Goal: Answer question/provide support: Share knowledge or assist other users

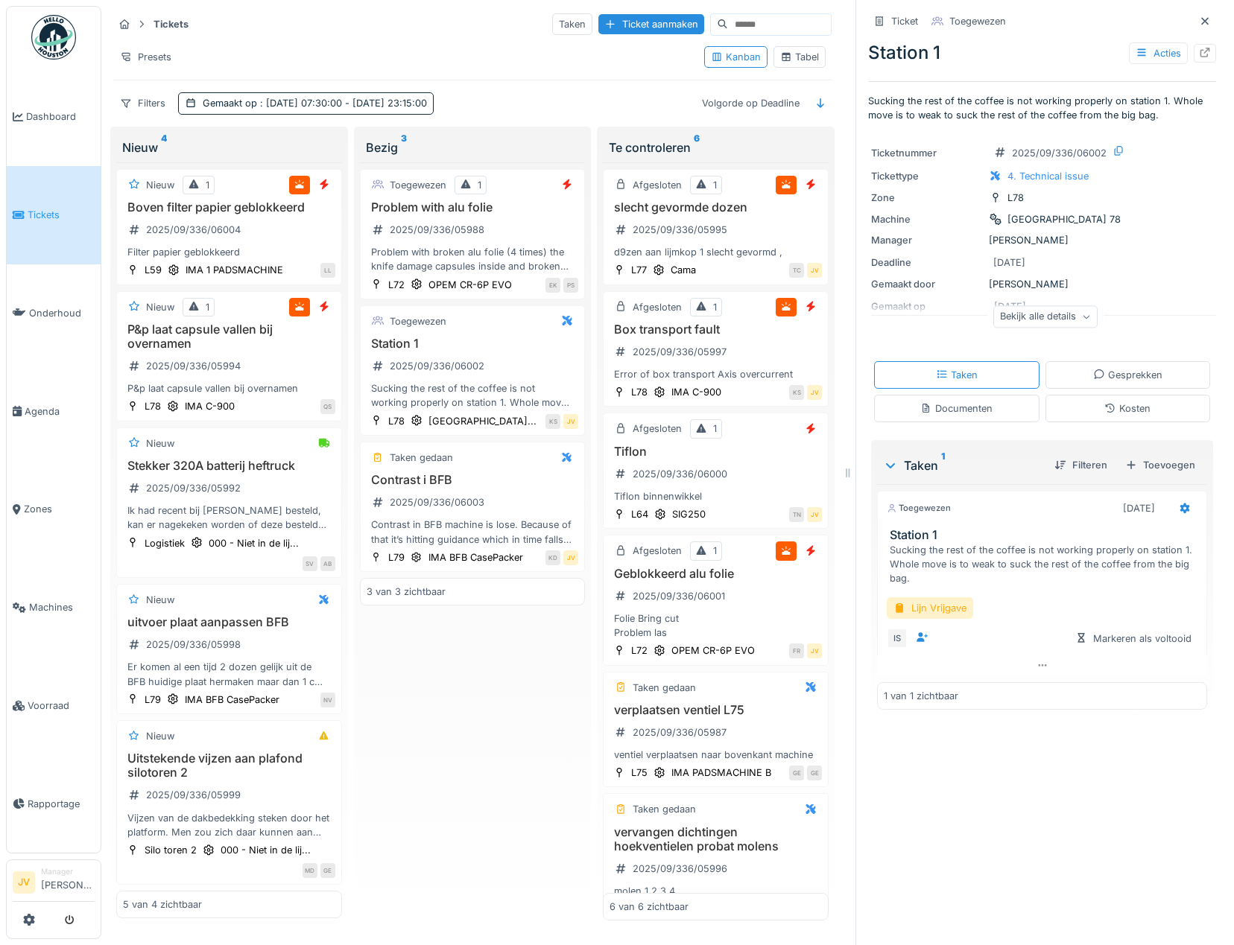
scroll to position [72, 0]
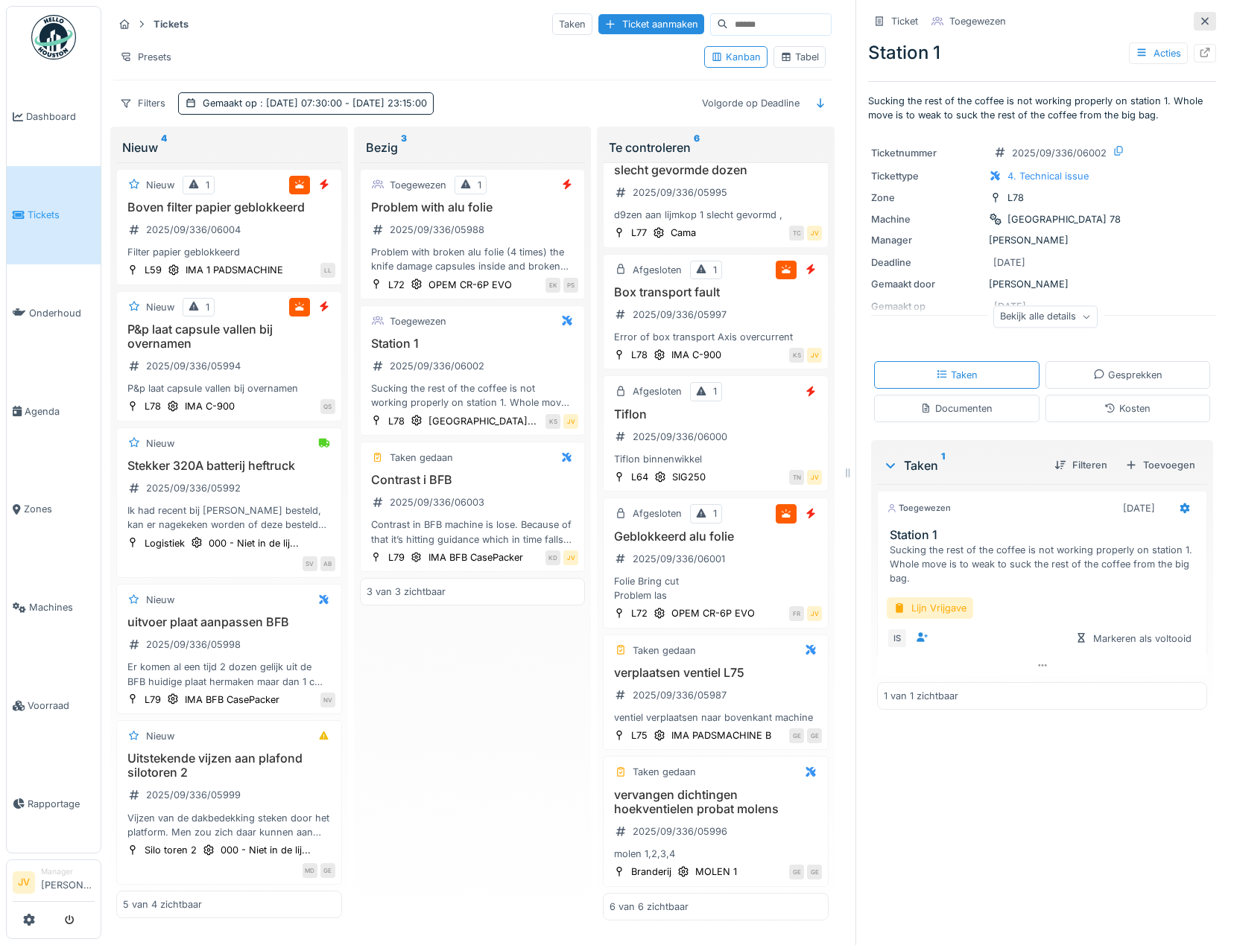
click at [1199, 22] on icon at bounding box center [1205, 21] width 12 height 10
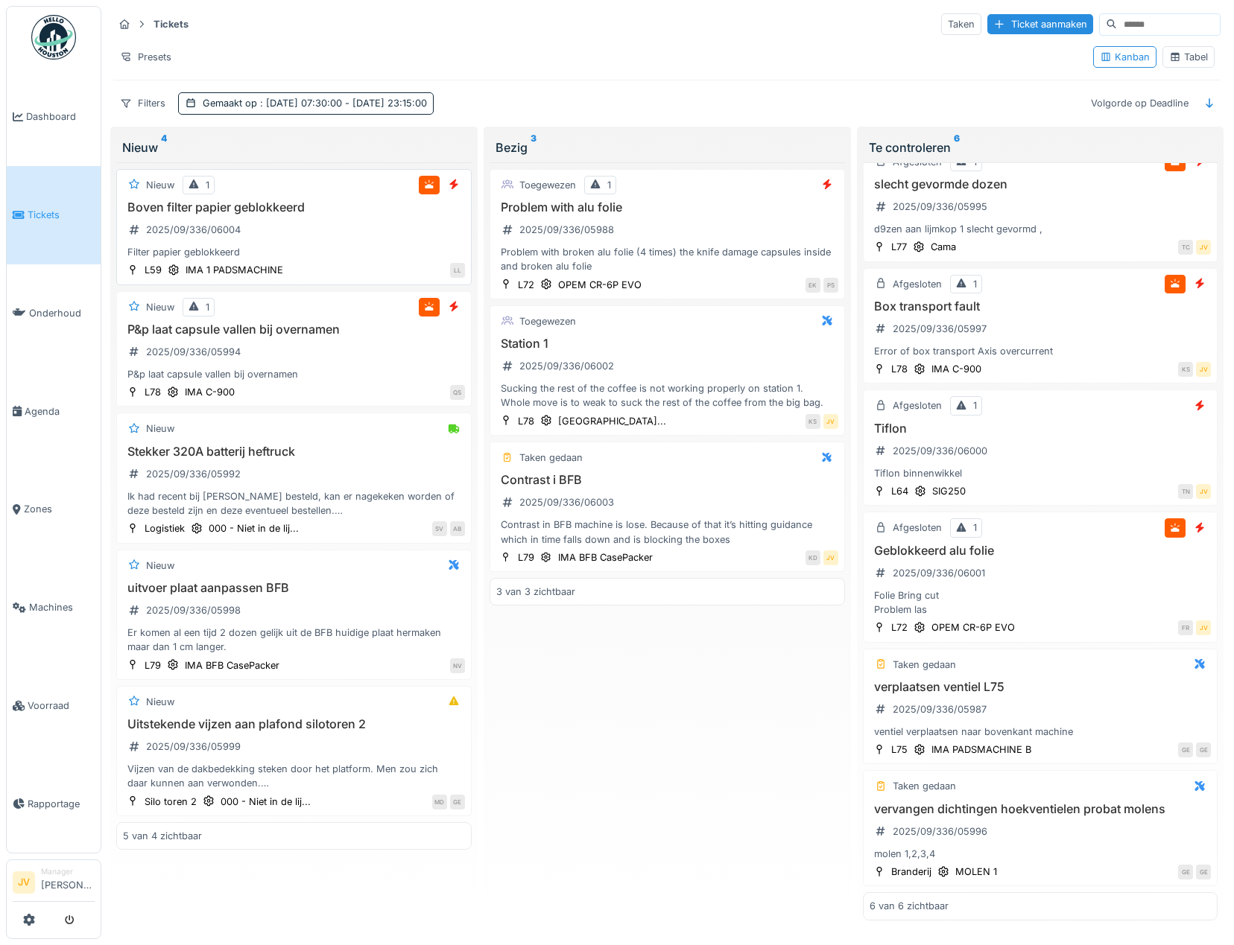
scroll to position [23, 0]
click at [375, 247] on div "Filter papier geblokkeerd" at bounding box center [294, 252] width 342 height 14
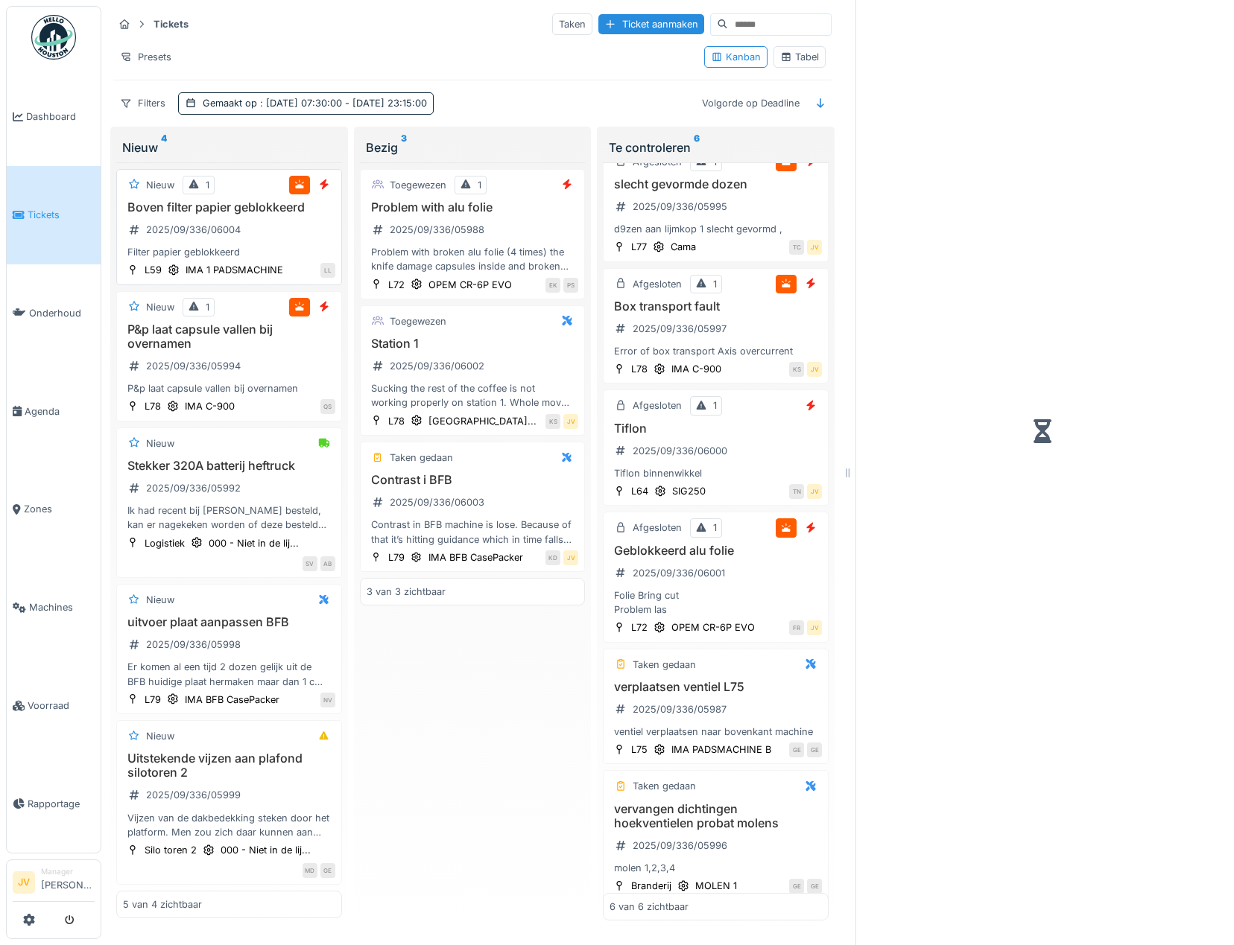
scroll to position [72, 0]
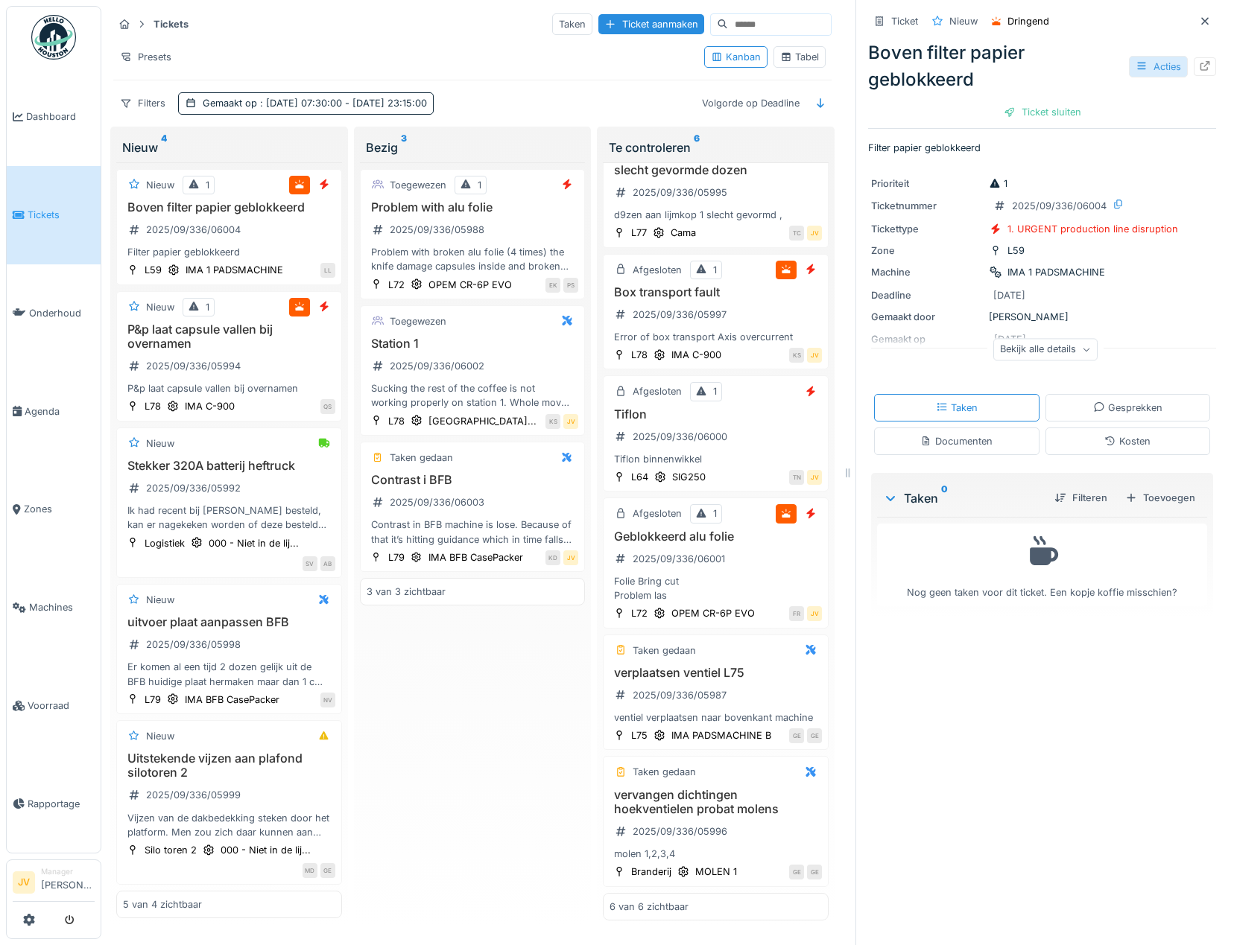
click at [1129, 72] on div "Acties" at bounding box center [1158, 67] width 59 height 22
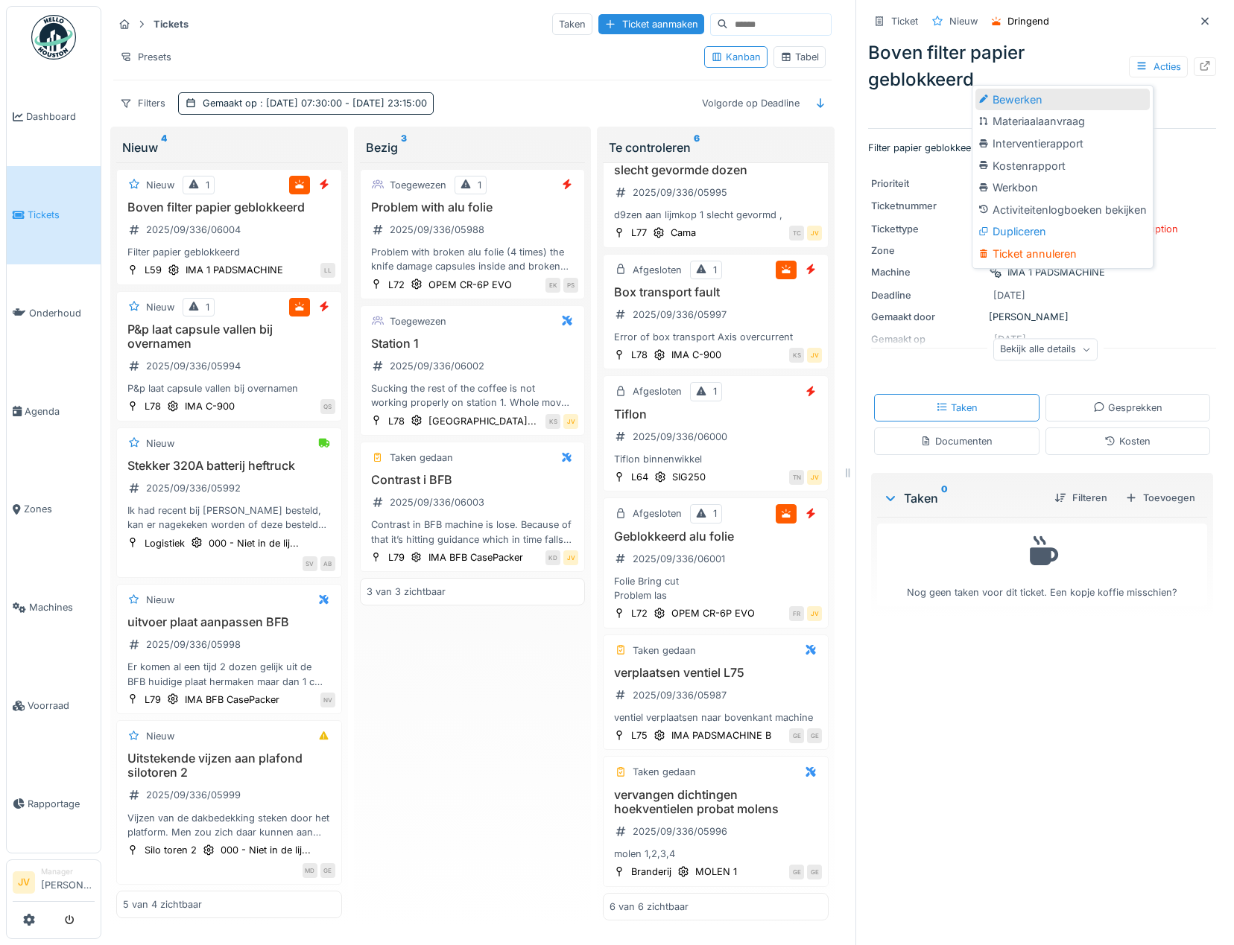
click at [1074, 101] on div "Bewerken" at bounding box center [1062, 100] width 174 height 22
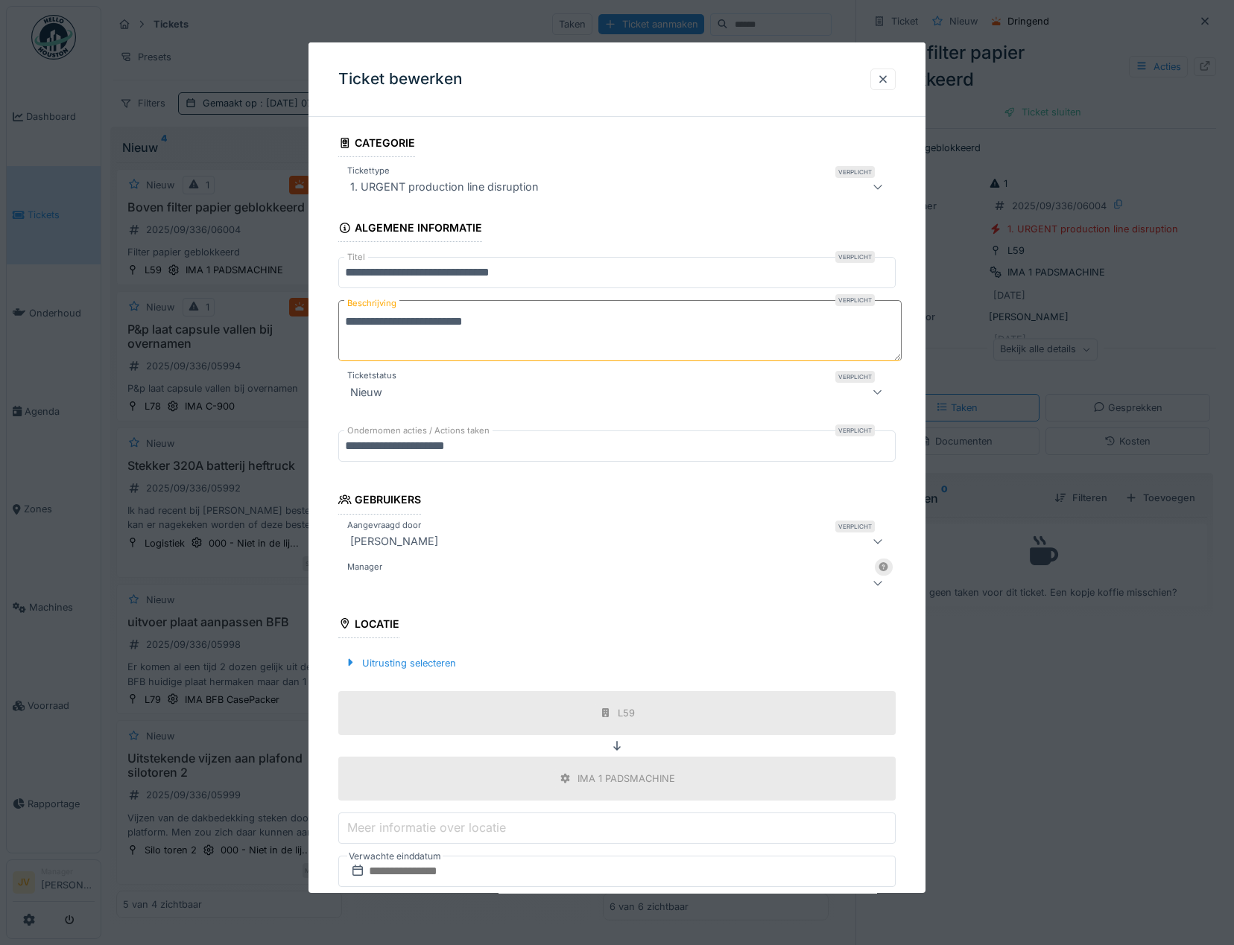
click at [454, 586] on div at bounding box center [583, 583] width 479 height 18
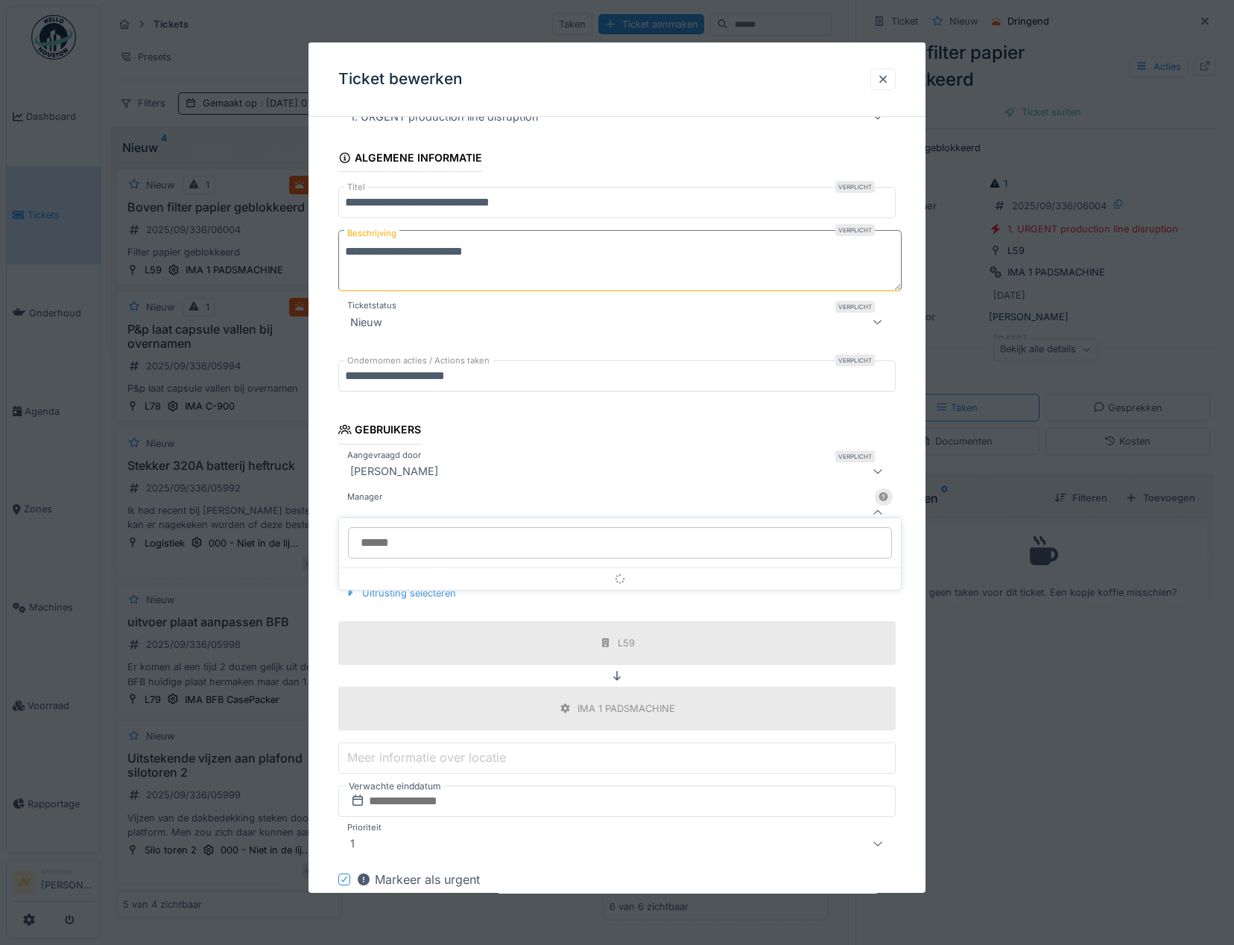
scroll to position [115, 0]
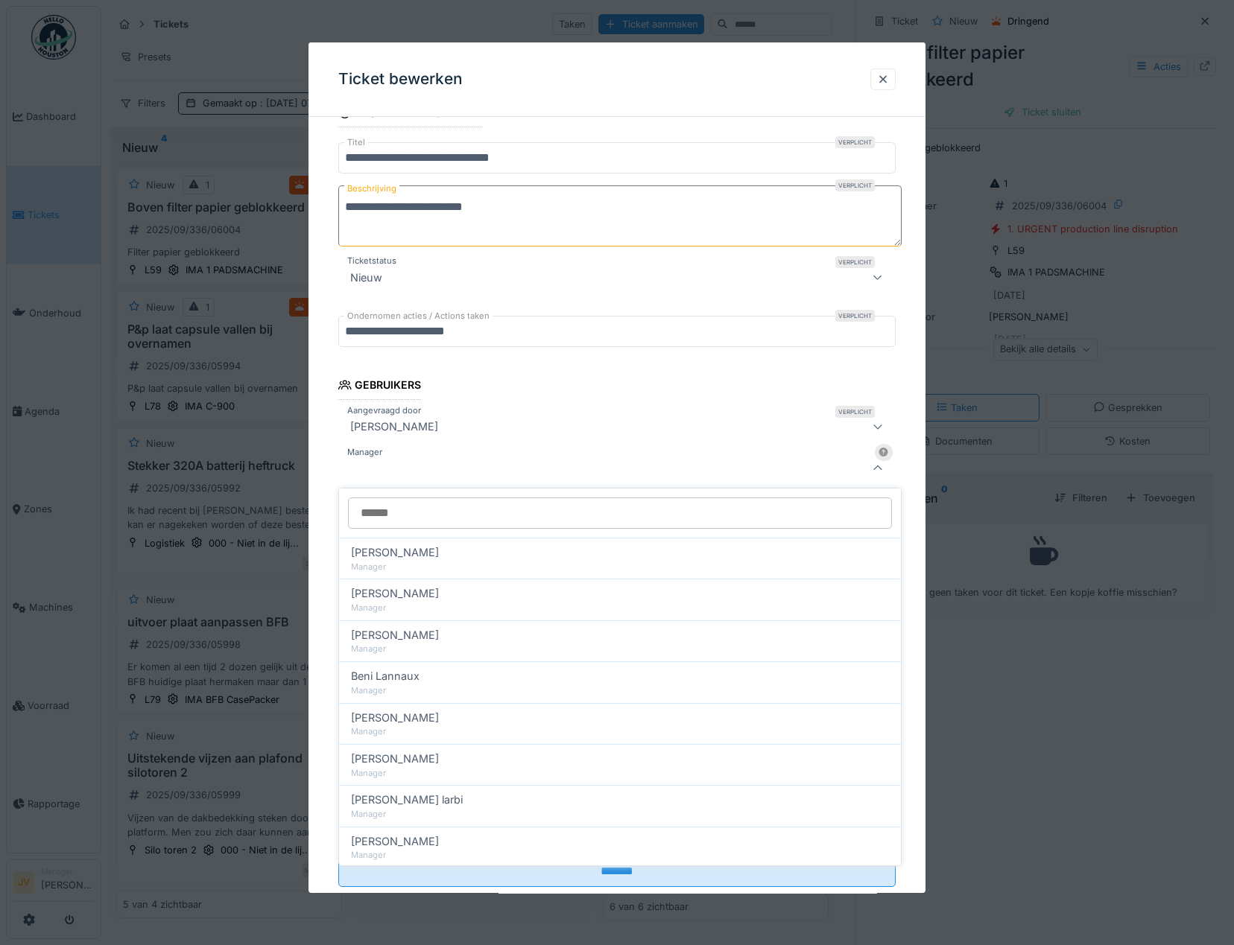
click at [420, 514] on input "Manager" at bounding box center [620, 513] width 544 height 31
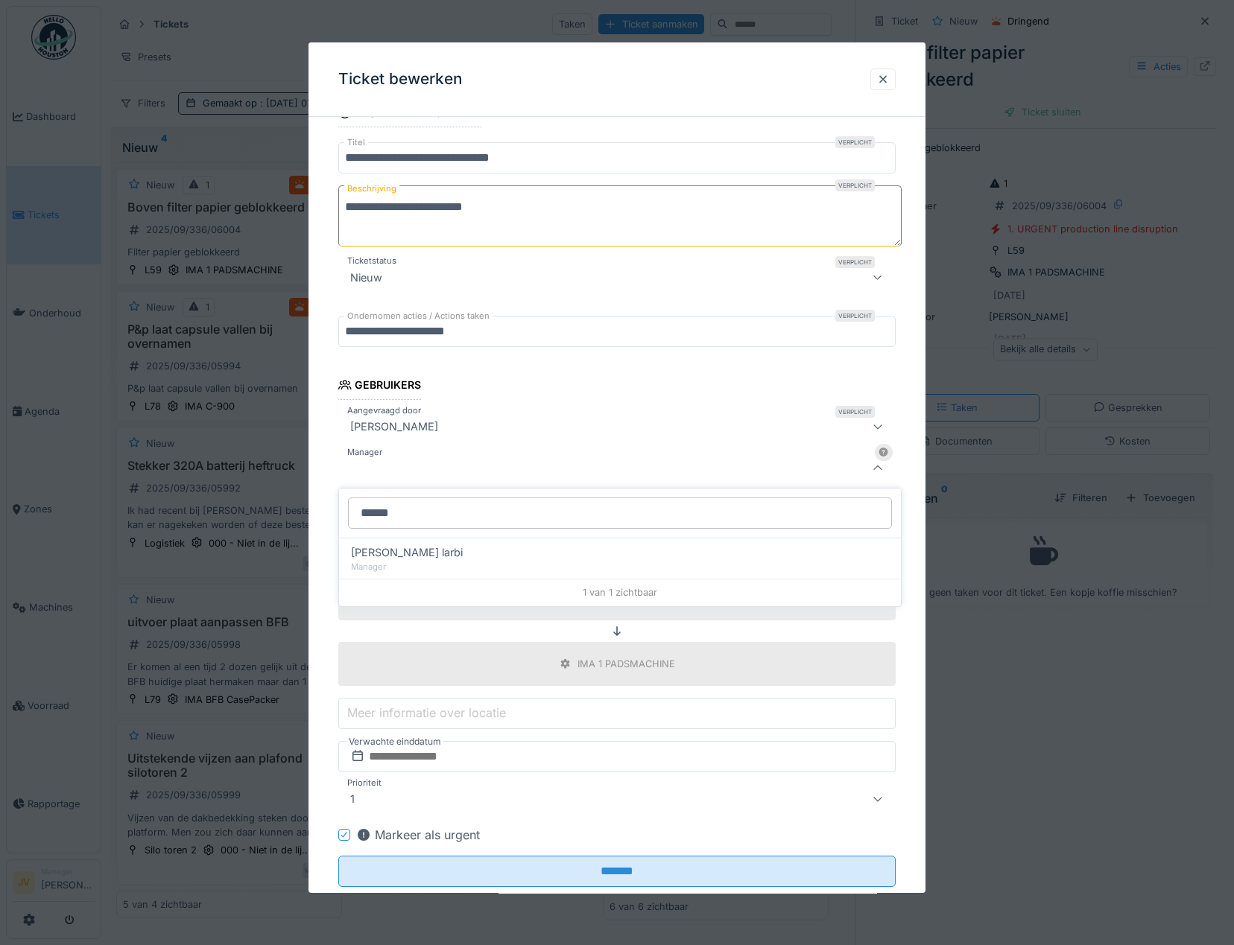
type input "******"
click at [416, 473] on div at bounding box center [583, 469] width 479 height 18
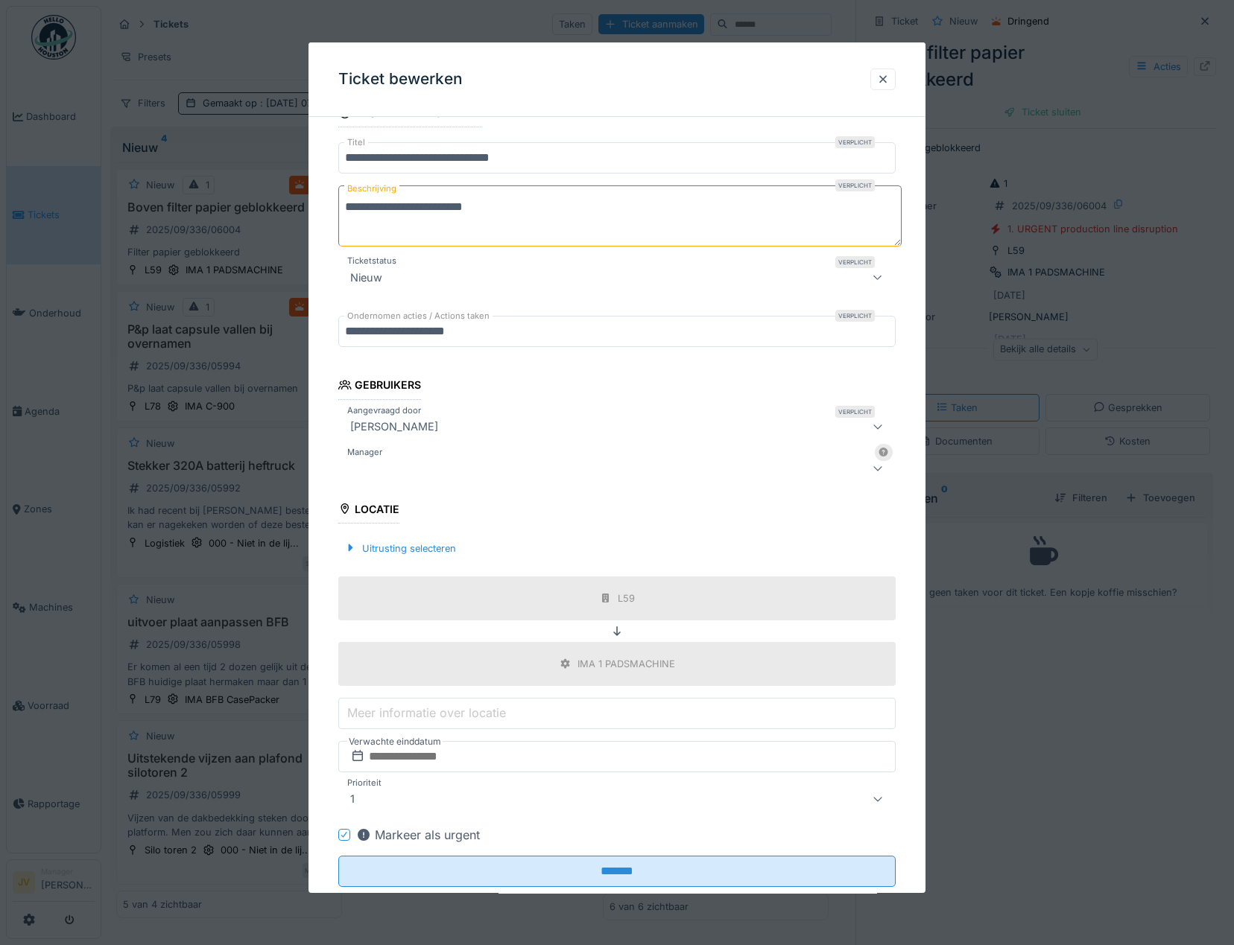
click at [416, 473] on div at bounding box center [583, 469] width 479 height 18
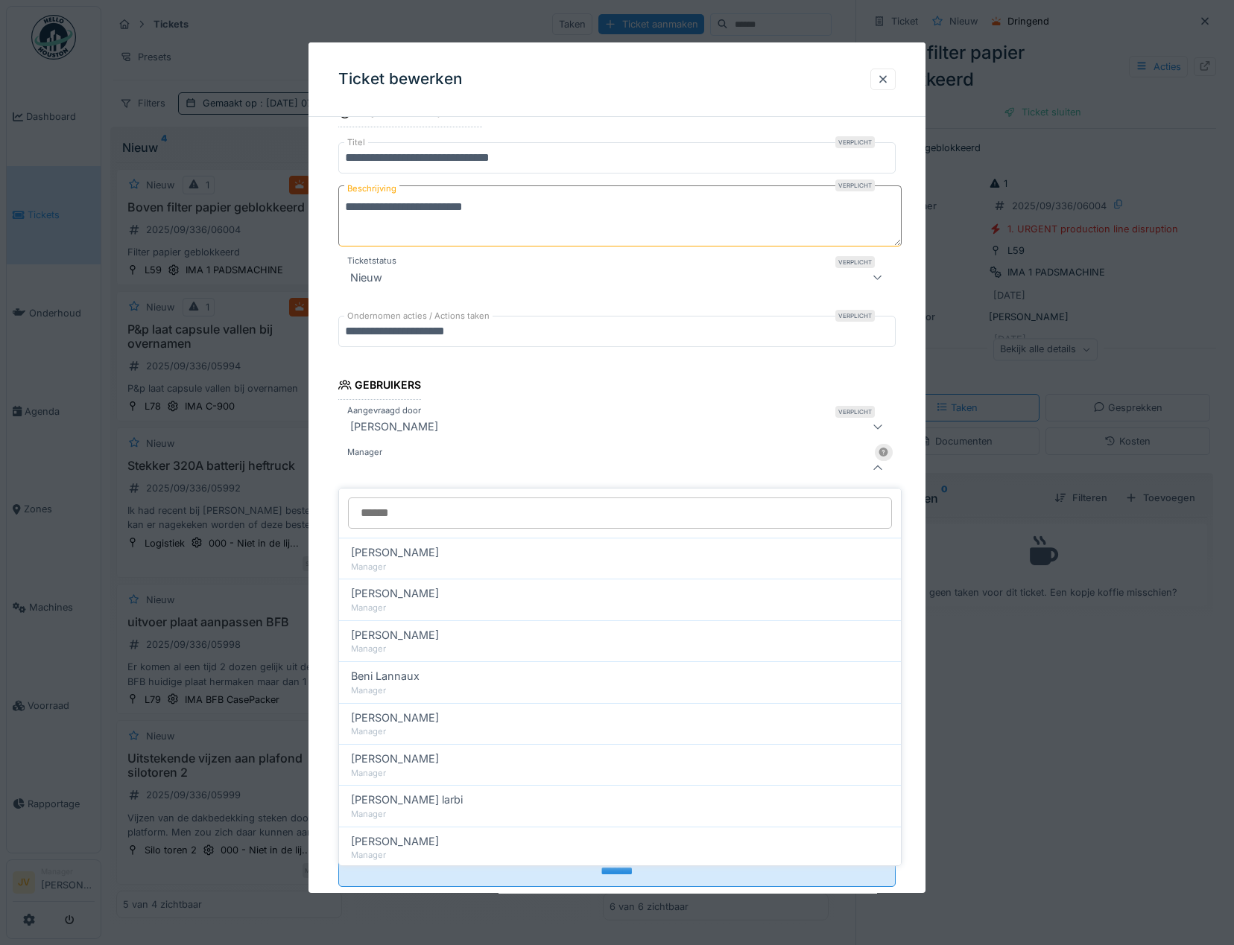
click at [404, 513] on input "Manager" at bounding box center [620, 513] width 544 height 31
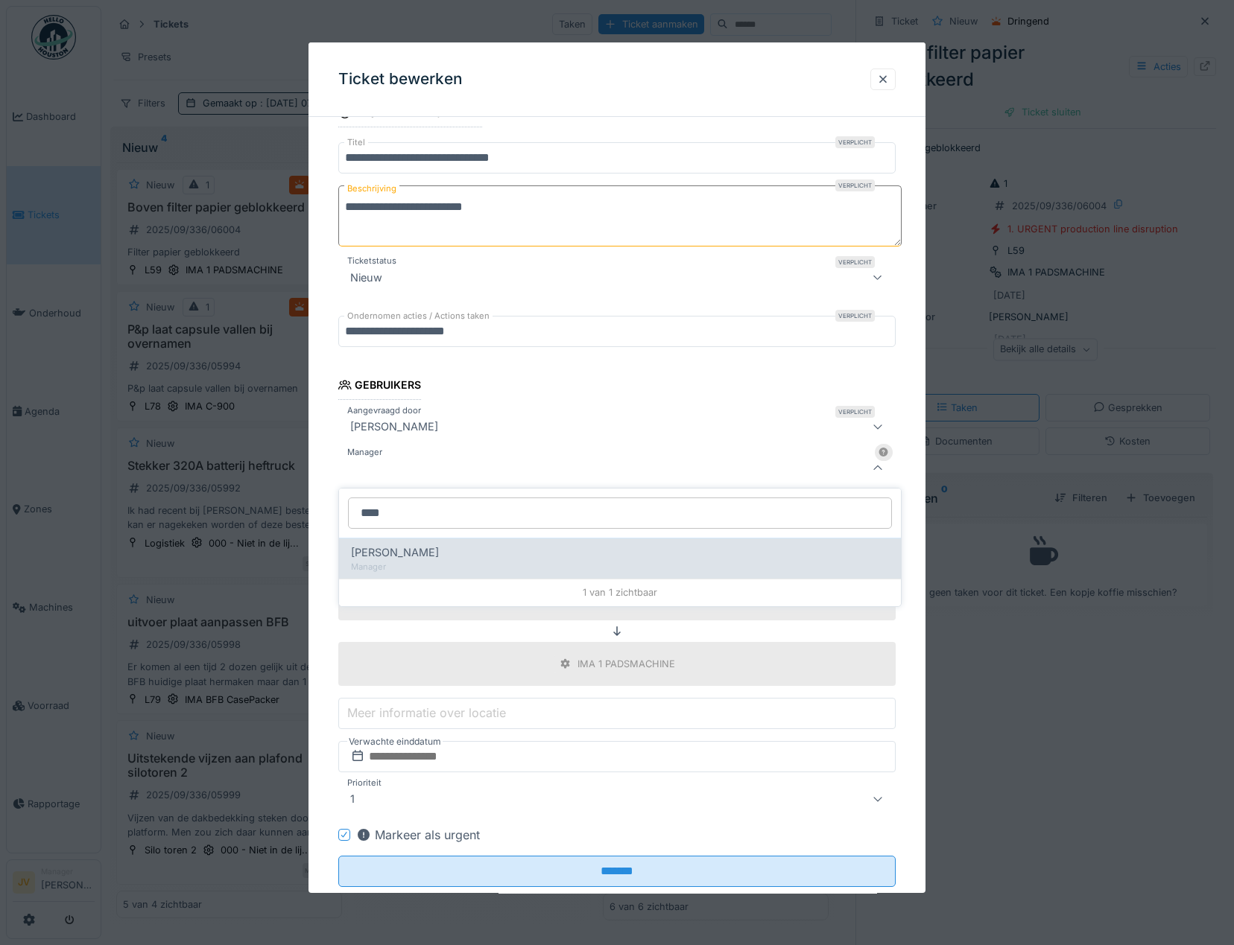
type input "****"
click at [407, 554] on span "[PERSON_NAME]" at bounding box center [395, 553] width 88 height 16
type input "****"
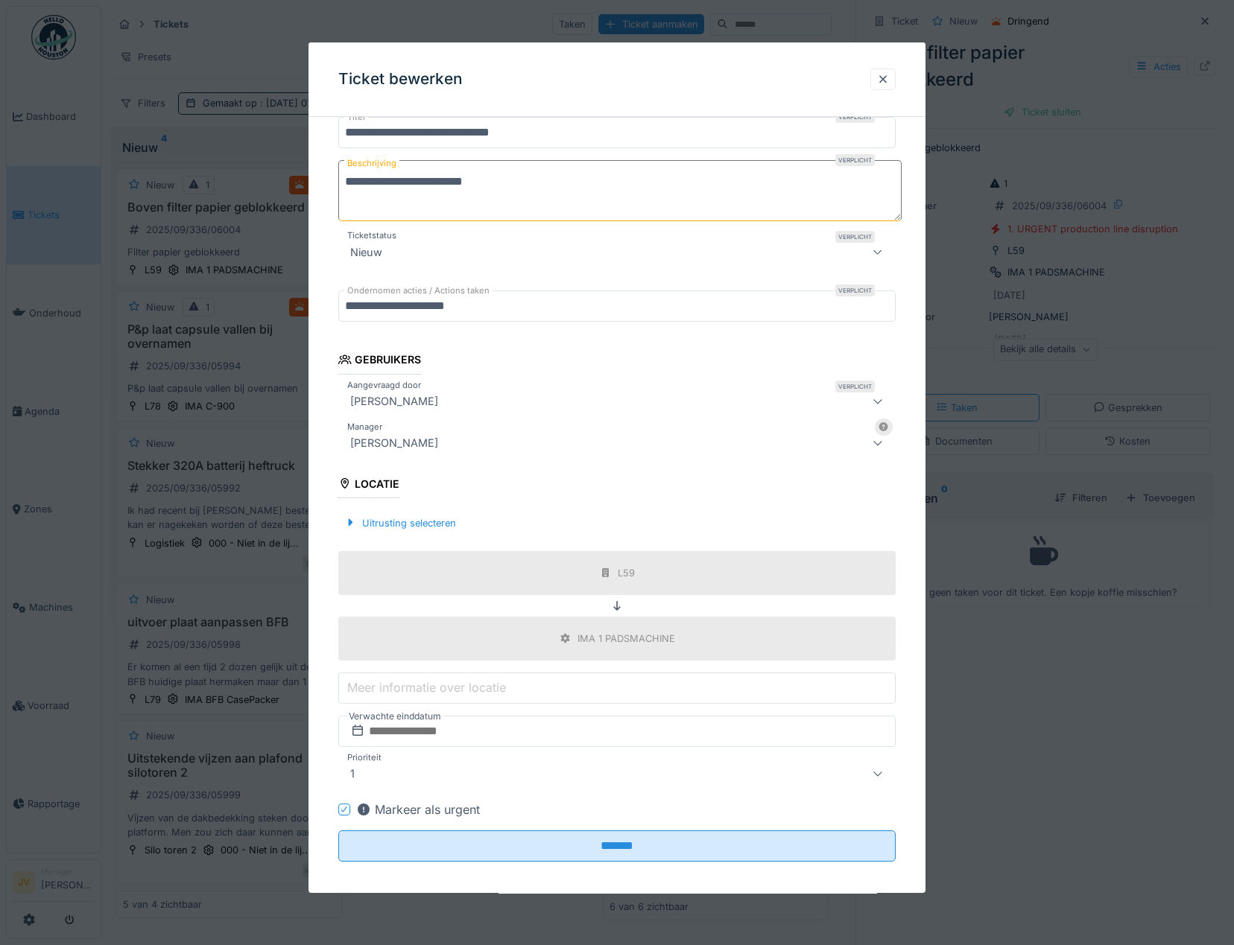
scroll to position [150, 0]
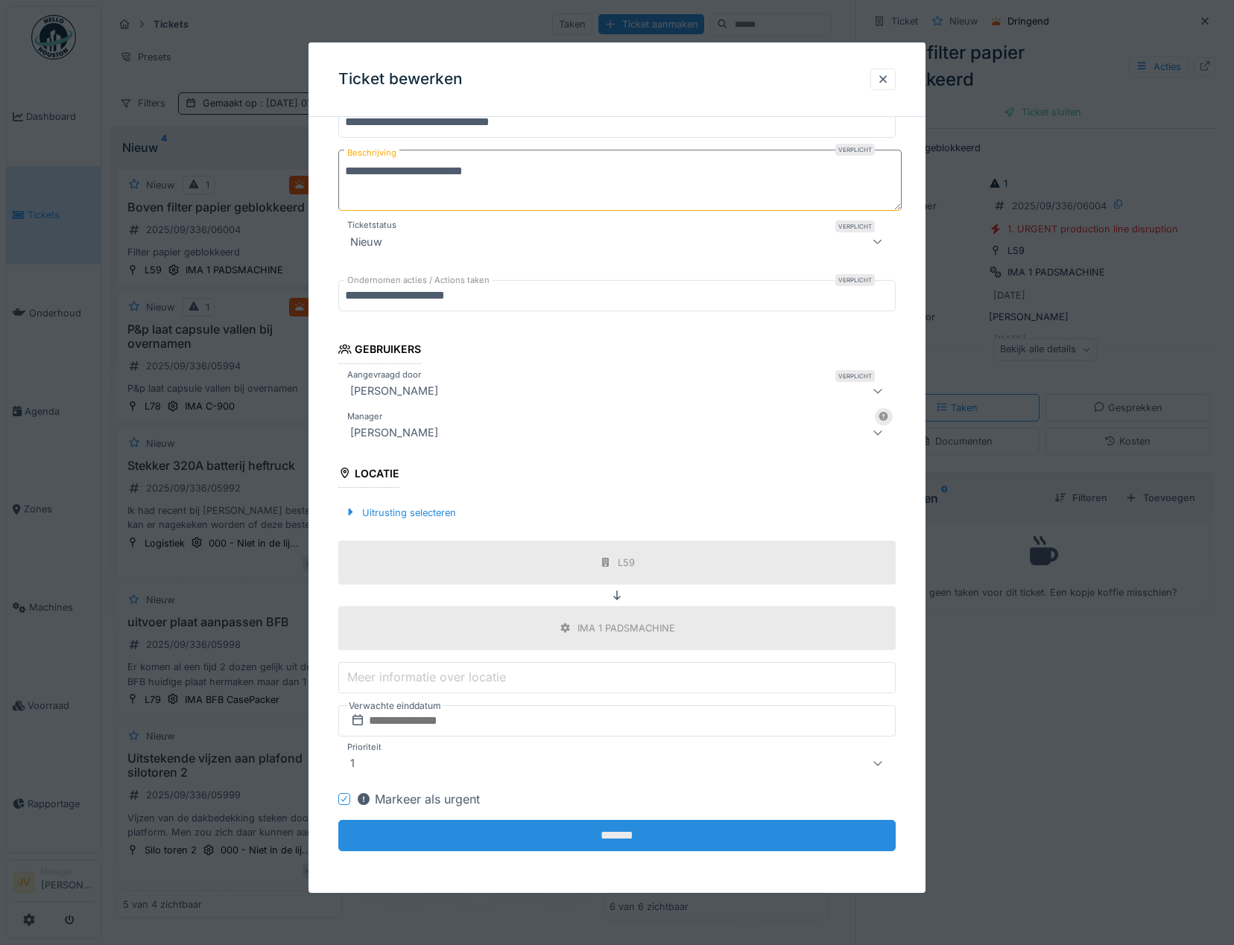
click at [596, 840] on input "*******" at bounding box center [616, 835] width 557 height 31
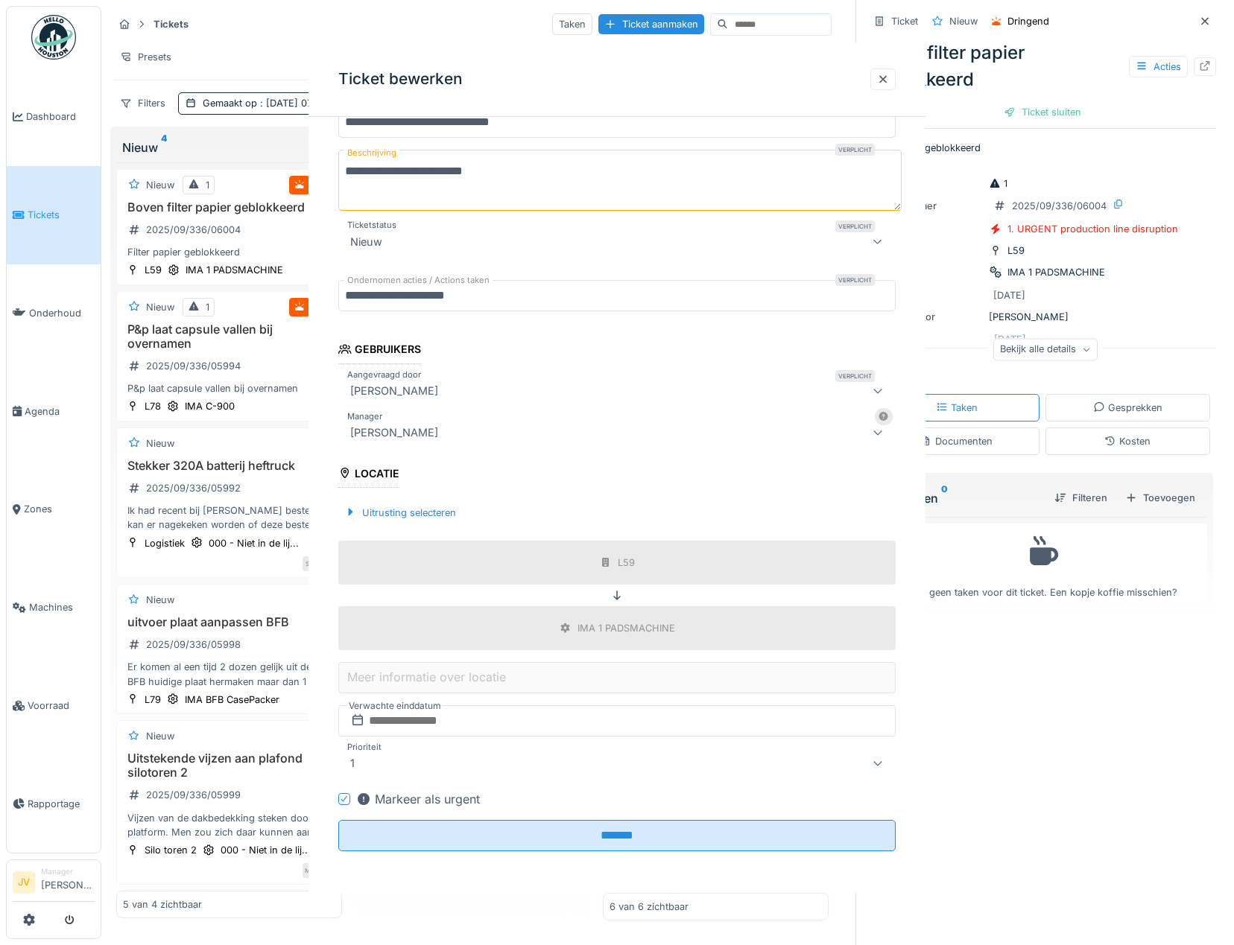
scroll to position [0, 0]
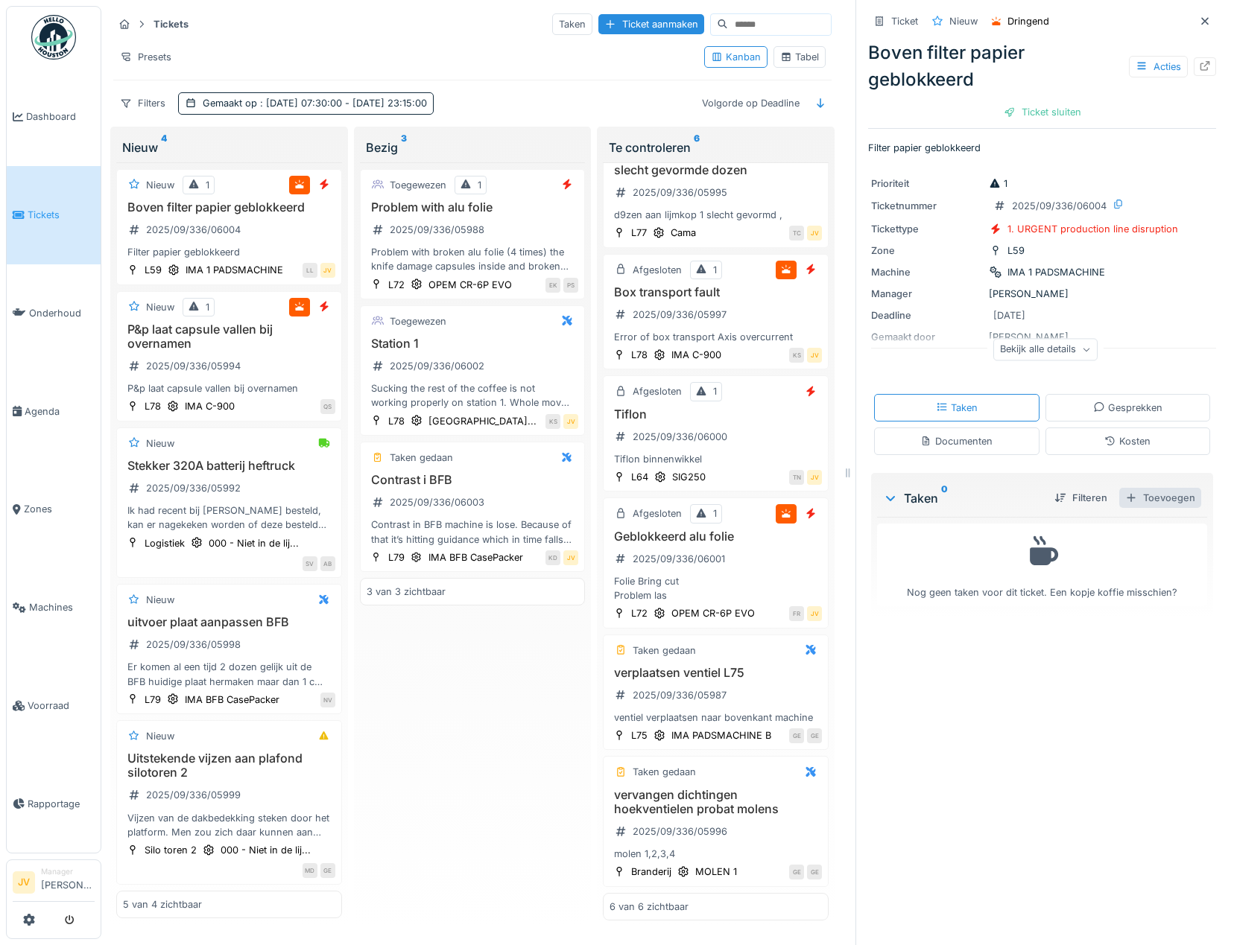
click at [1151, 499] on div "Toevoegen" at bounding box center [1160, 498] width 82 height 20
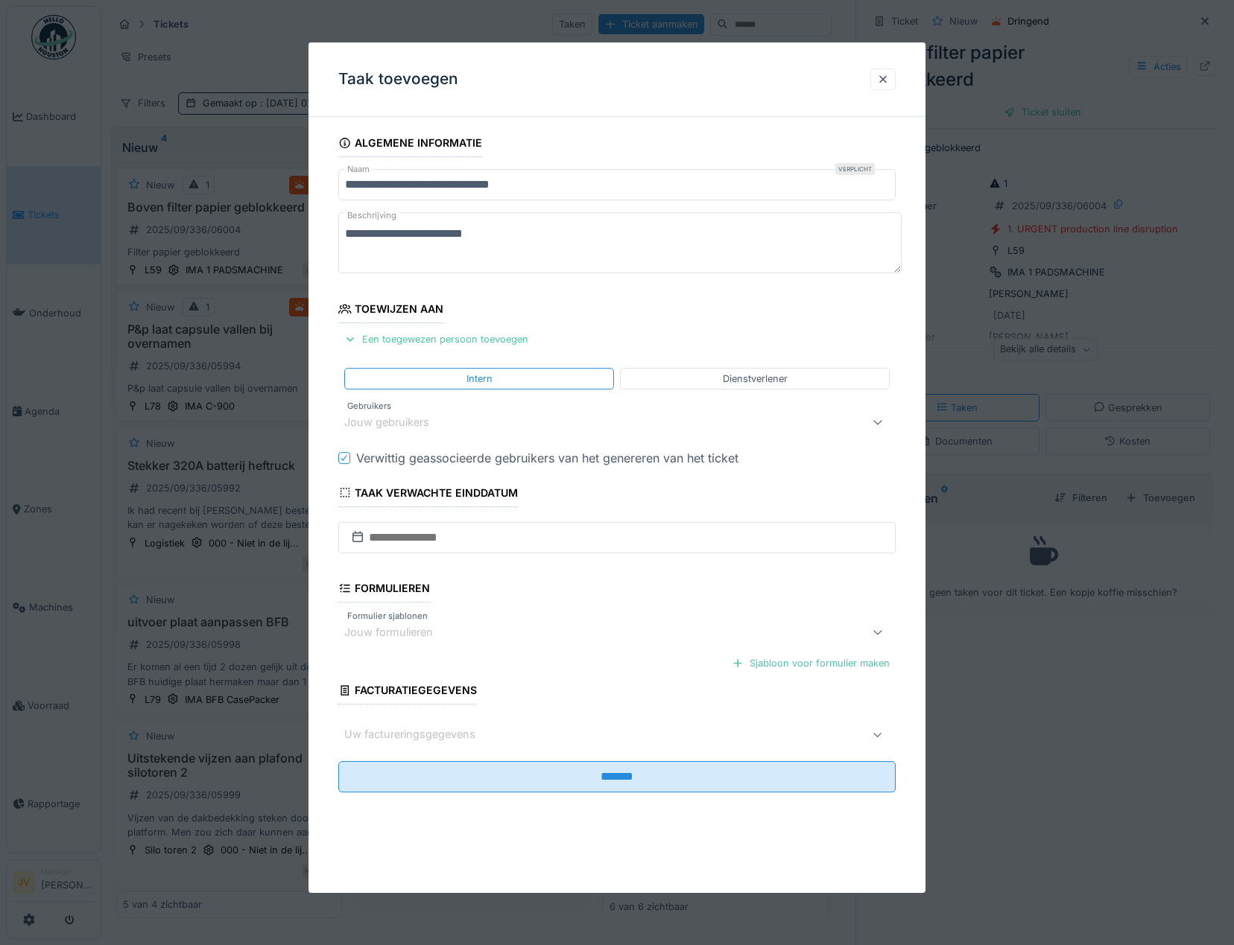
click at [384, 417] on div "Jouw gebruikers" at bounding box center [397, 422] width 106 height 16
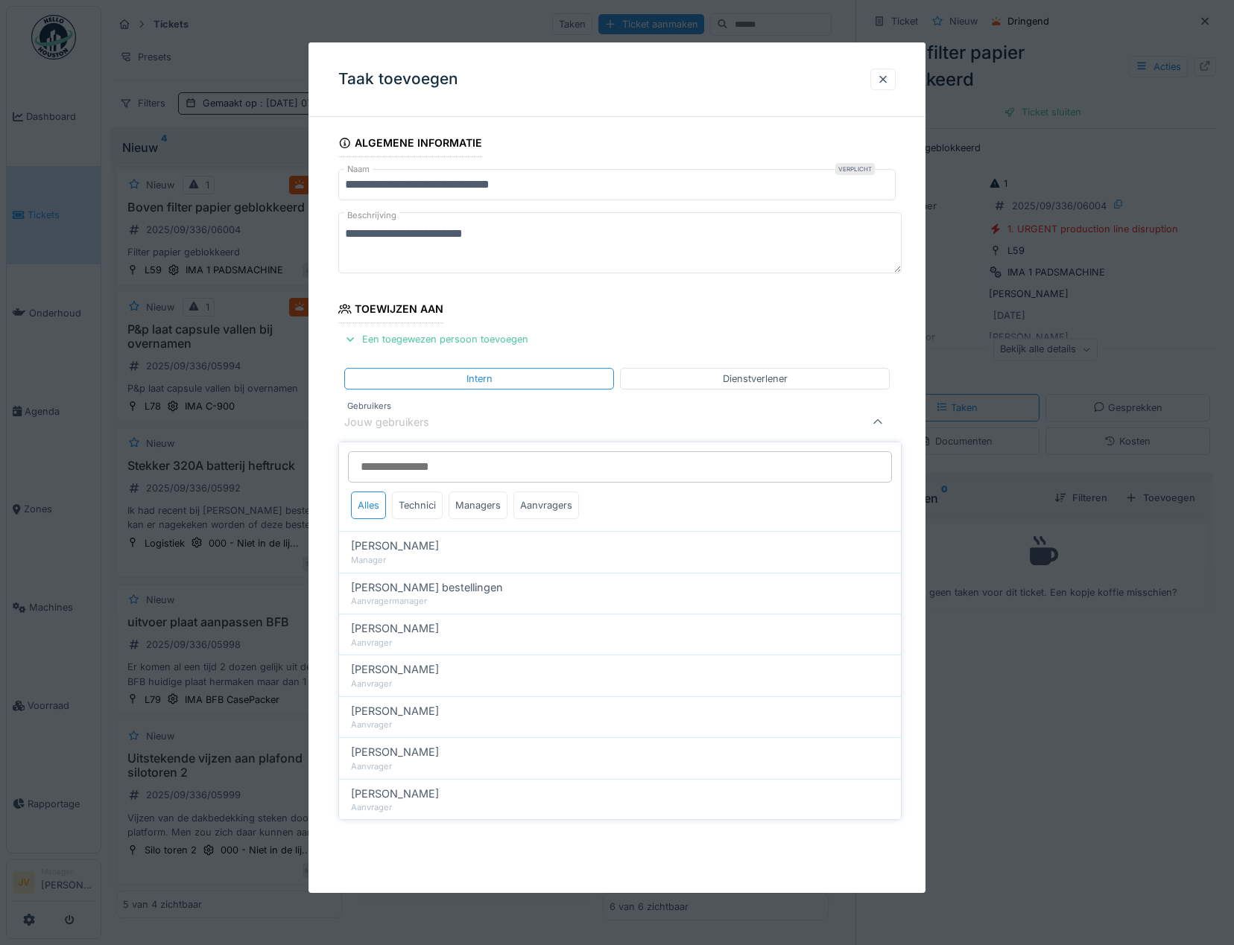
click at [399, 470] on input "Gebruikers" at bounding box center [620, 466] width 544 height 31
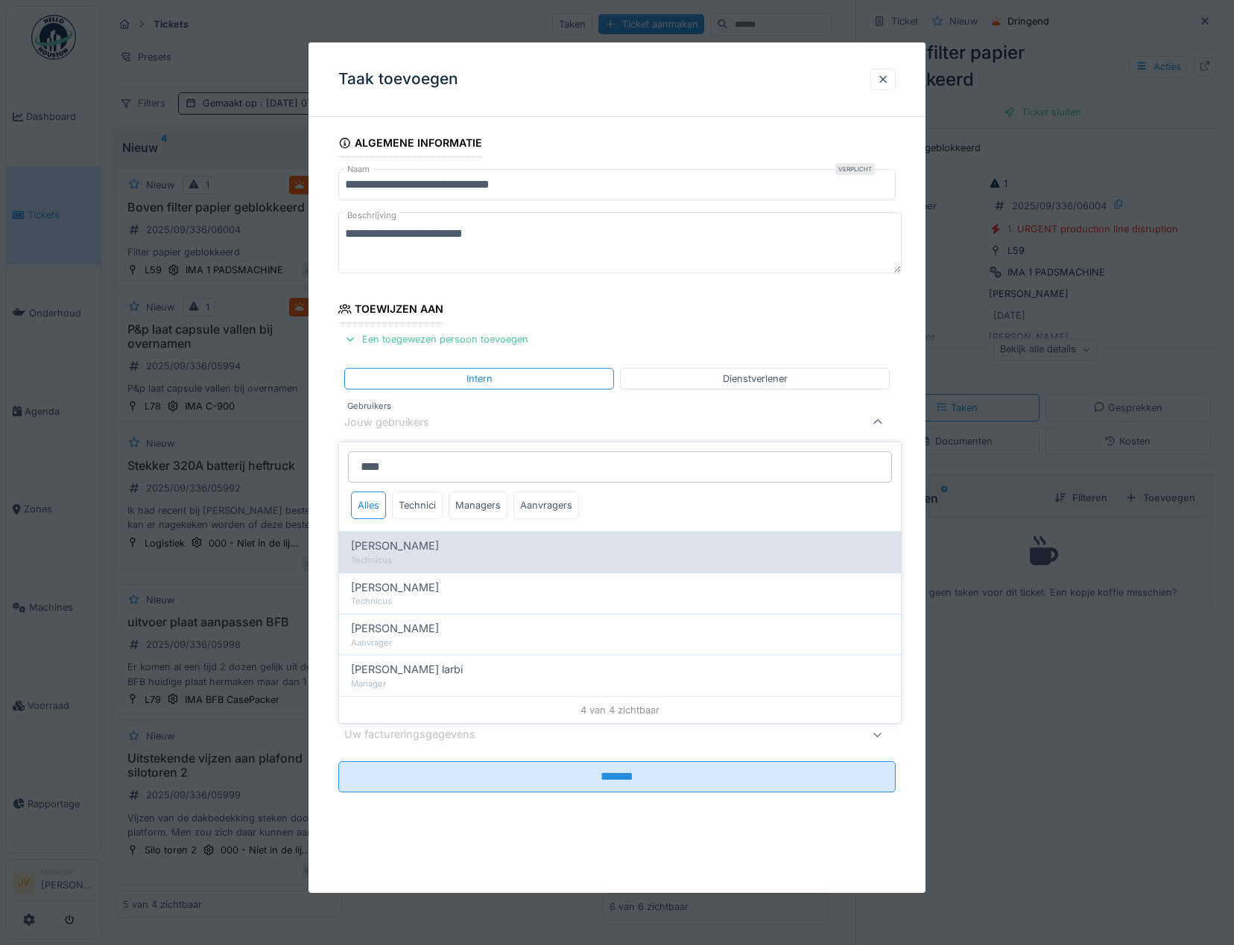
type input "****"
click at [423, 548] on span "Ismail Sewilam" at bounding box center [395, 546] width 88 height 16
type input "*****"
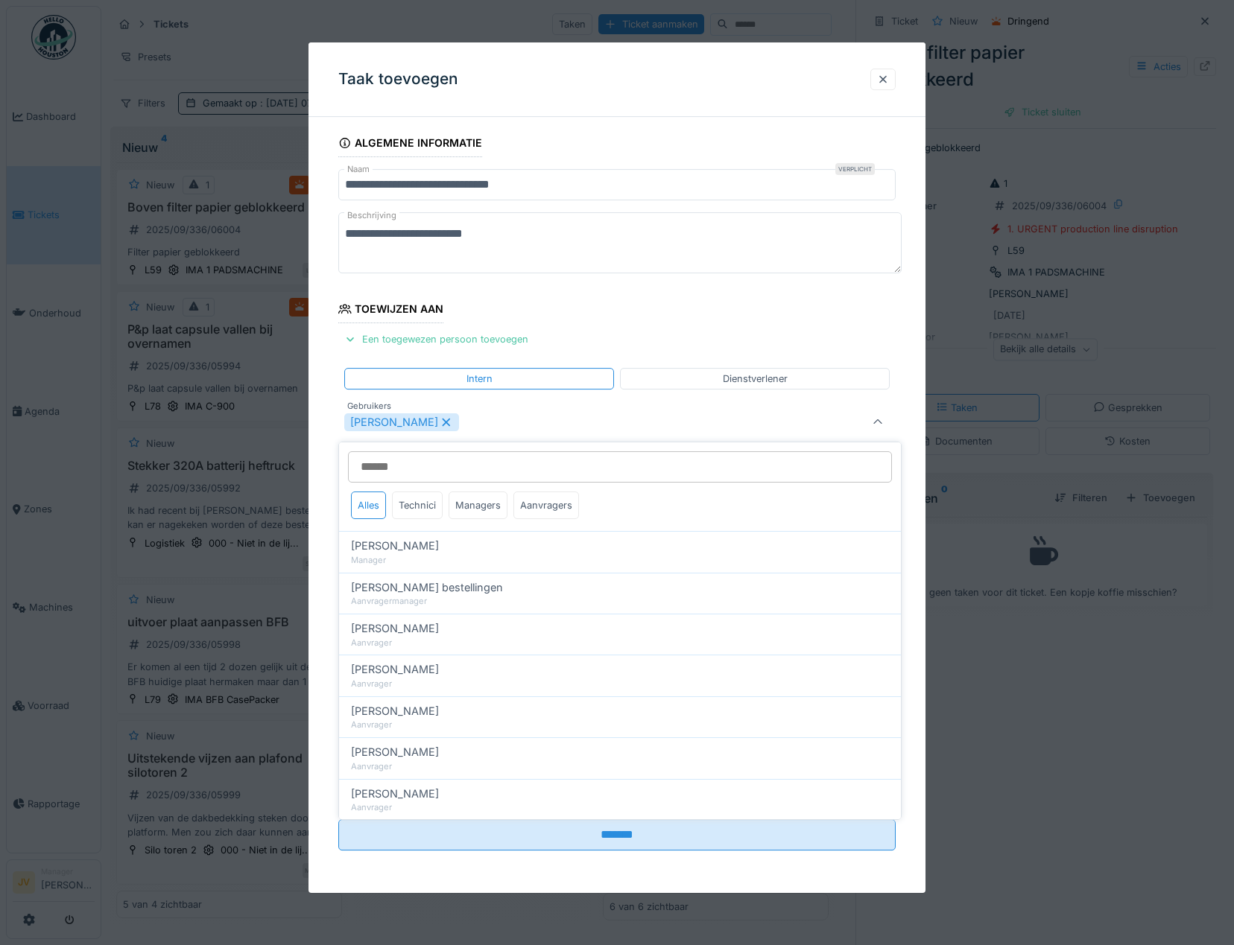
click at [457, 422] on div "Ismail Sewilam" at bounding box center [583, 422] width 479 height 18
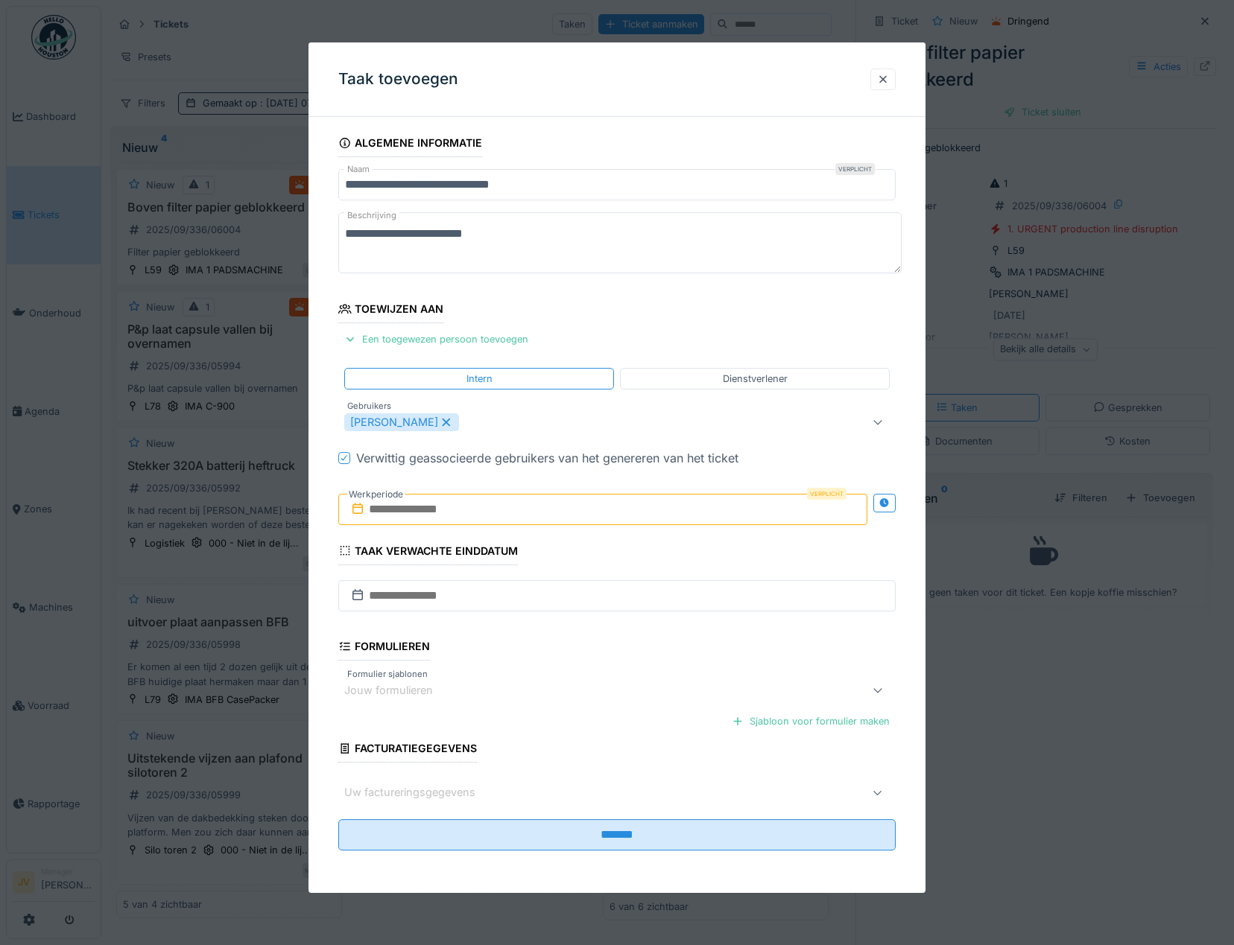
click at [456, 519] on input "text" at bounding box center [602, 509] width 529 height 31
click at [530, 606] on div "1" at bounding box center [533, 608] width 20 height 22
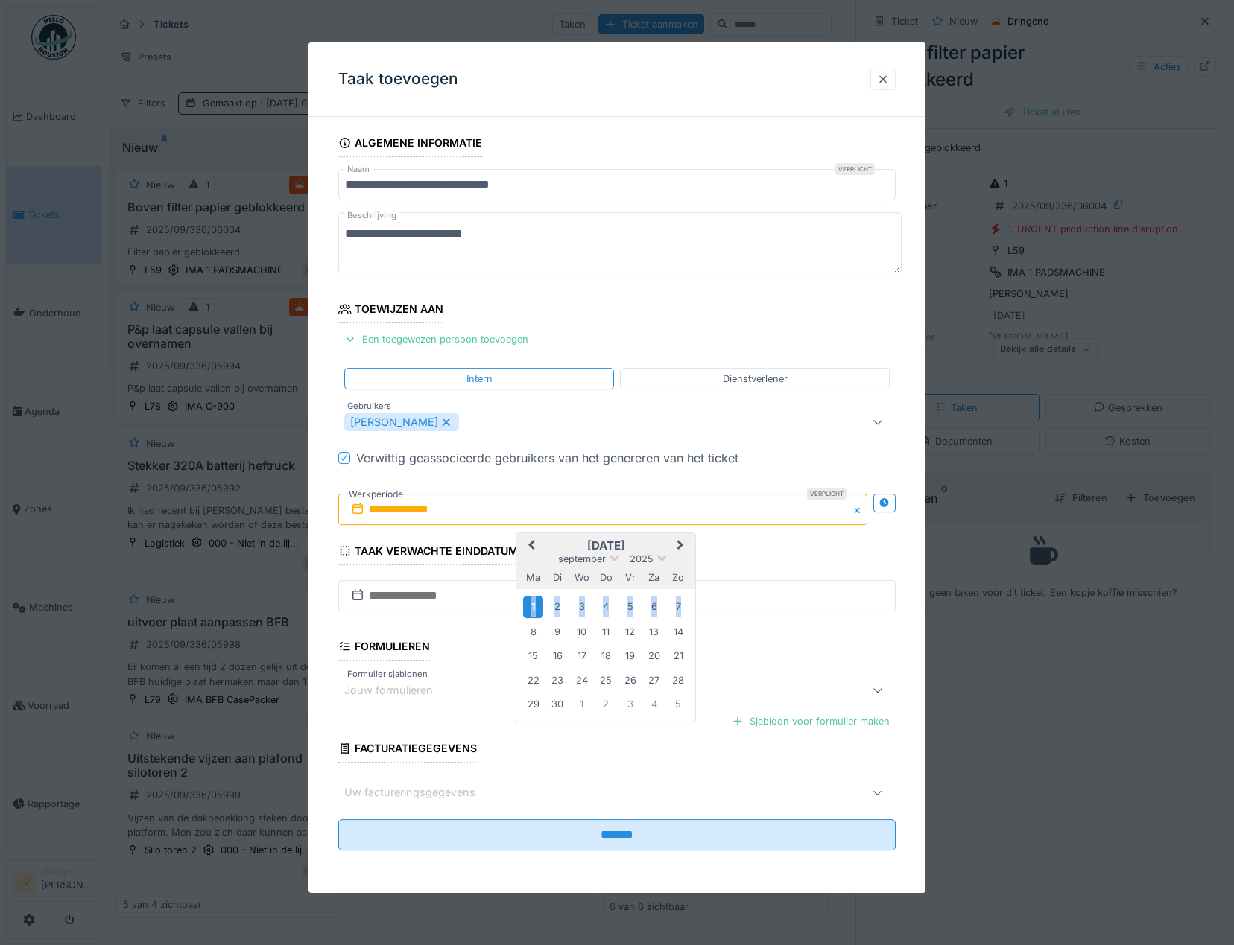
click at [530, 606] on div "1" at bounding box center [533, 608] width 20 height 22
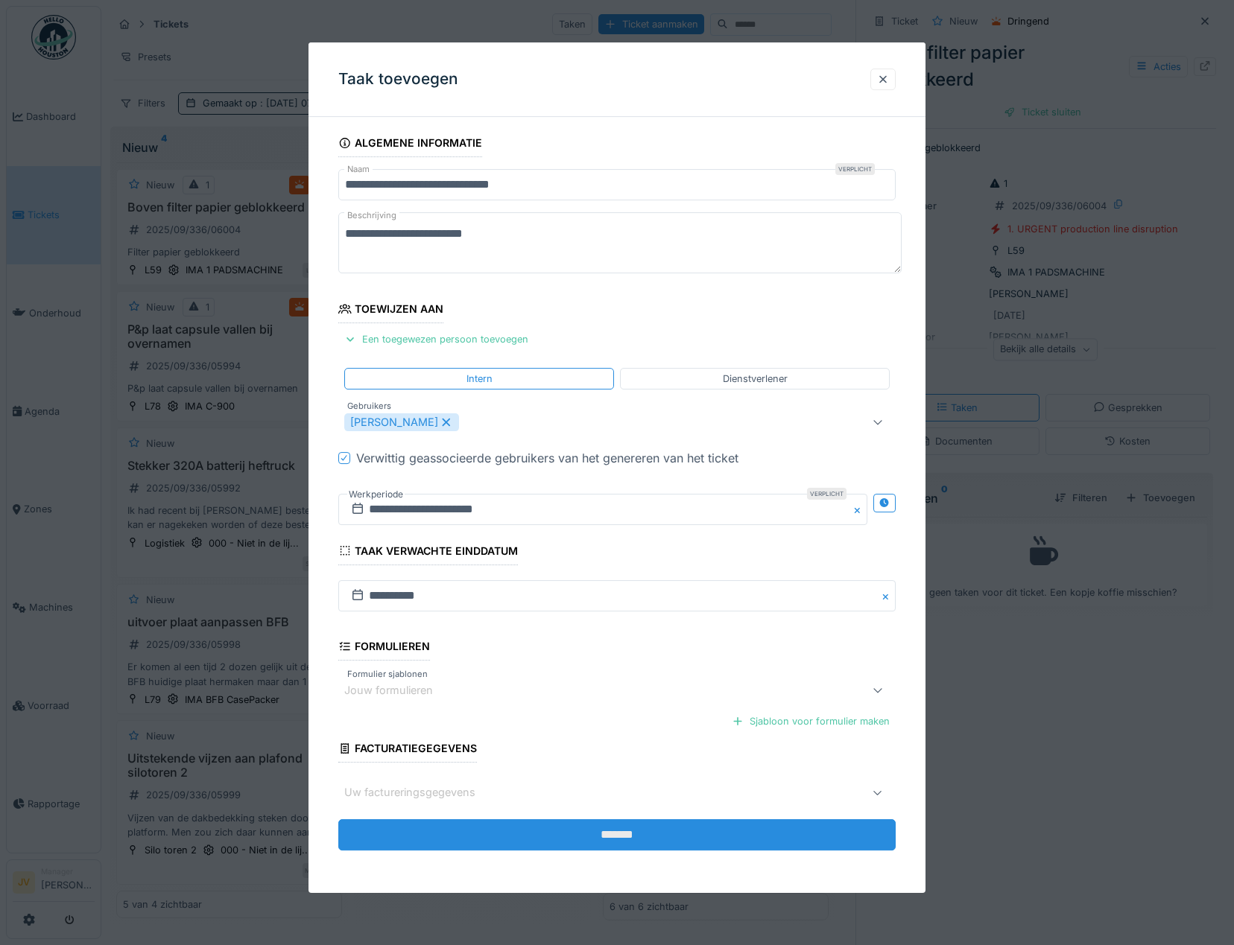
click at [592, 831] on input "*******" at bounding box center [616, 834] width 557 height 31
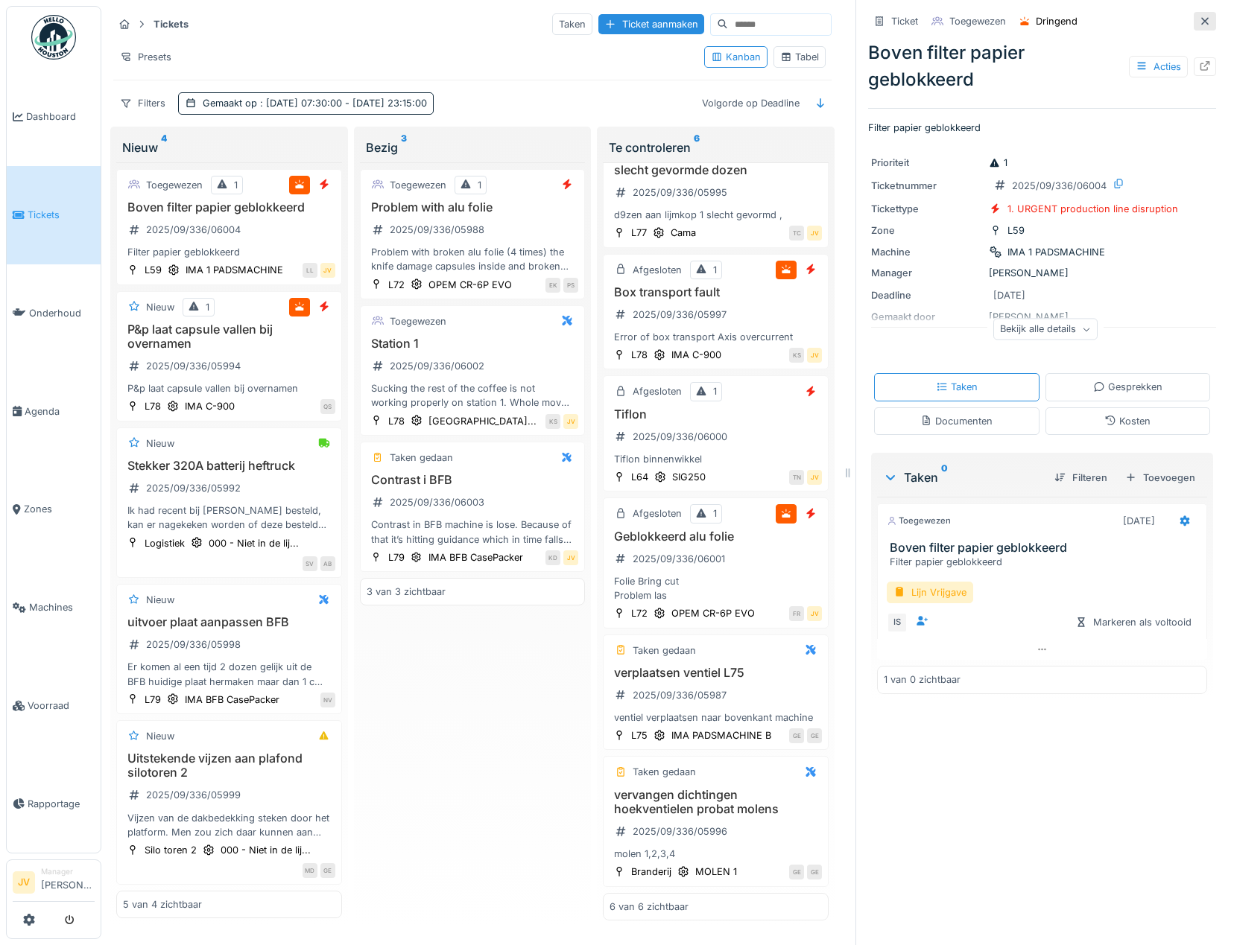
click at [1199, 26] on div at bounding box center [1205, 21] width 12 height 14
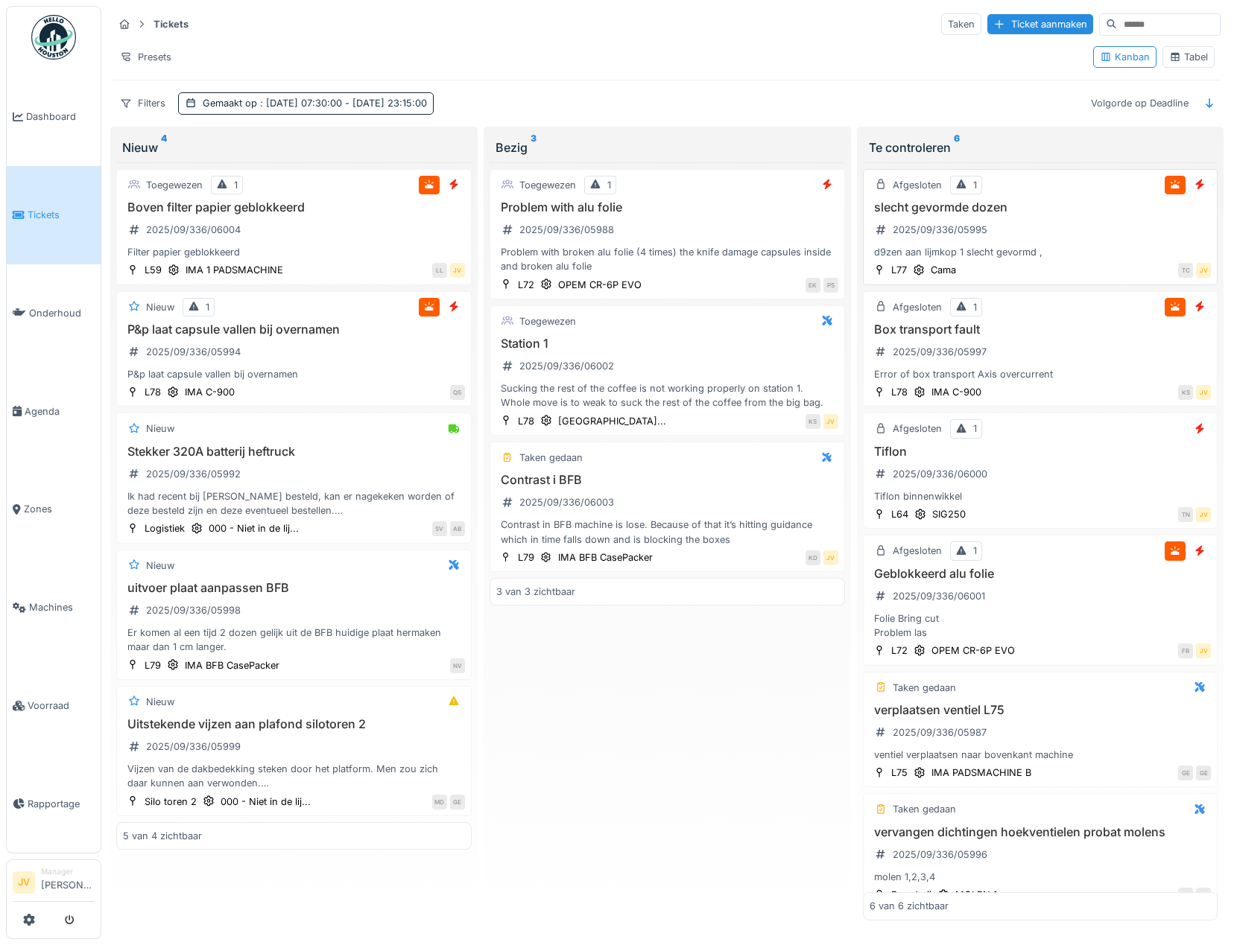
click at [1119, 233] on div "slecht gevormde dozen 2025/09/336/05995 d9zen aan lijmkop 1 slecht gevormd ," at bounding box center [1040, 230] width 342 height 60
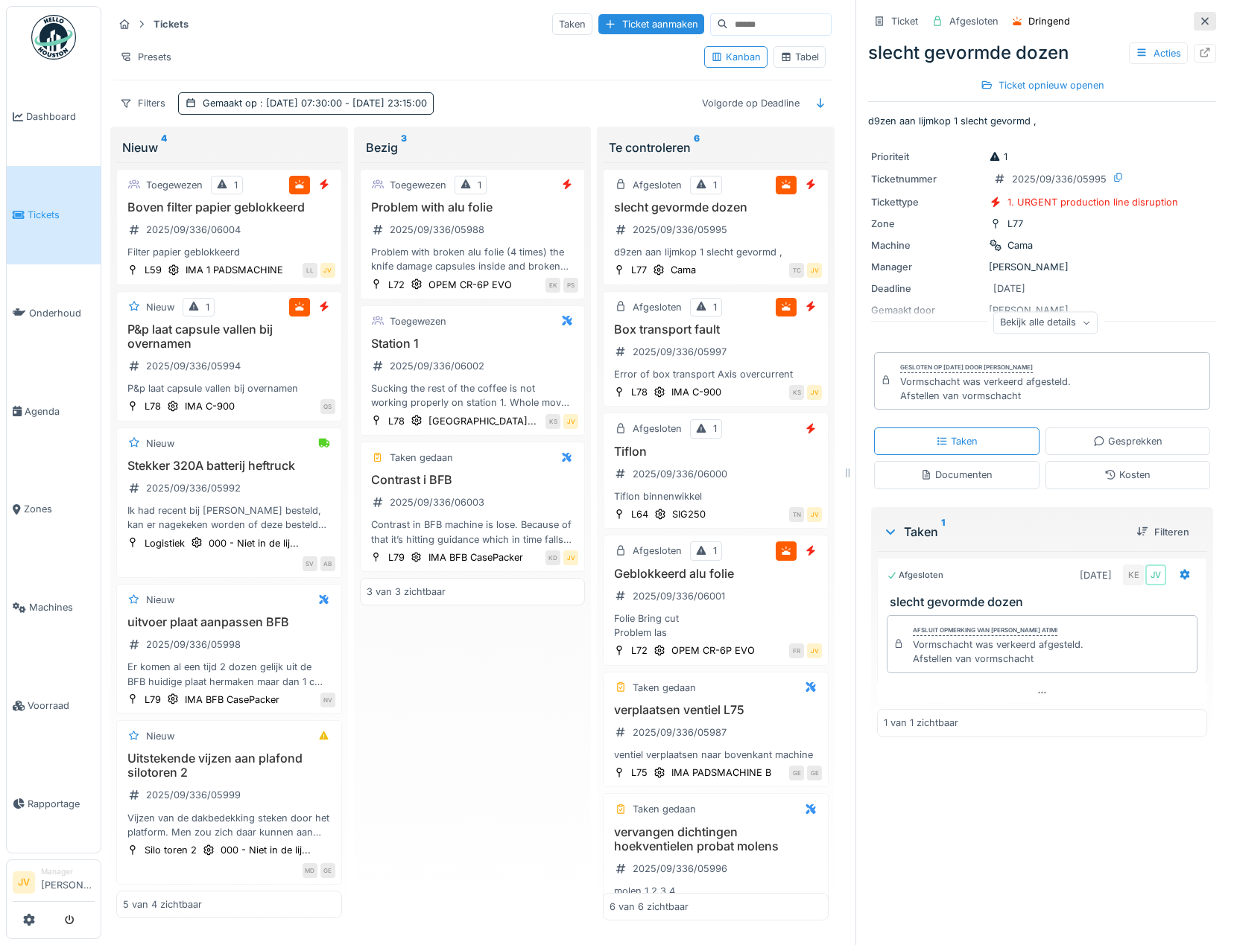
click at [1193, 20] on div at bounding box center [1204, 21] width 22 height 19
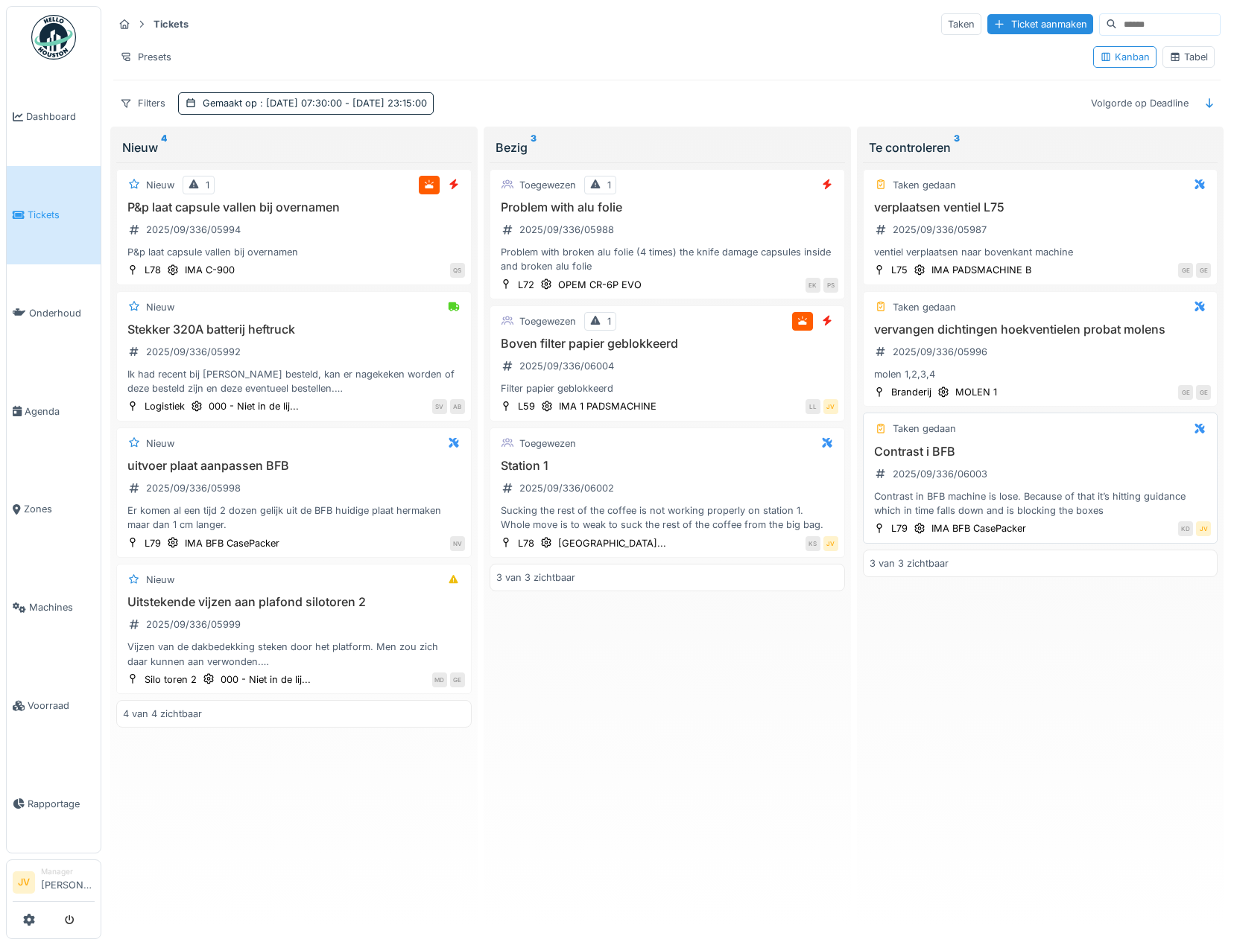
click at [1162, 489] on div "Contrast in BFB machine is lose. Because of that it’s hitting guidance which in…" at bounding box center [1040, 503] width 342 height 28
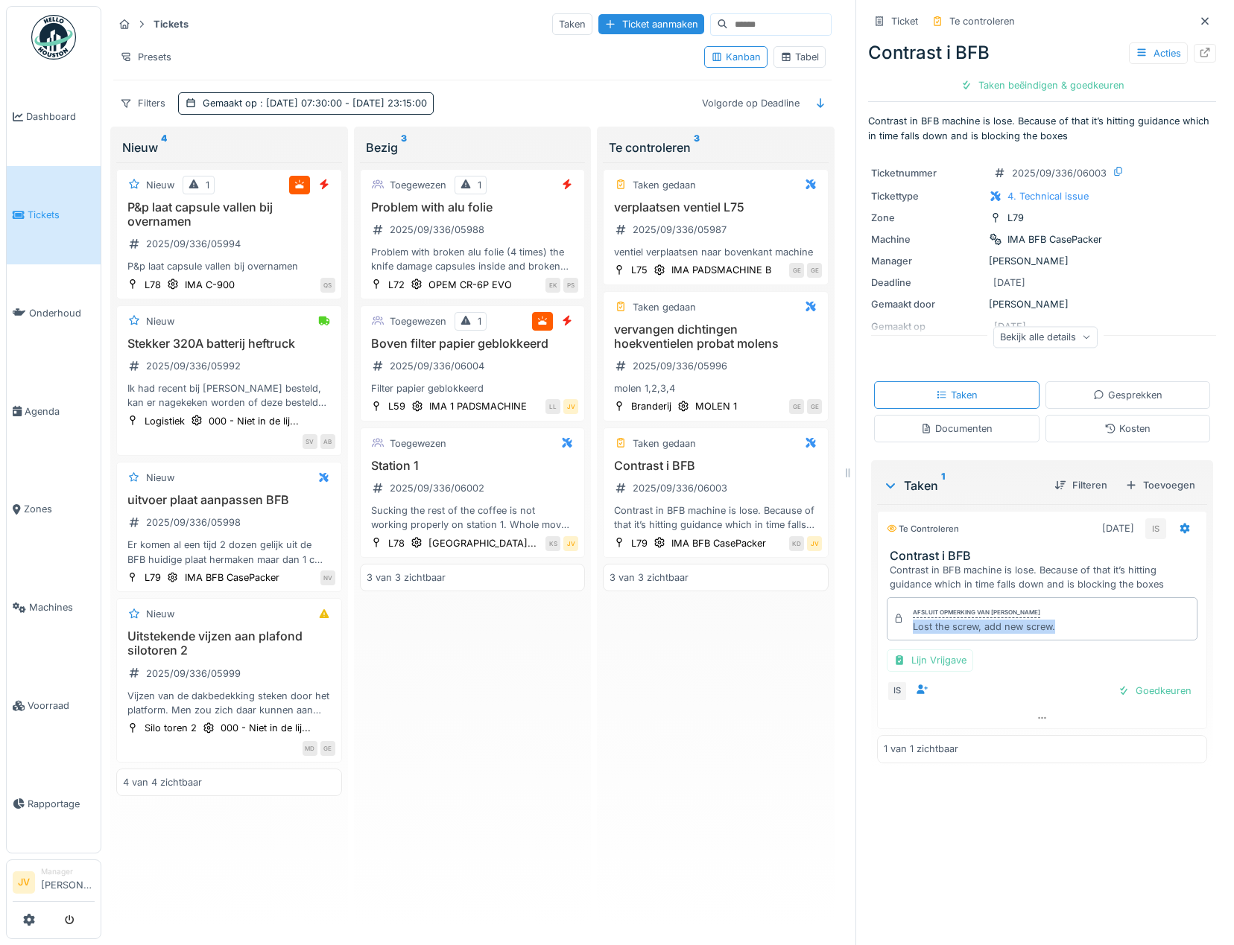
drag, startPoint x: 901, startPoint y: 632, endPoint x: 1047, endPoint y: 630, distance: 145.3
click at [1047, 630] on div "Afsluit opmerking van [PERSON_NAME] Lost the screw, add new screw." at bounding box center [1042, 618] width 311 height 43
drag, startPoint x: 1047, startPoint y: 630, endPoint x: 992, endPoint y: 630, distance: 55.1
copy div "Lost the screw, add new screw."
click at [1120, 693] on div "Goedkeuren" at bounding box center [1155, 691] width 86 height 20
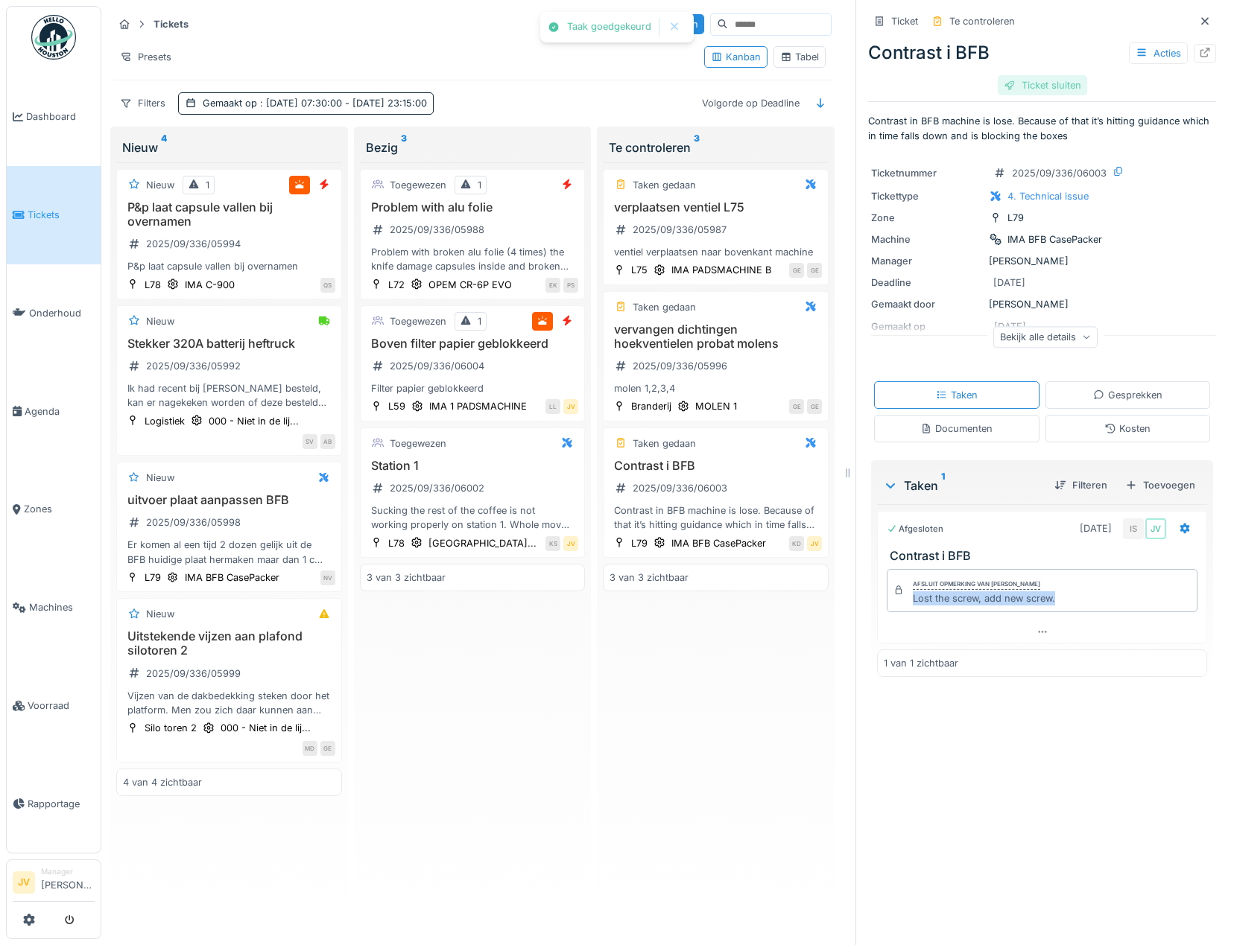
click at [1018, 88] on div "Ticket sluiten" at bounding box center [1042, 85] width 89 height 20
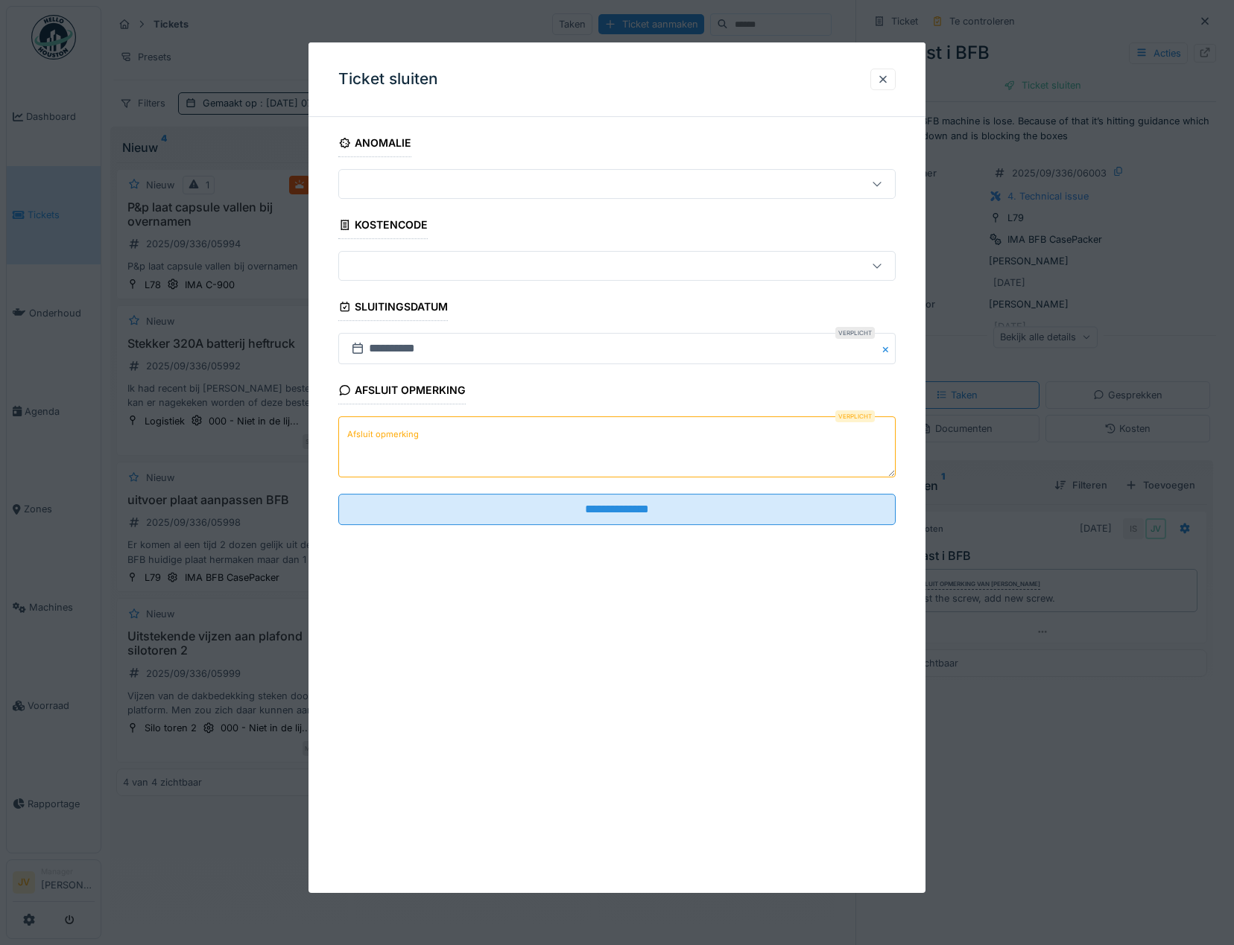
click at [354, 436] on label "Afsluit opmerking" at bounding box center [382, 434] width 77 height 19
click at [354, 436] on textarea "Afsluit opmerking" at bounding box center [616, 447] width 557 height 61
click at [351, 437] on label "Afsluit opmerking" at bounding box center [382, 434] width 77 height 19
click at [351, 437] on textarea "Afsluit opmerking" at bounding box center [616, 447] width 557 height 61
paste textarea "**********"
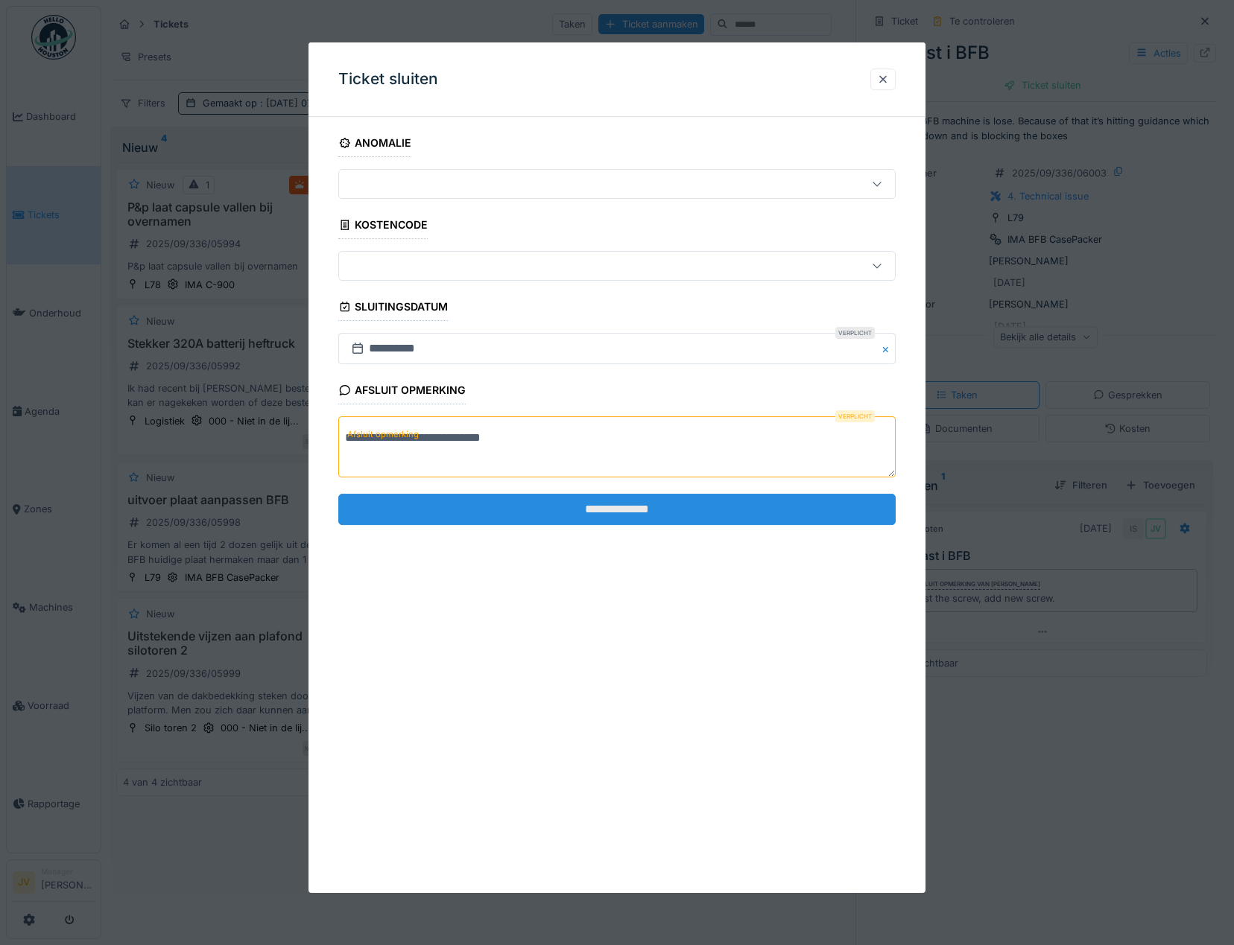
type textarea "**********"
click at [590, 513] on input "**********" at bounding box center [616, 509] width 557 height 31
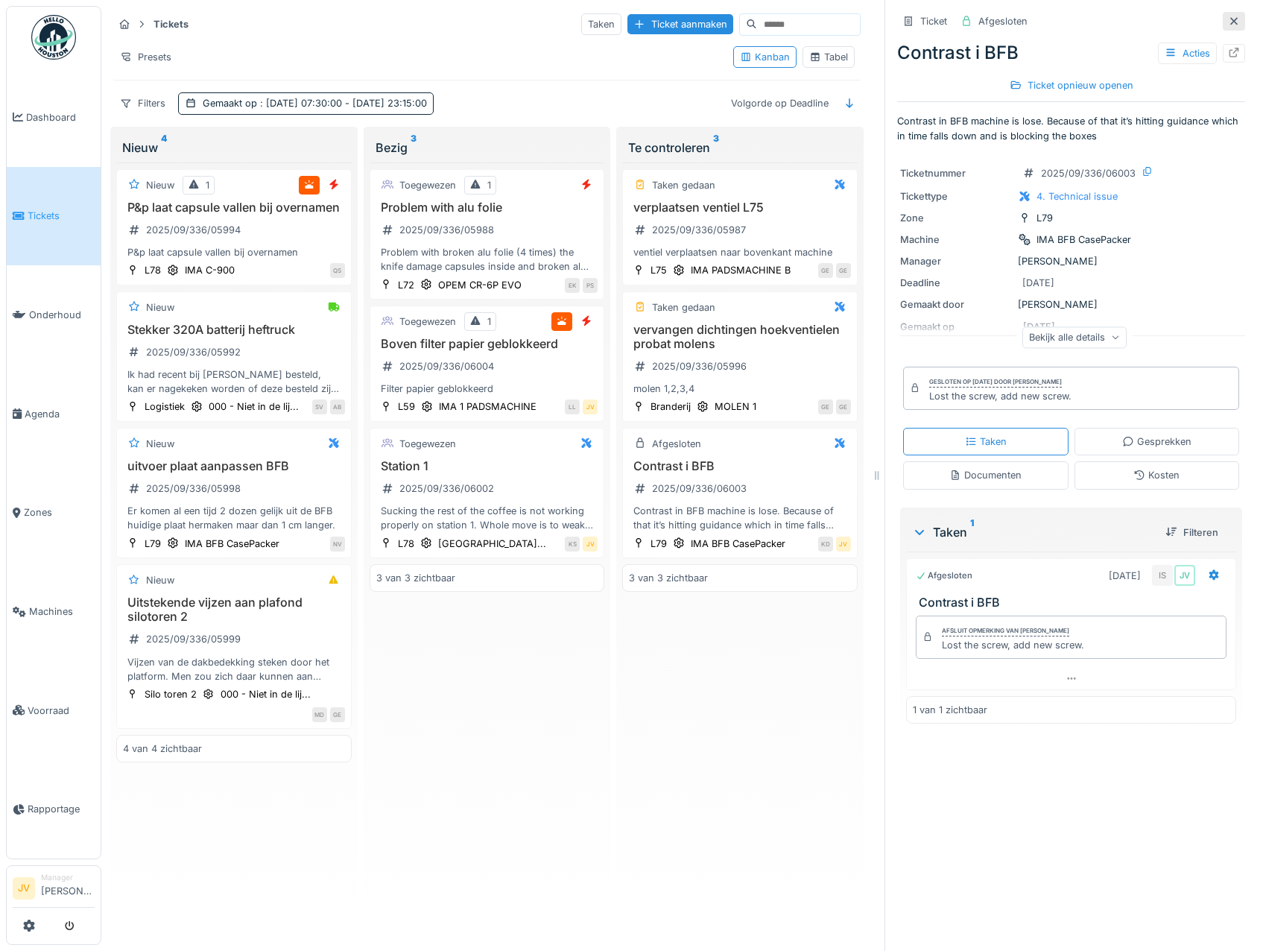
click at [1228, 21] on icon at bounding box center [1234, 21] width 12 height 10
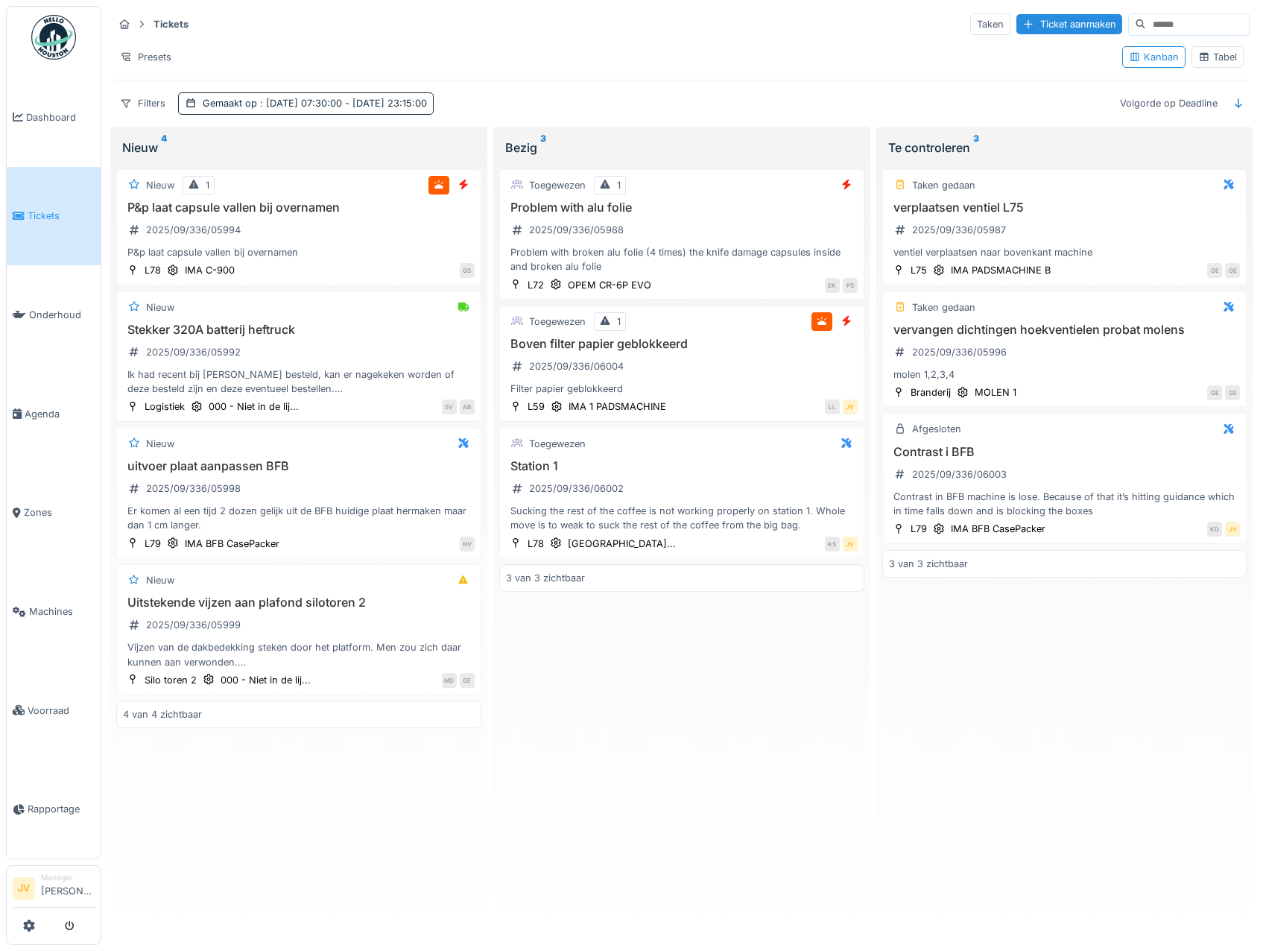
click at [1215, 50] on div "Tabel" at bounding box center [1217, 57] width 39 height 14
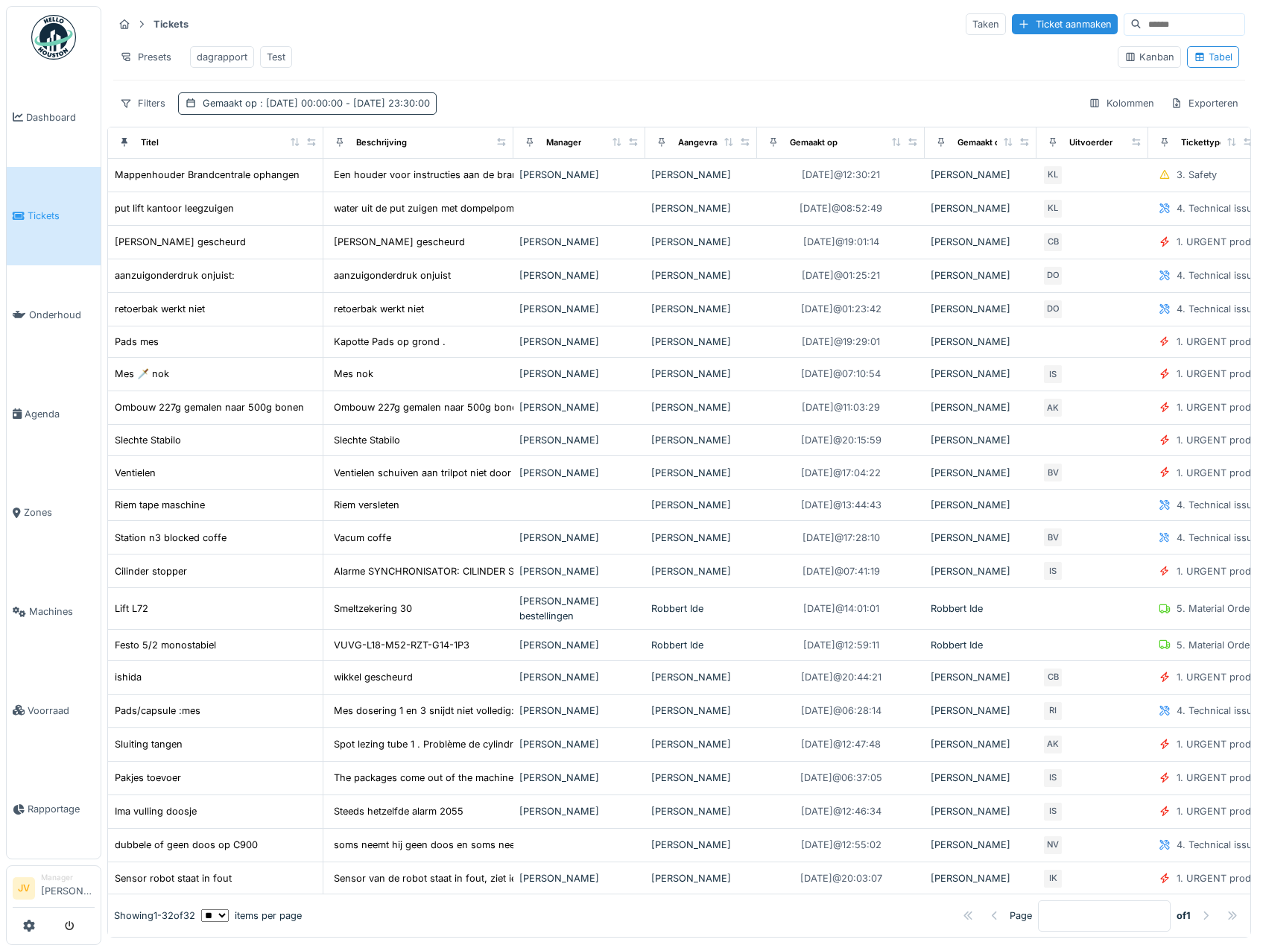
click at [310, 114] on div "Gemaakt op : [DATE] 00:00:00 - [DATE] 23:30:00" at bounding box center [307, 103] width 259 height 22
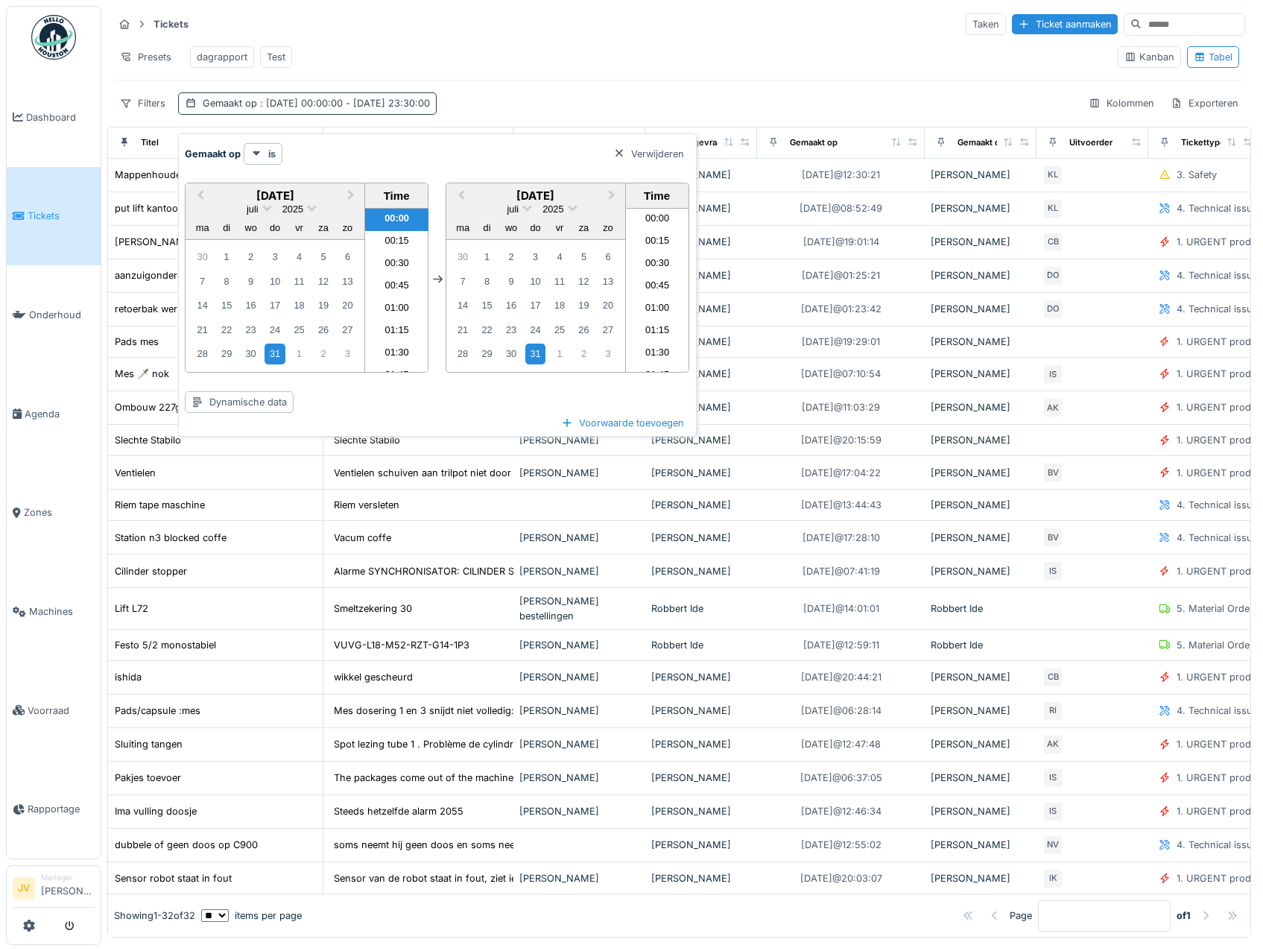
scroll to position [1982, 0]
click at [351, 194] on span "Next Month" at bounding box center [351, 195] width 0 height 17
click at [197, 257] on div "1" at bounding box center [202, 258] width 20 height 22
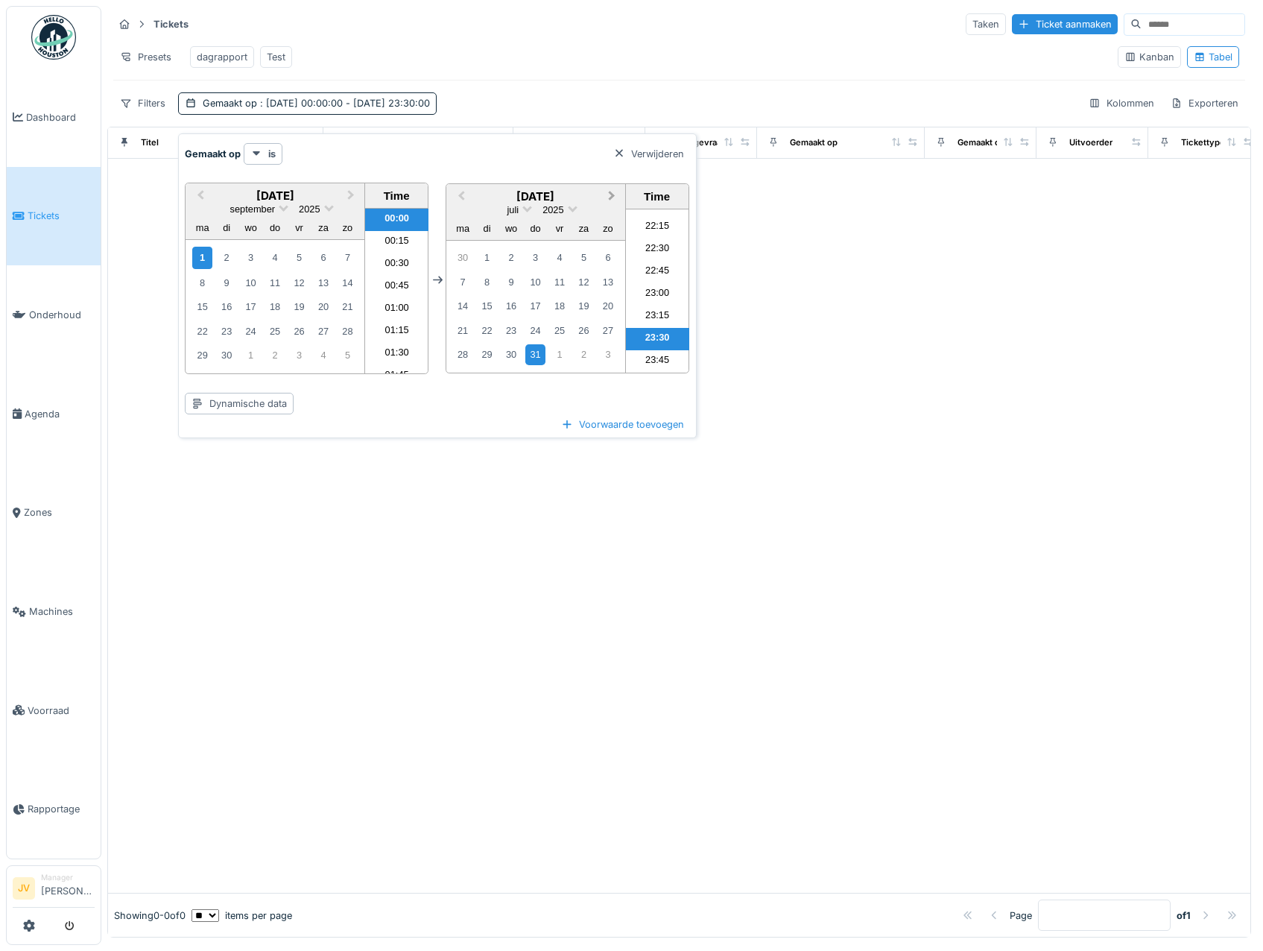
click at [612, 197] on span "Next Month" at bounding box center [612, 196] width 0 height 17
click at [471, 261] on div "1" at bounding box center [463, 258] width 20 height 22
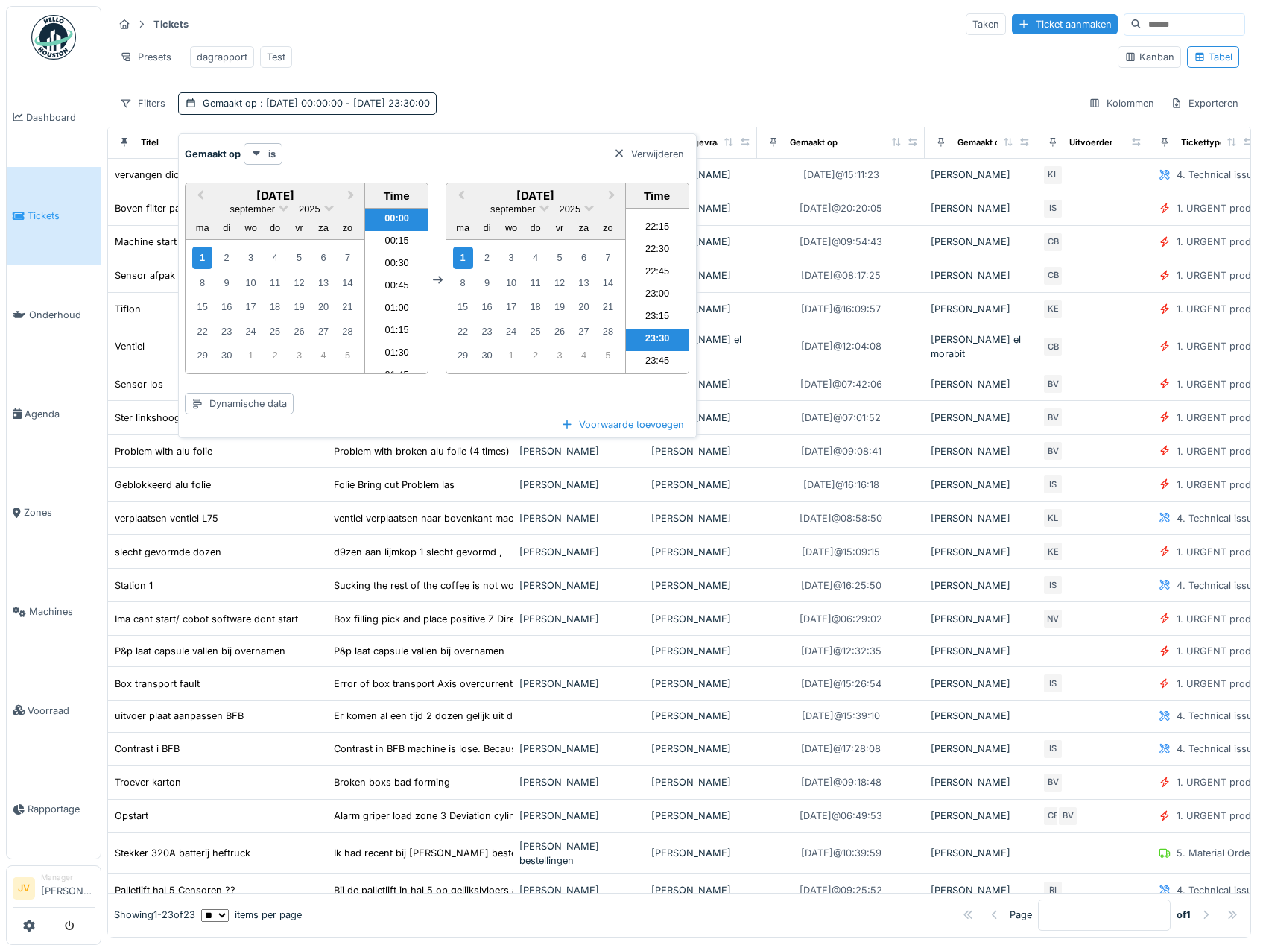
click at [556, 69] on div "Presets dagrapport Test" at bounding box center [609, 57] width 992 height 34
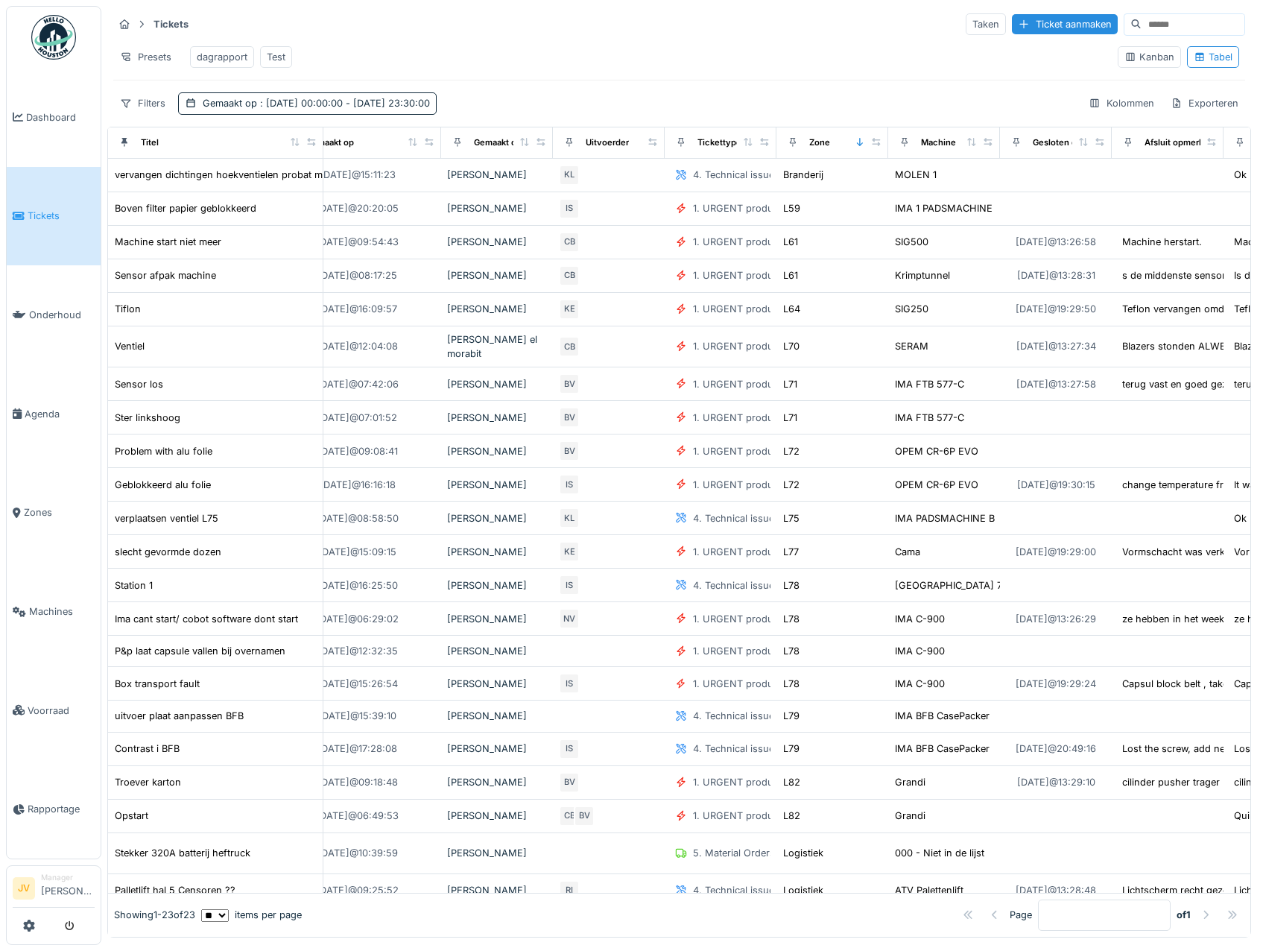
scroll to position [0, 501]
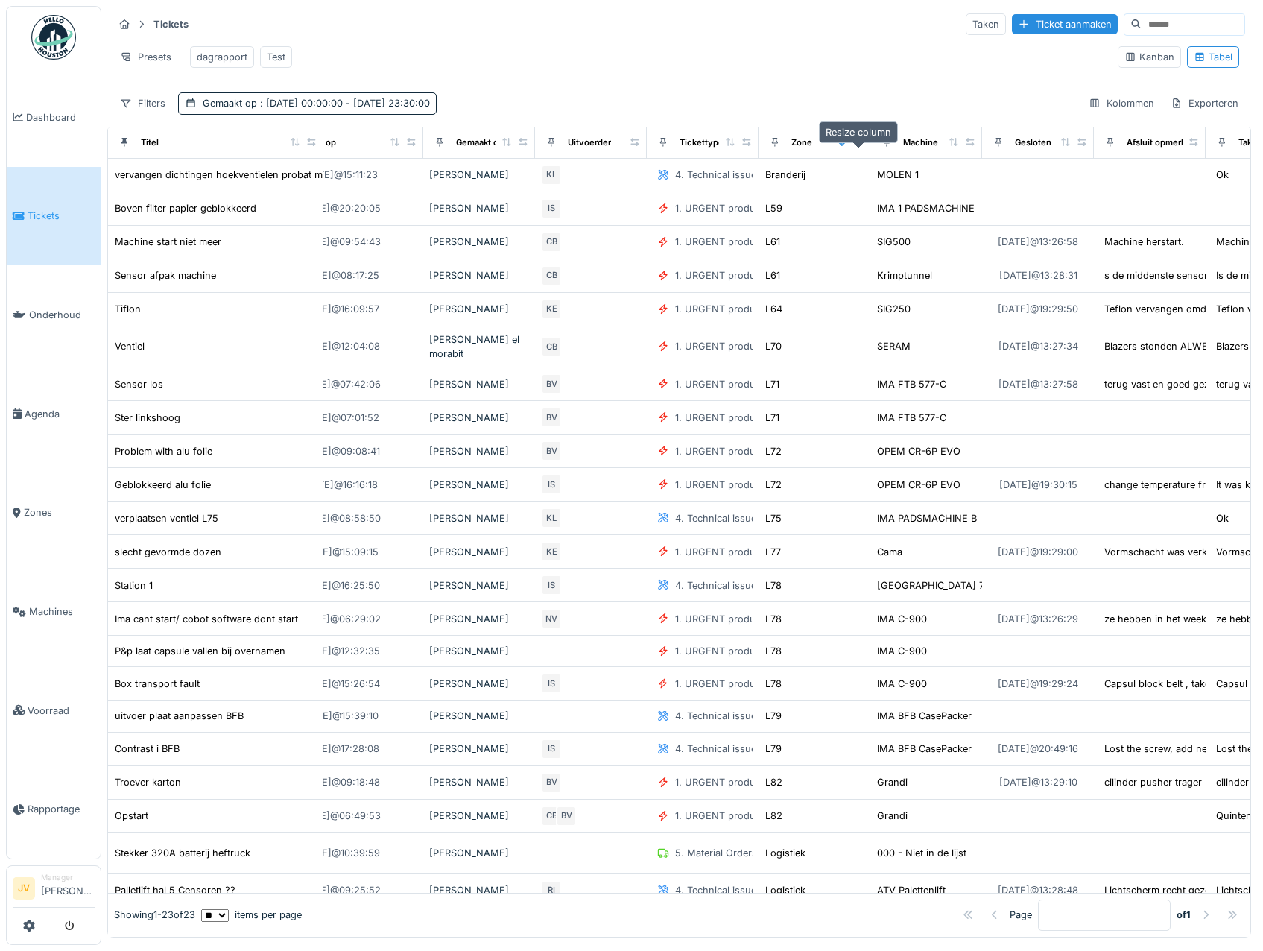
click at [857, 146] on icon at bounding box center [858, 142] width 10 height 8
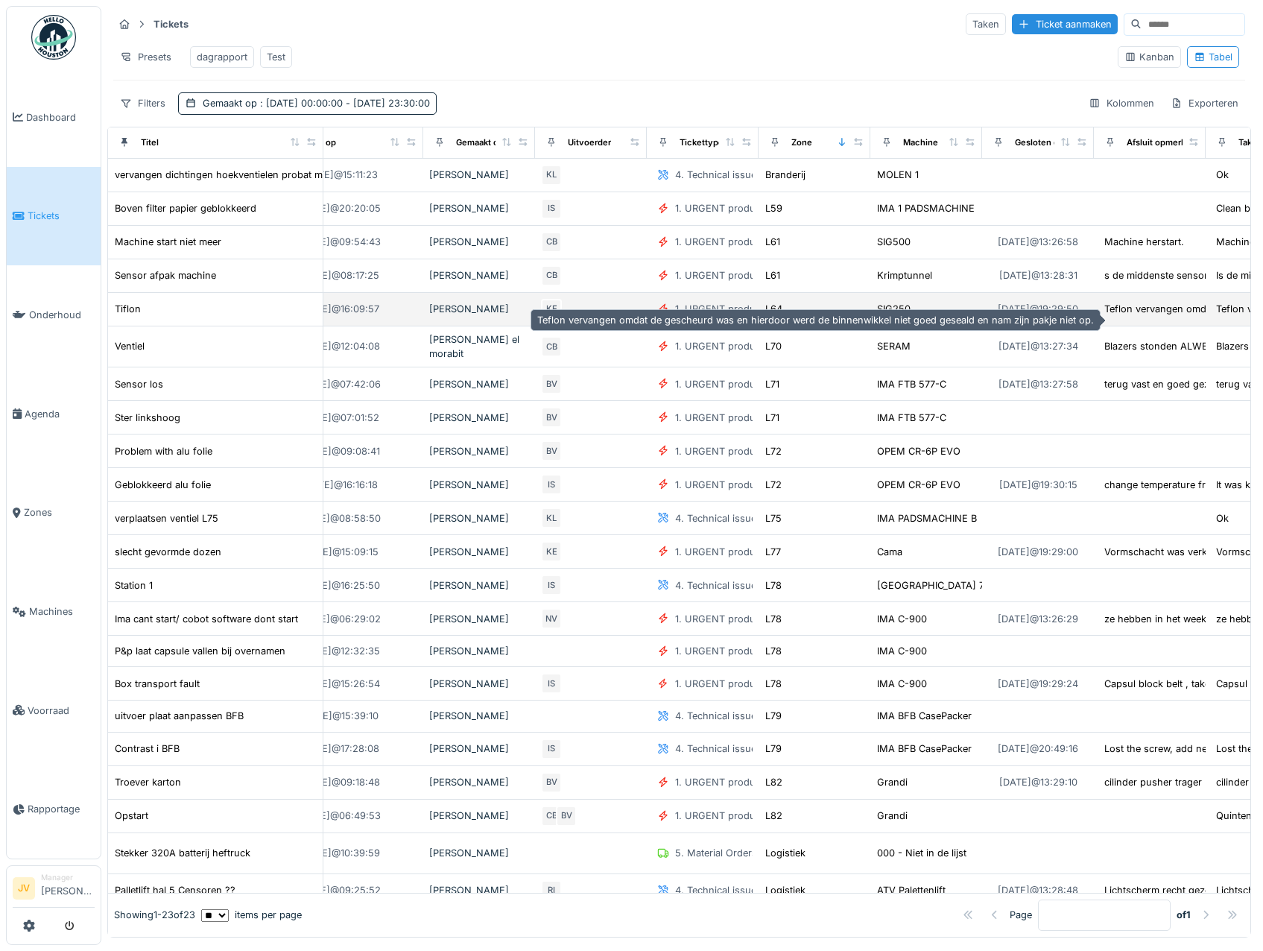
click at [1181, 316] on div "Teflon vervangen omdat de gescheurd was en hier..." at bounding box center [1223, 309] width 239 height 14
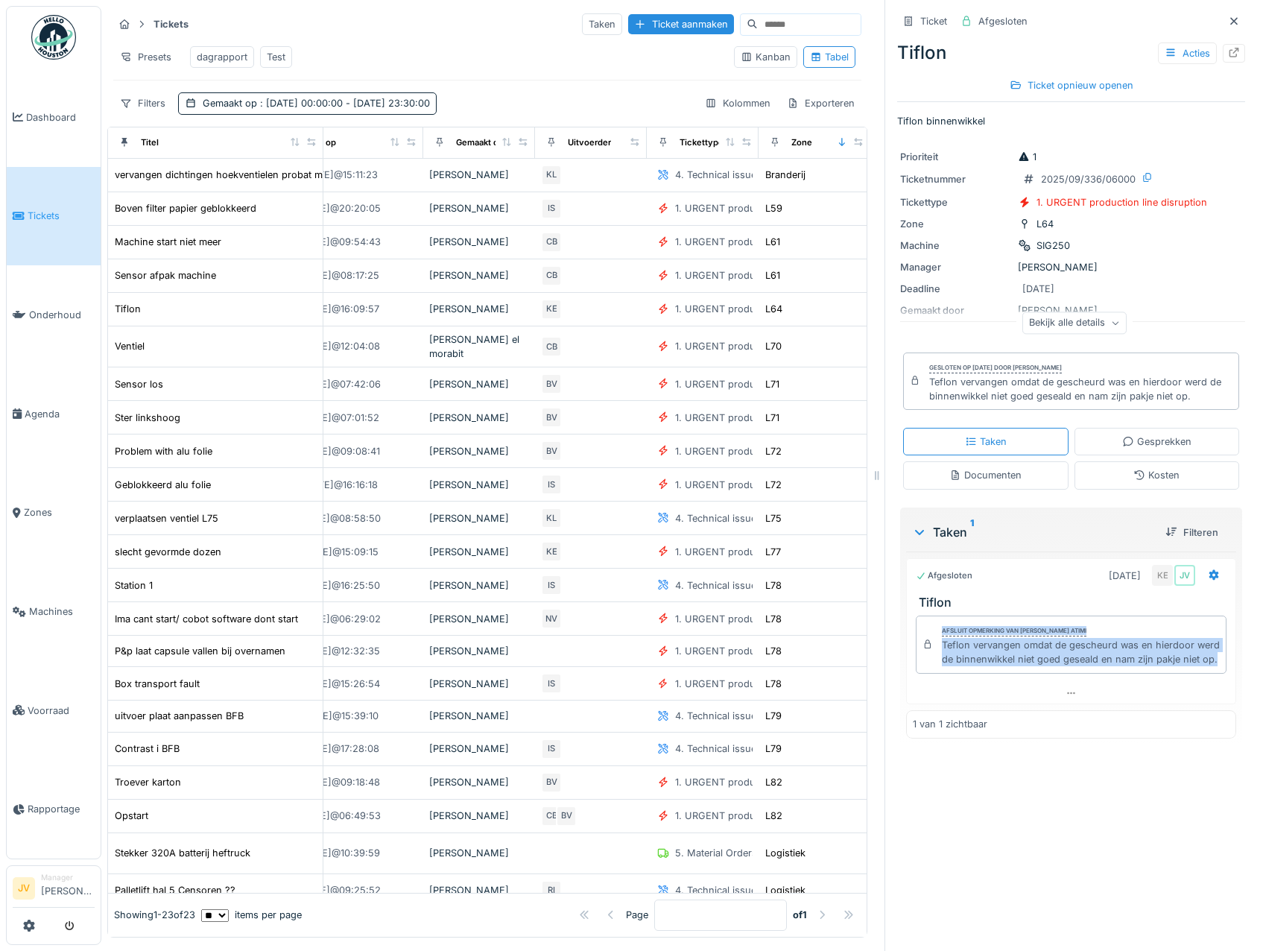
drag, startPoint x: 924, startPoint y: 644, endPoint x: 991, endPoint y: 687, distance: 79.4
click at [991, 673] on div "Afsluit opmerking van [PERSON_NAME] atimi Teflon vervangen omdat de gescheurd w…" at bounding box center [1071, 644] width 311 height 58
drag, startPoint x: 933, startPoint y: 650, endPoint x: 955, endPoint y: 676, distance: 33.9
click at [955, 666] on div "Teflon vervangen omdat de gescheurd was en hierdoor werd de binnenwikkel niet g…" at bounding box center [1081, 652] width 278 height 28
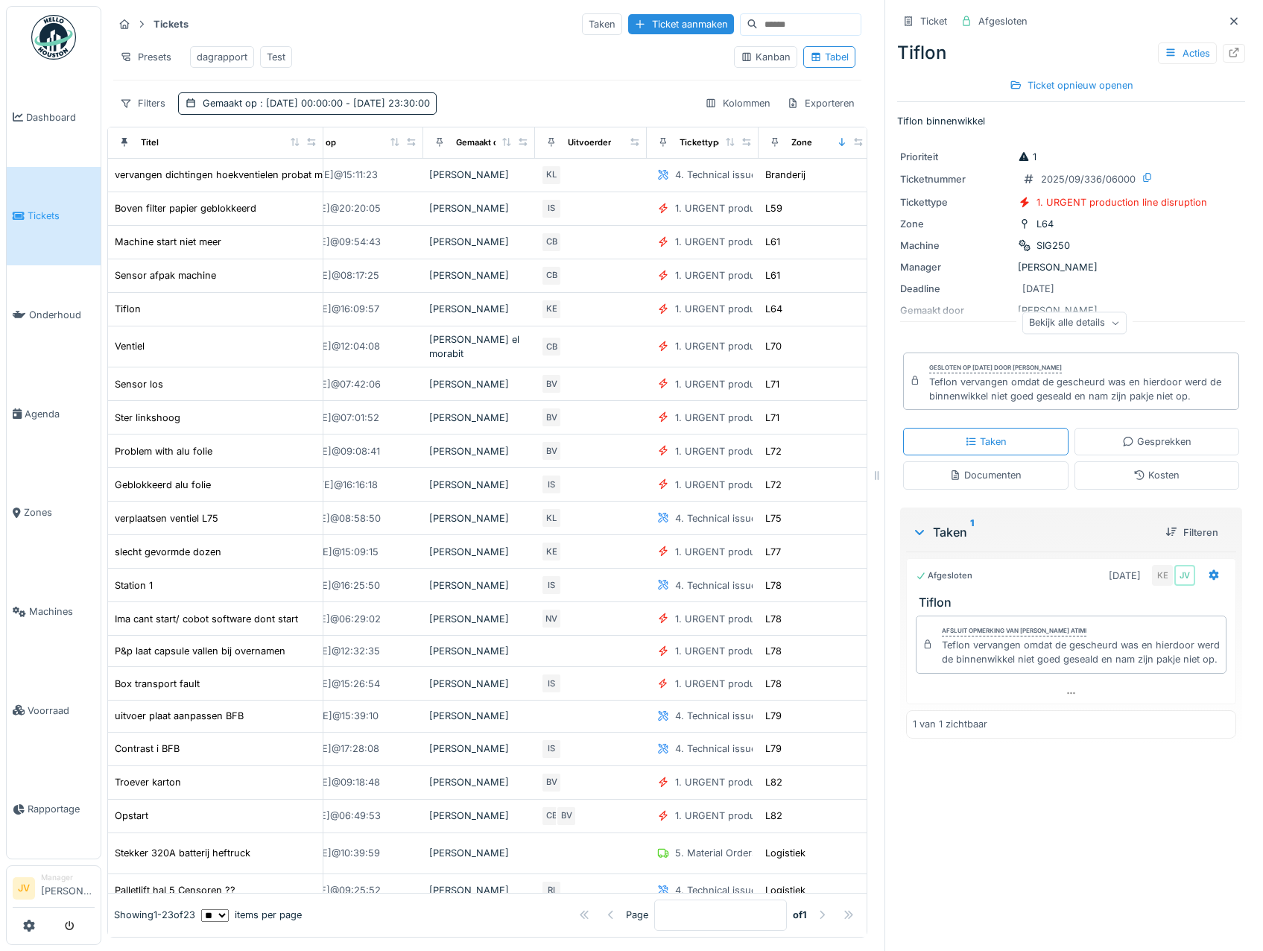
drag, startPoint x: 955, startPoint y: 676, endPoint x: 930, endPoint y: 649, distance: 36.4
click at [942, 649] on div "Teflon vervangen omdat de gescheurd was en hierdoor werd de binnenwikkel niet g…" at bounding box center [1081, 652] width 278 height 28
drag, startPoint x: 930, startPoint y: 649, endPoint x: 974, endPoint y: 679, distance: 53.5
click at [974, 666] on div "Teflon vervangen omdat de gescheurd was en hierdoor werd de binnenwikkel niet g…" at bounding box center [1081, 652] width 278 height 28
copy div "Teflon vervangen omdat de gescheurd was en hierdoor werd de binnenwikkel niet g…"
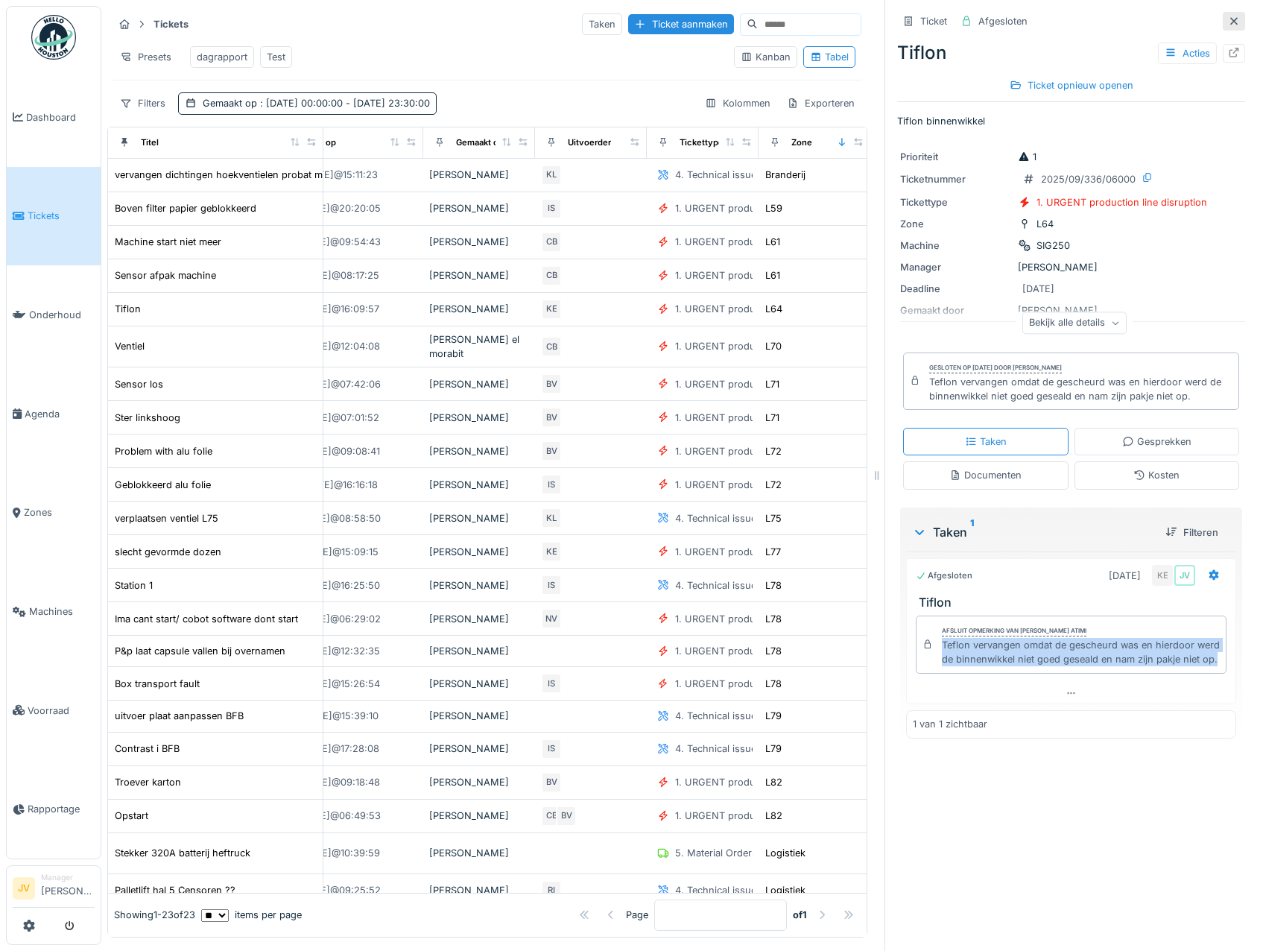
click at [1228, 18] on icon at bounding box center [1234, 21] width 12 height 10
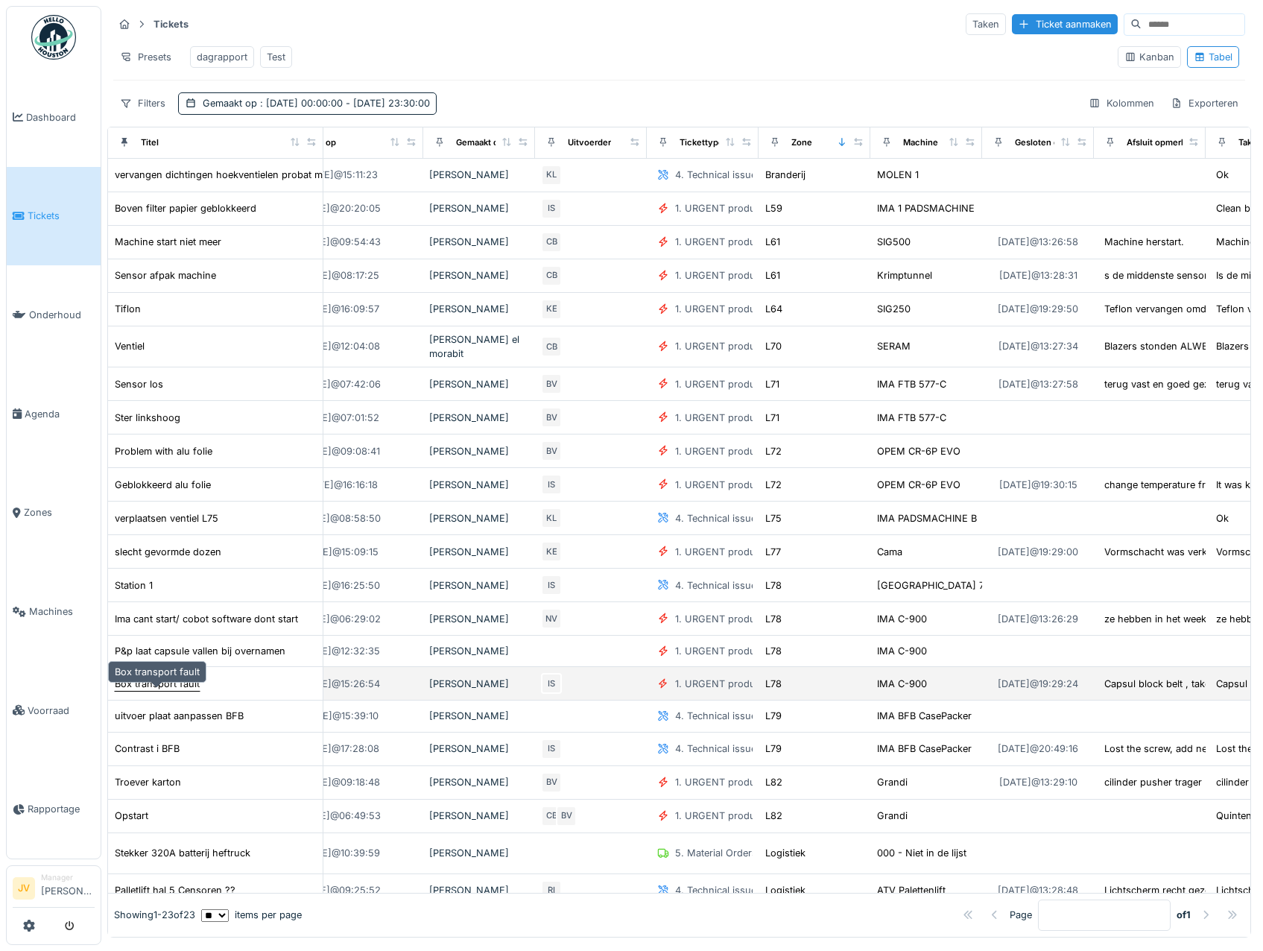
click at [183, 691] on div "Box transport fault" at bounding box center [157, 683] width 85 height 14
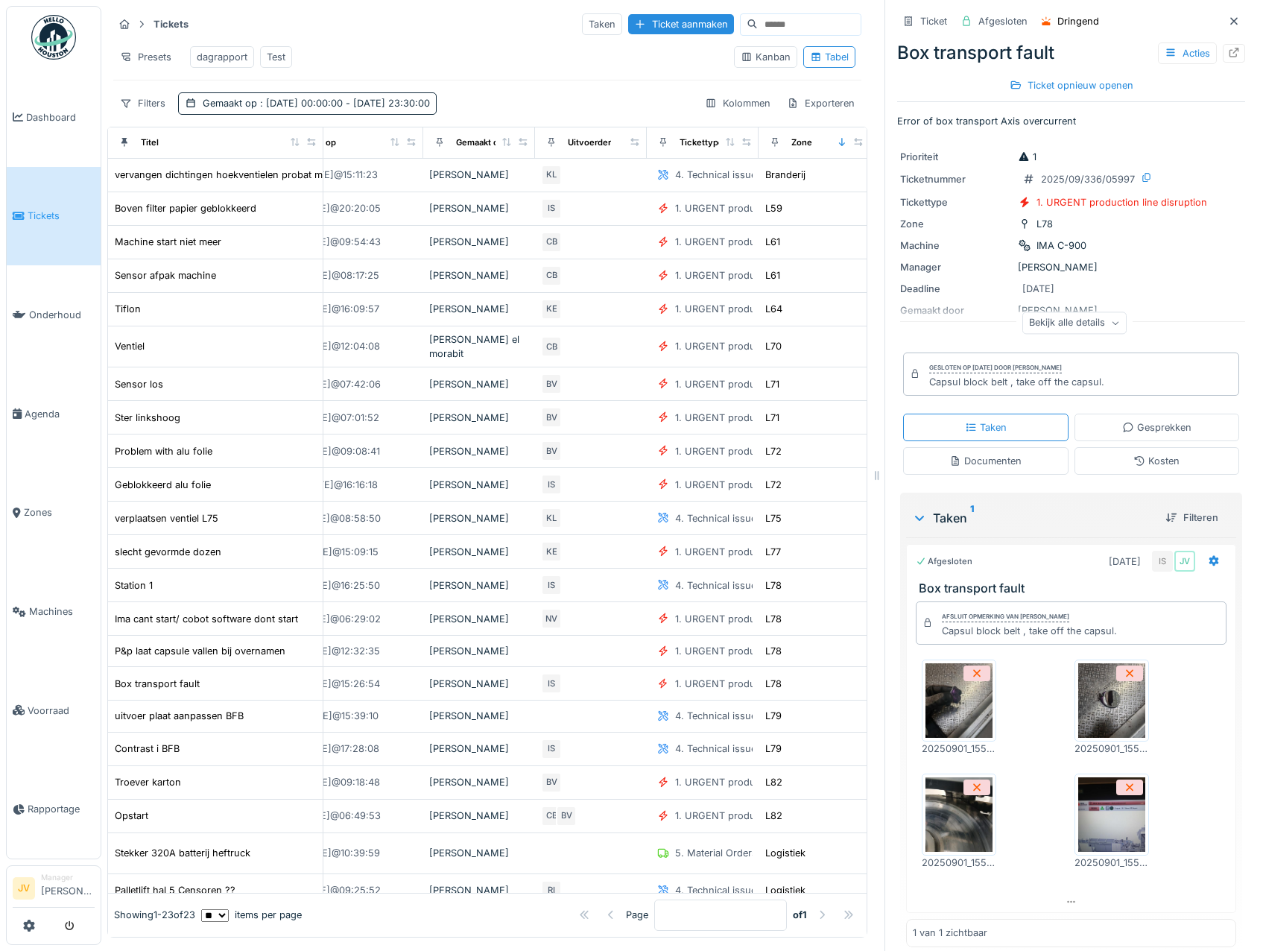
click at [985, 468] on div "Documenten" at bounding box center [985, 461] width 72 height 14
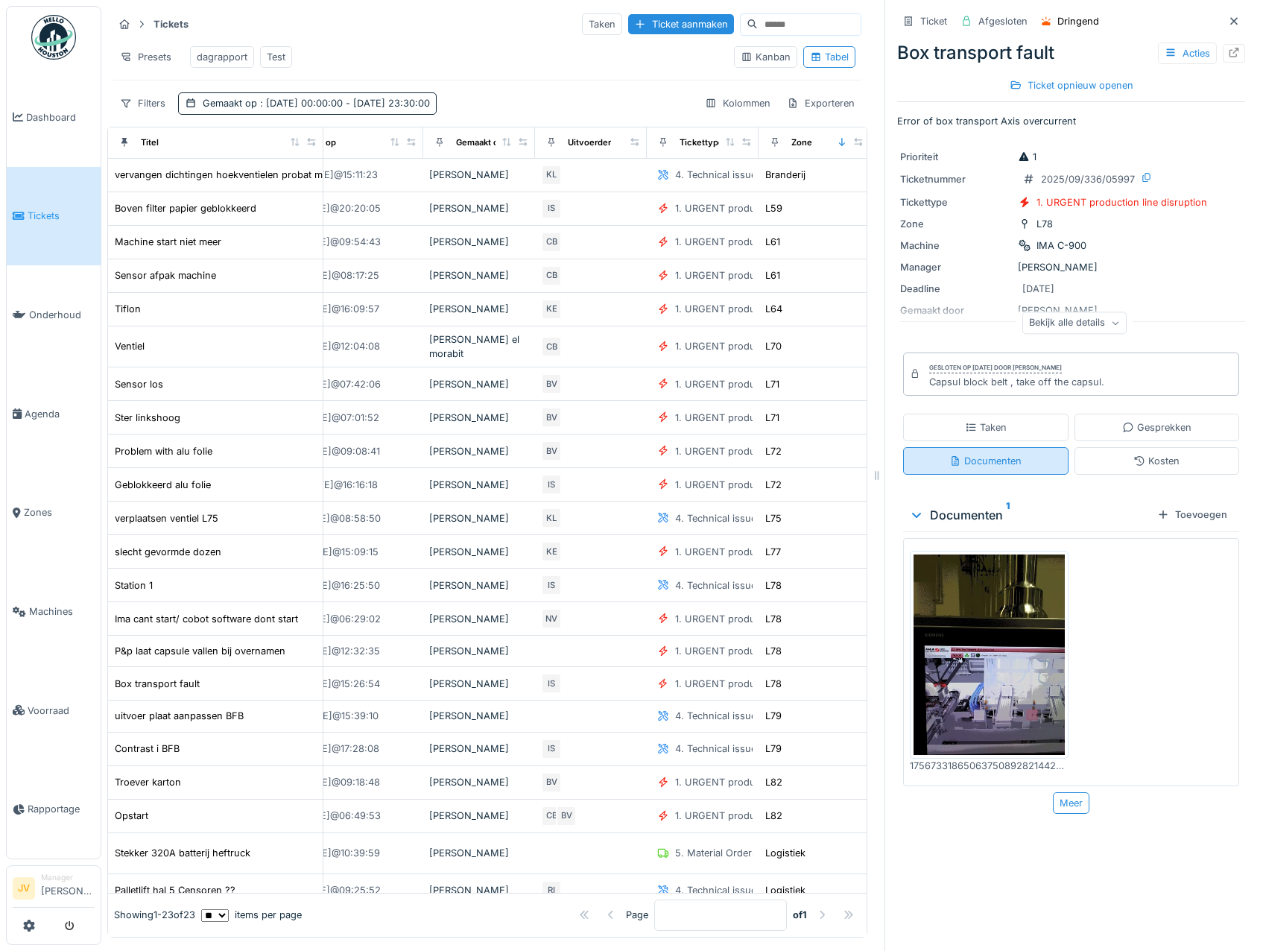
scroll to position [11, 0]
click at [1012, 583] on img at bounding box center [988, 654] width 151 height 201
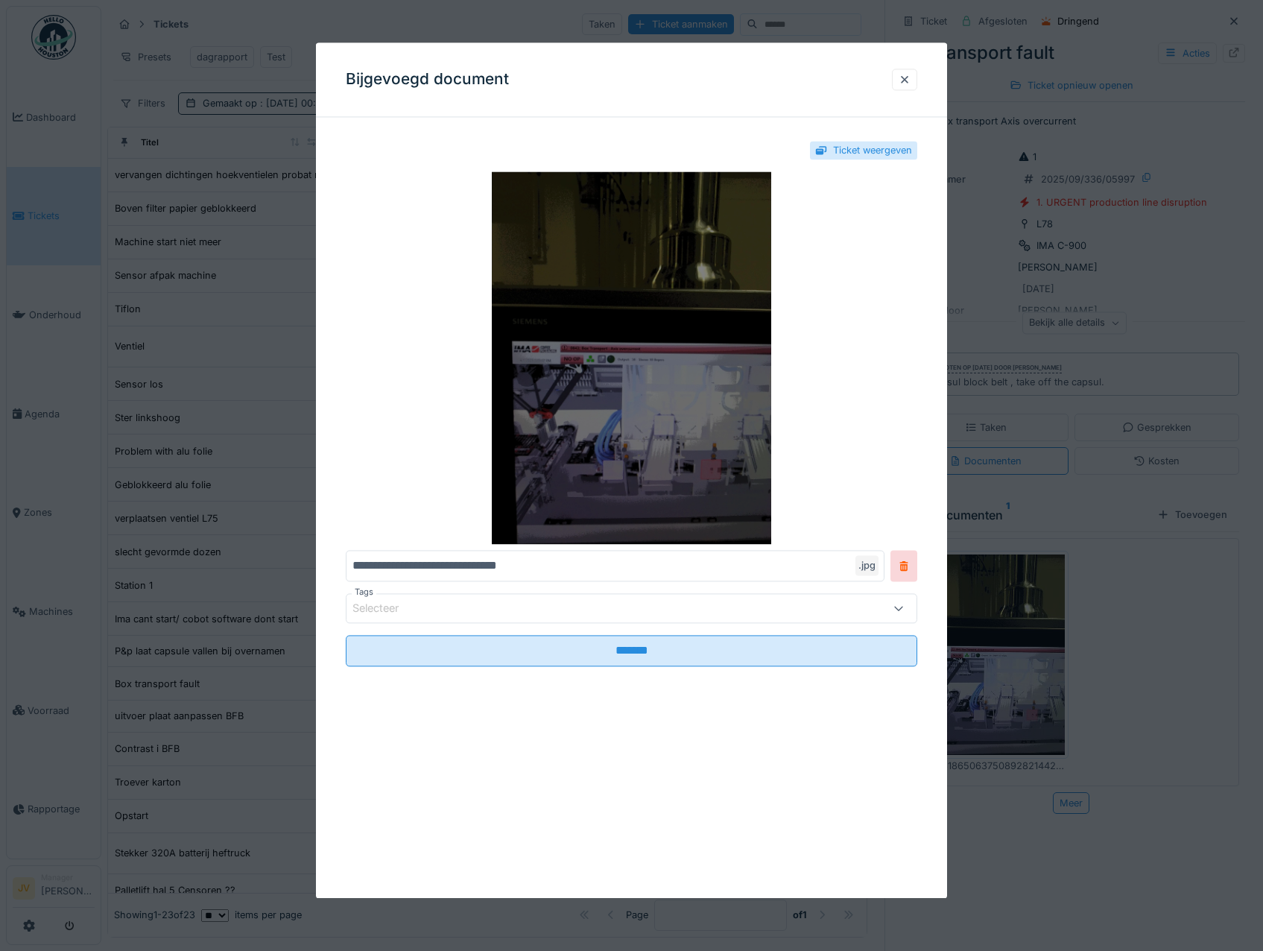
click at [696, 464] on img at bounding box center [632, 358] width 572 height 372
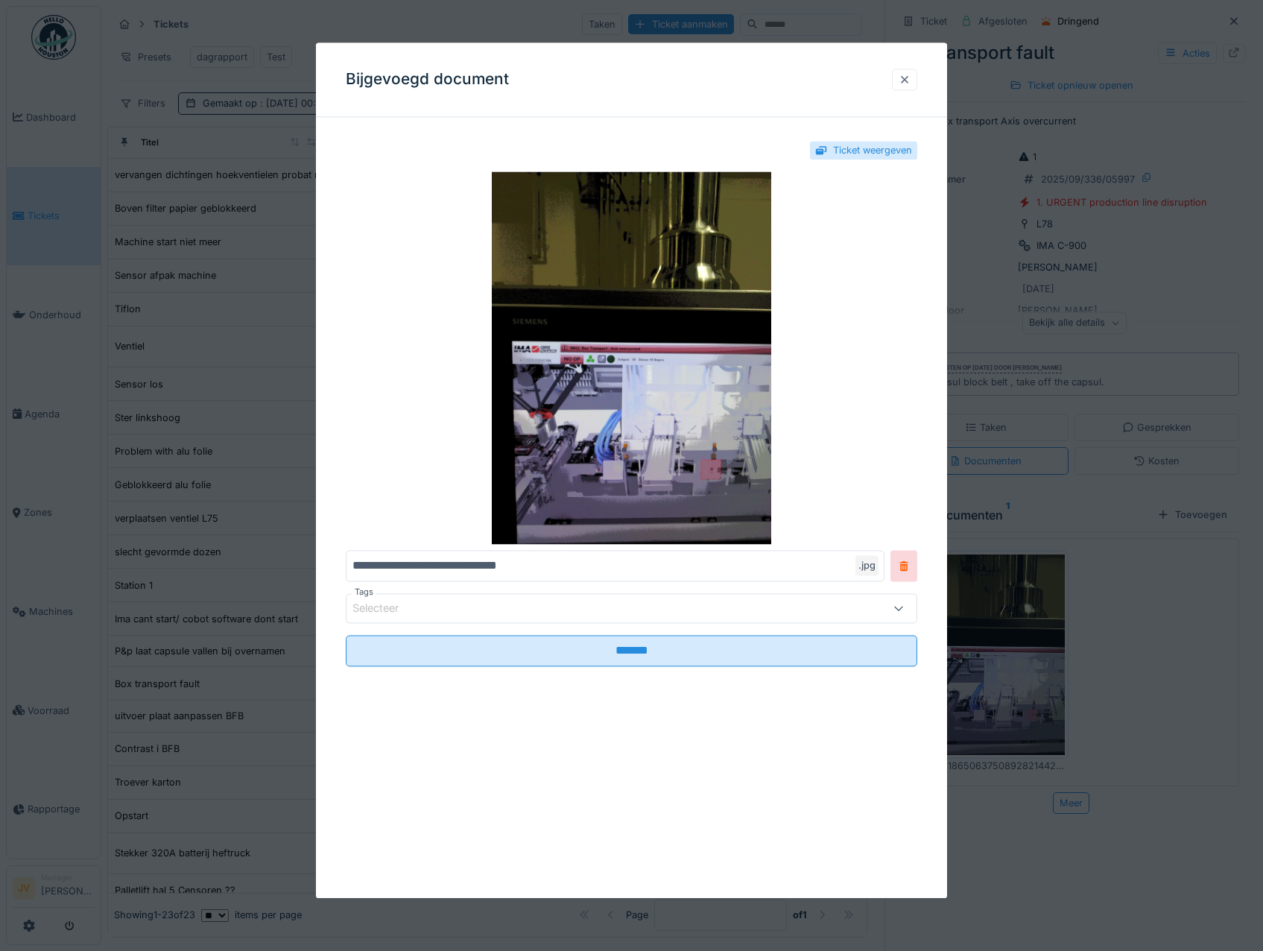
click at [905, 77] on div at bounding box center [904, 79] width 12 height 14
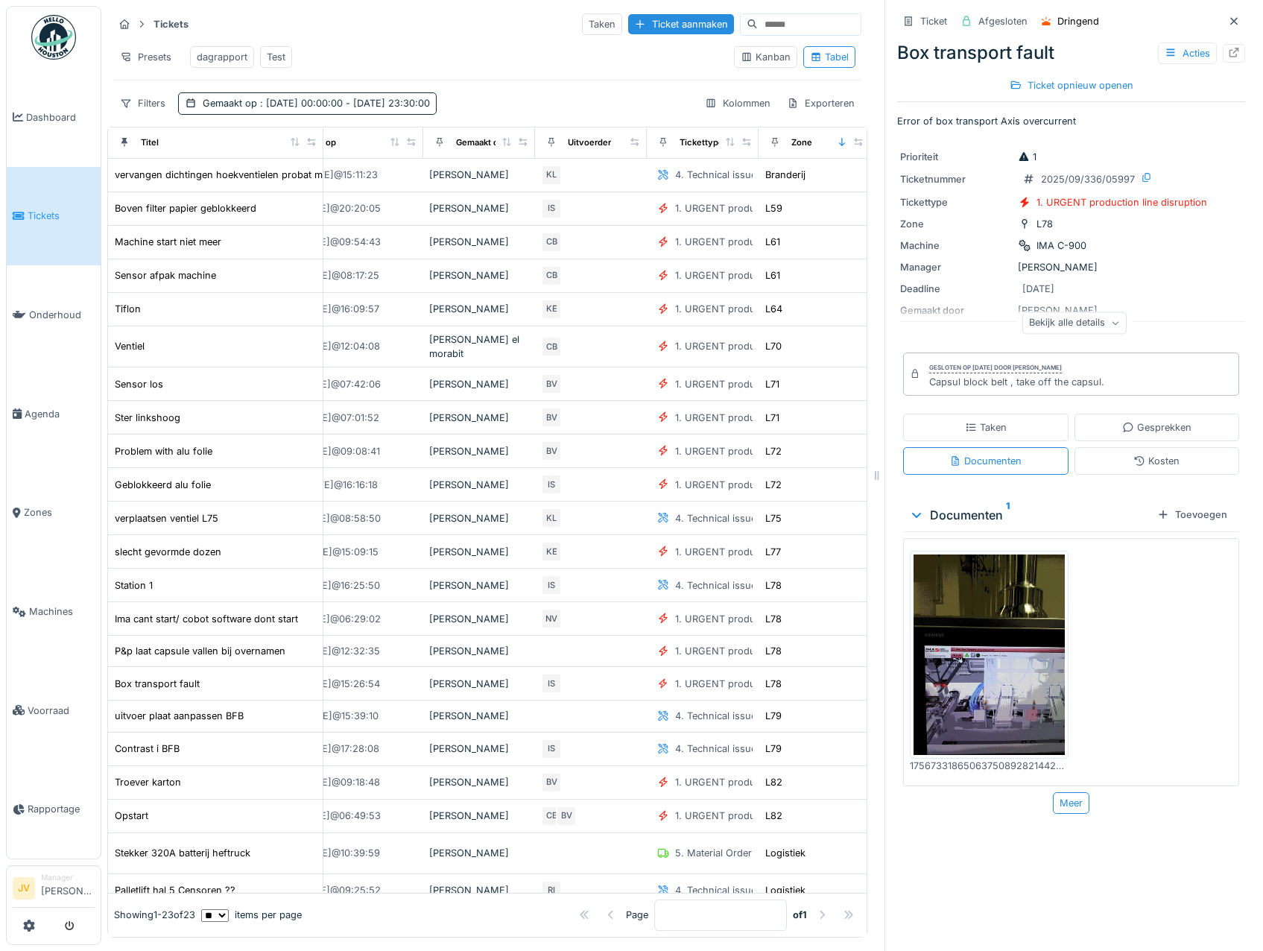
click at [970, 420] on div "Taken" at bounding box center [986, 427] width 42 height 14
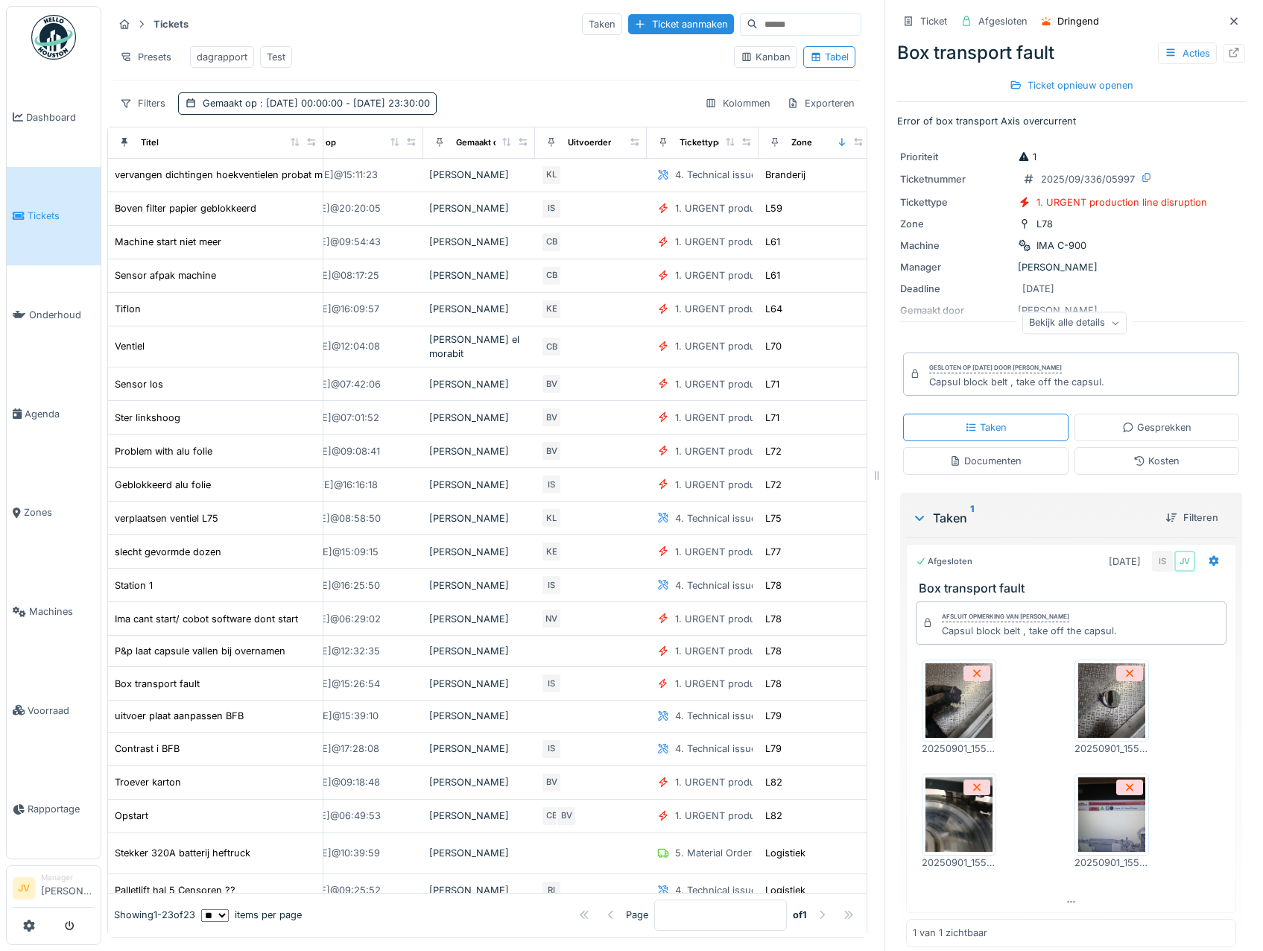
click at [949, 686] on img at bounding box center [958, 700] width 67 height 74
click at [1088, 812] on img at bounding box center [1111, 814] width 67 height 74
click at [962, 803] on img at bounding box center [958, 814] width 67 height 74
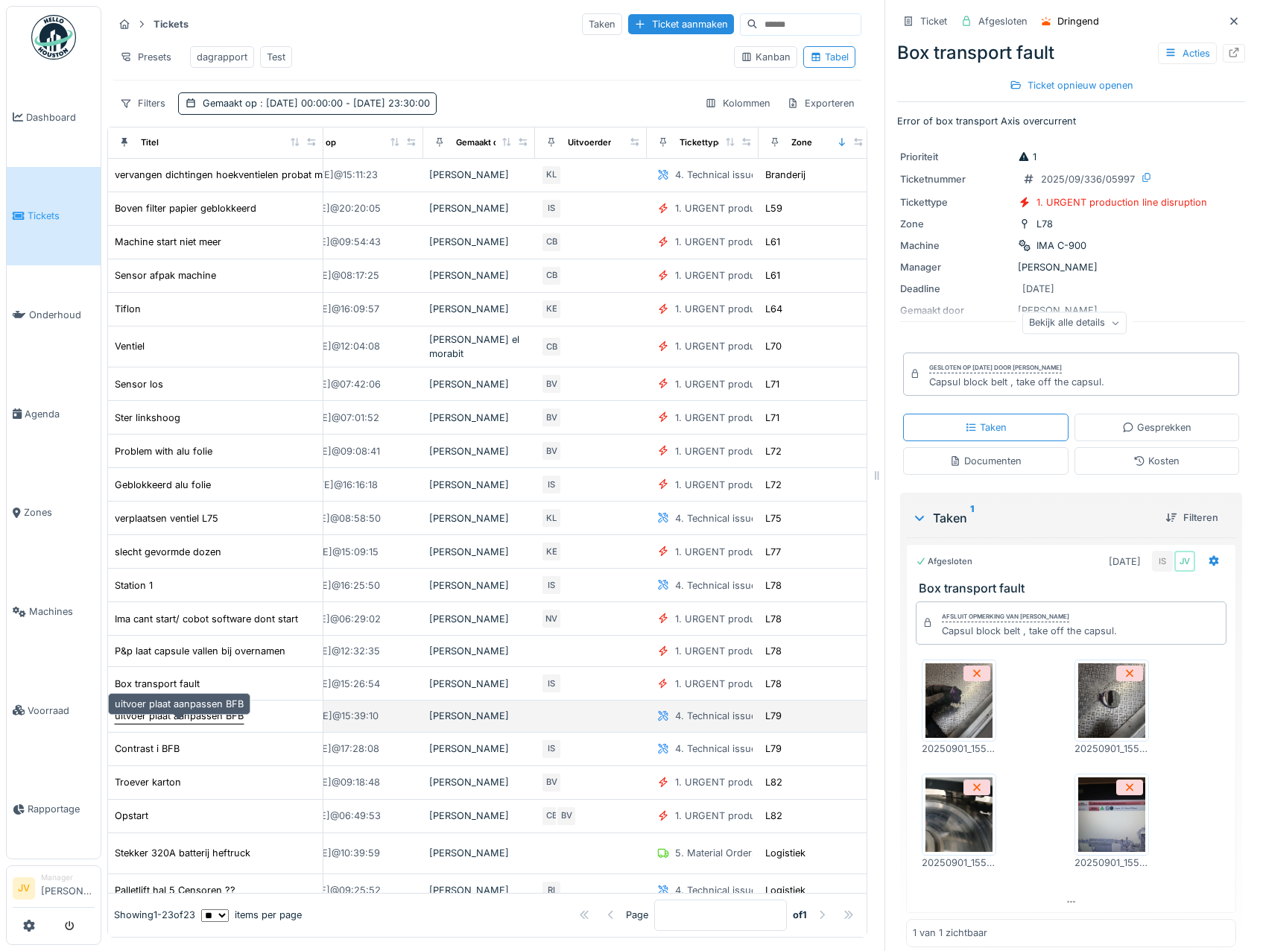
click at [195, 717] on div "uitvoer plaat aanpassen BFB" at bounding box center [179, 715] width 129 height 14
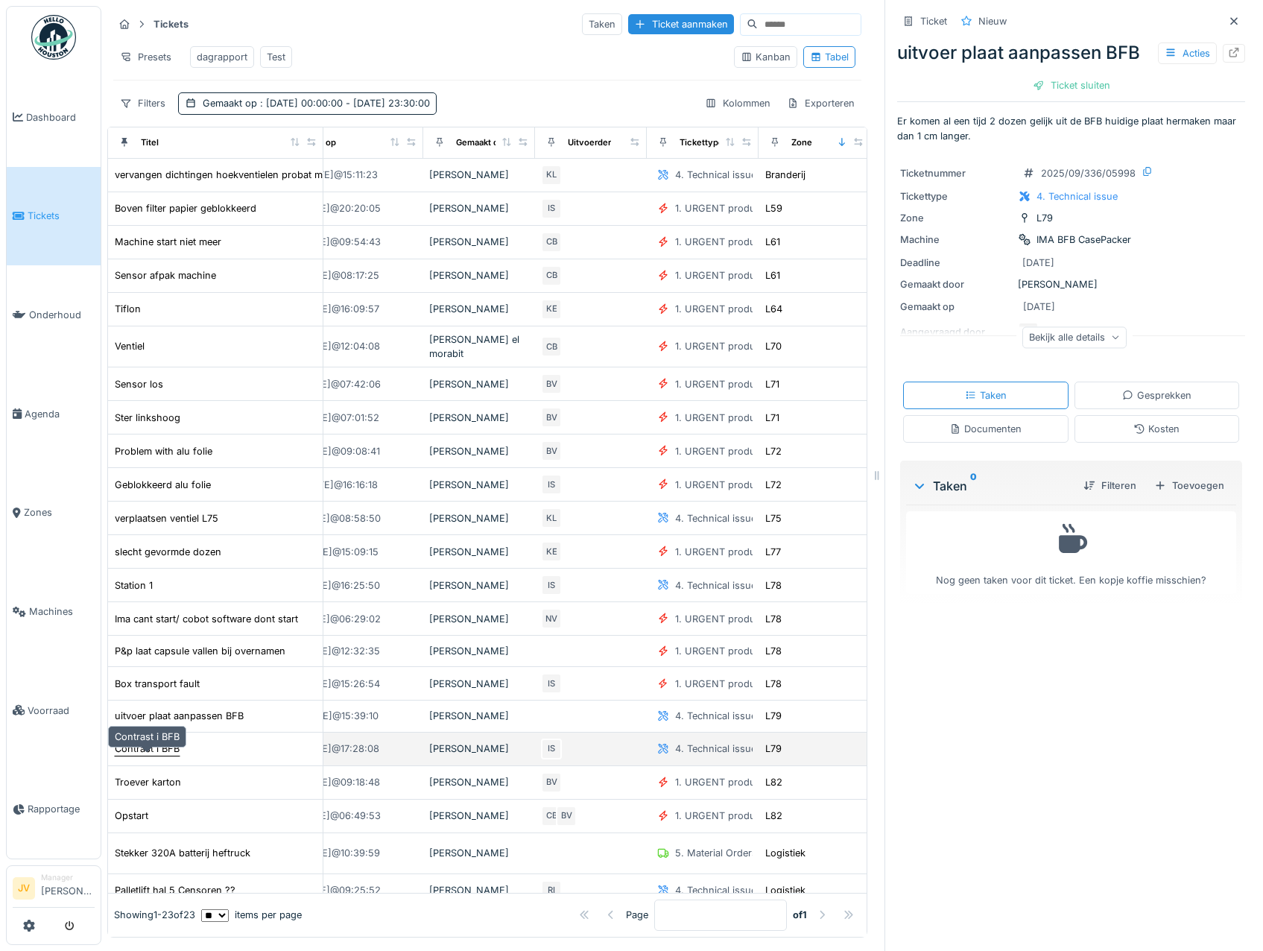
click at [161, 752] on div "Contrast i BFB" at bounding box center [147, 748] width 65 height 14
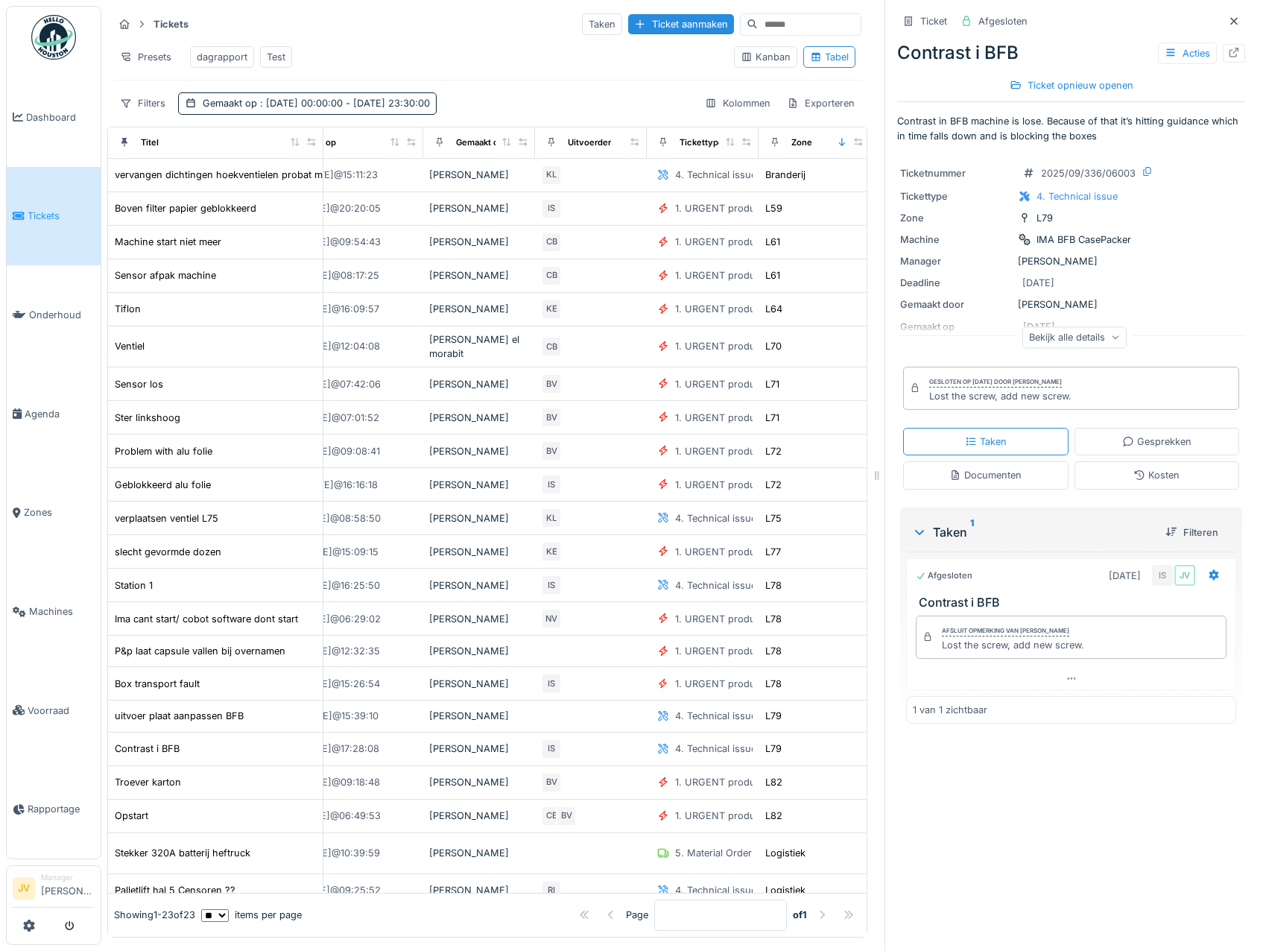
click at [951, 468] on div "Documenten" at bounding box center [985, 475] width 72 height 14
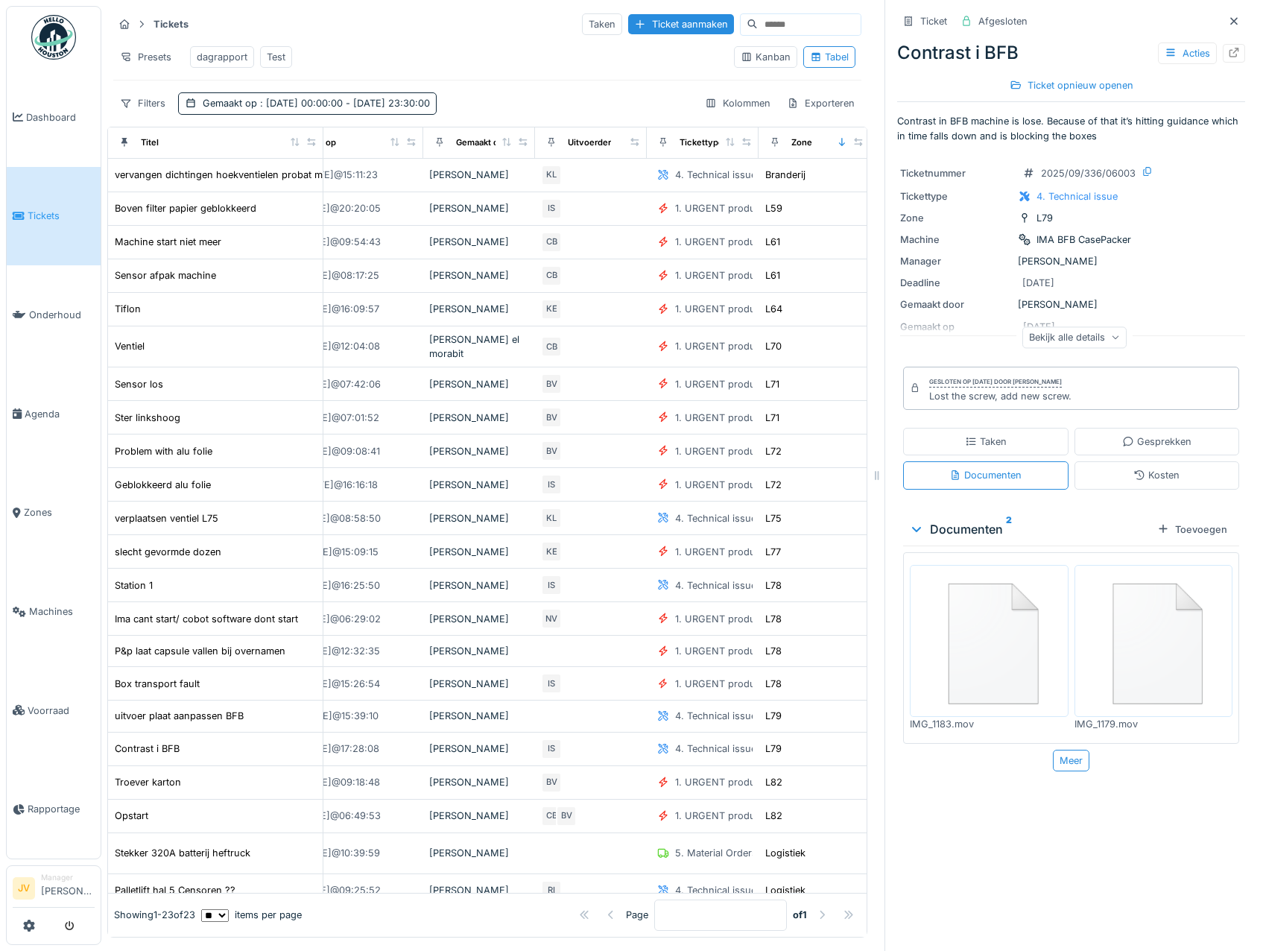
click at [986, 610] on img at bounding box center [988, 640] width 151 height 145
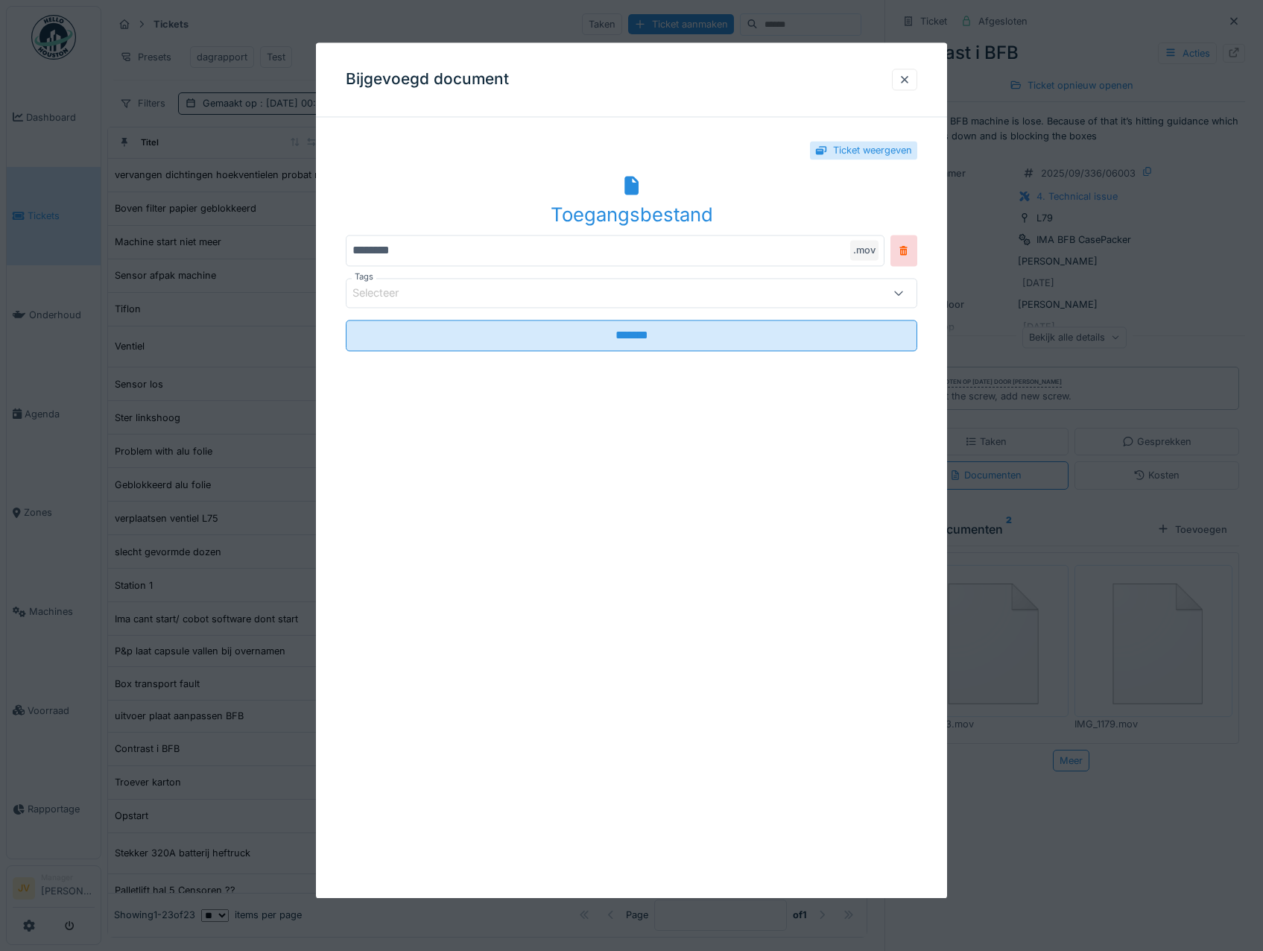
click at [634, 190] on icon at bounding box center [631, 185] width 14 height 19
click at [906, 78] on div at bounding box center [904, 79] width 12 height 14
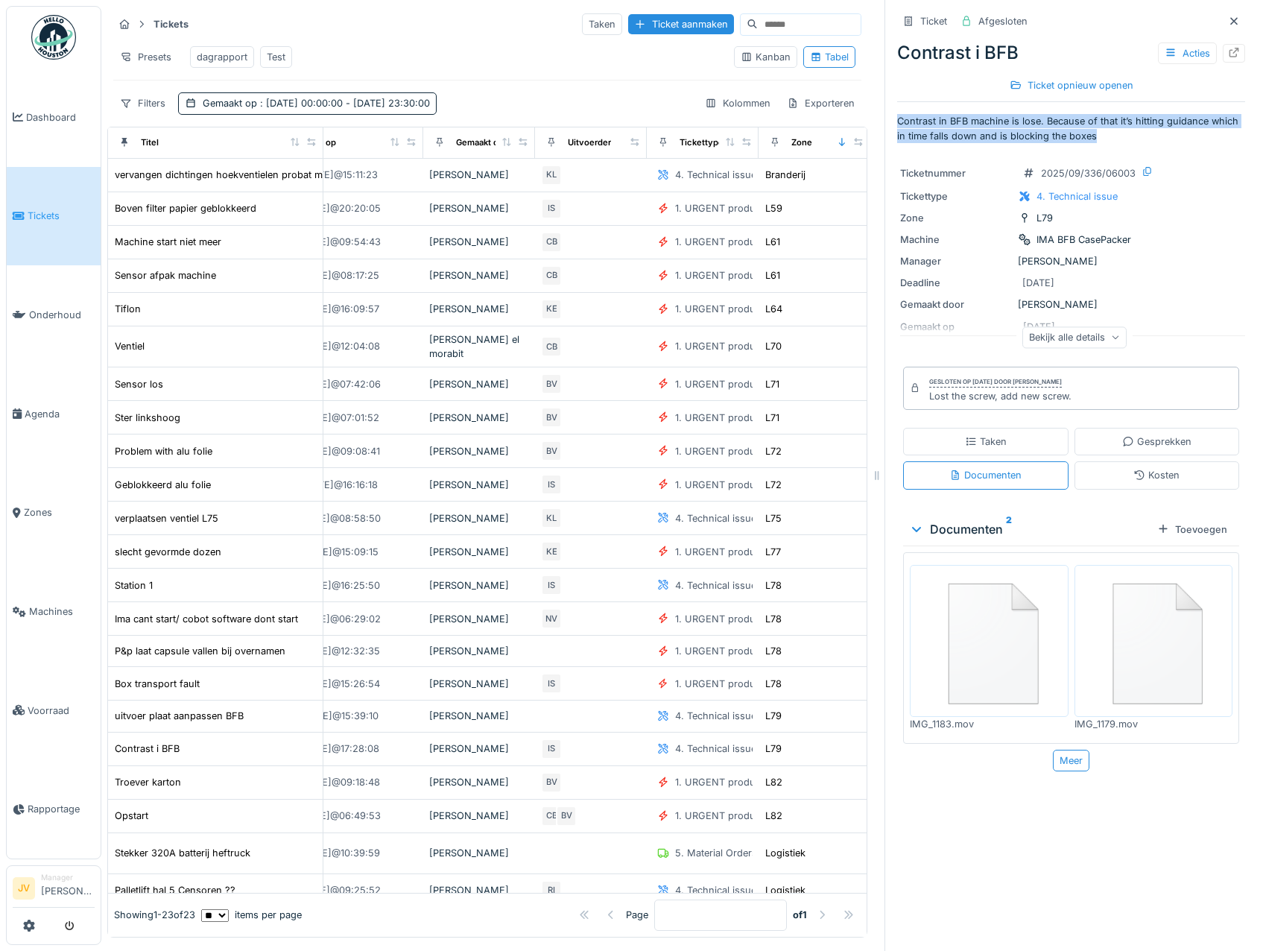
drag, startPoint x: 883, startPoint y: 112, endPoint x: 1115, endPoint y: 122, distance: 231.9
click at [1115, 122] on div "Ticket Afgesloten Contrast i BFB Acties Ticket opnieuw openen Contrast in BFB m…" at bounding box center [1070, 475] width 372 height 951
copy p "Contrast in BFB machine is lose. Because of that it’s hitting guidance which in…"
click at [151, 592] on div "Station 1" at bounding box center [134, 585] width 38 height 14
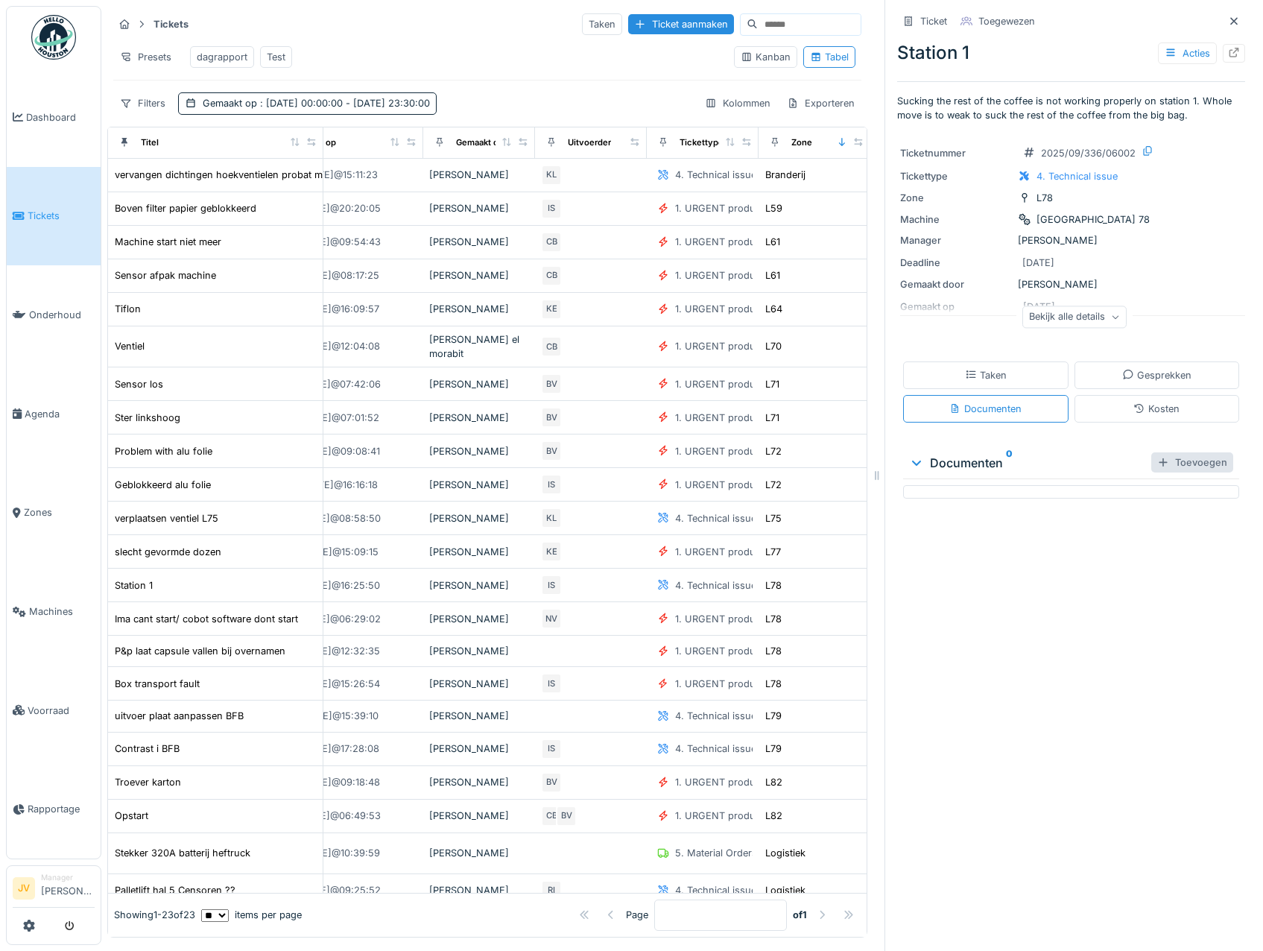
click at [1181, 452] on div "Toevoegen" at bounding box center [1192, 462] width 82 height 20
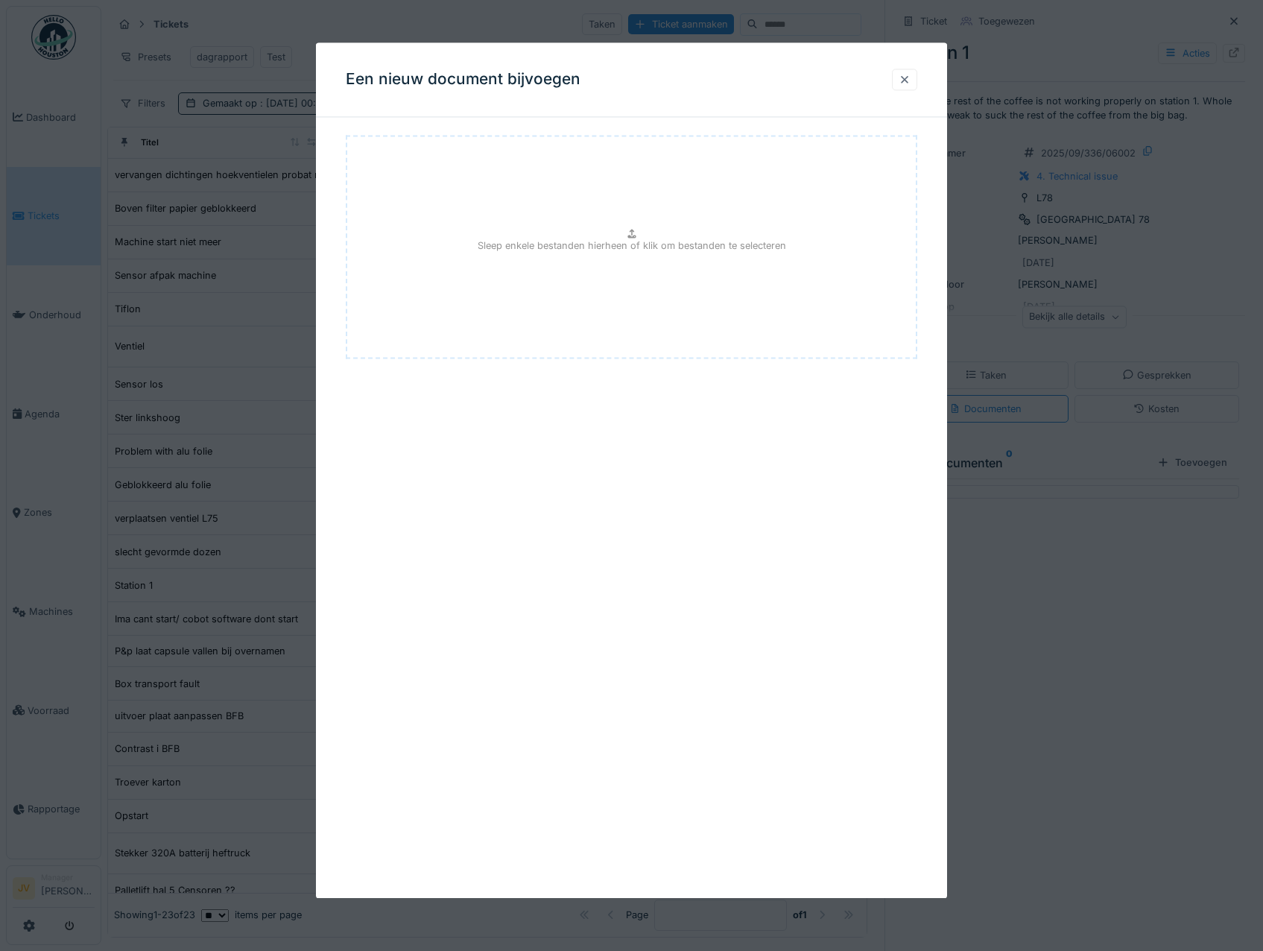
click at [906, 84] on div at bounding box center [904, 79] width 12 height 14
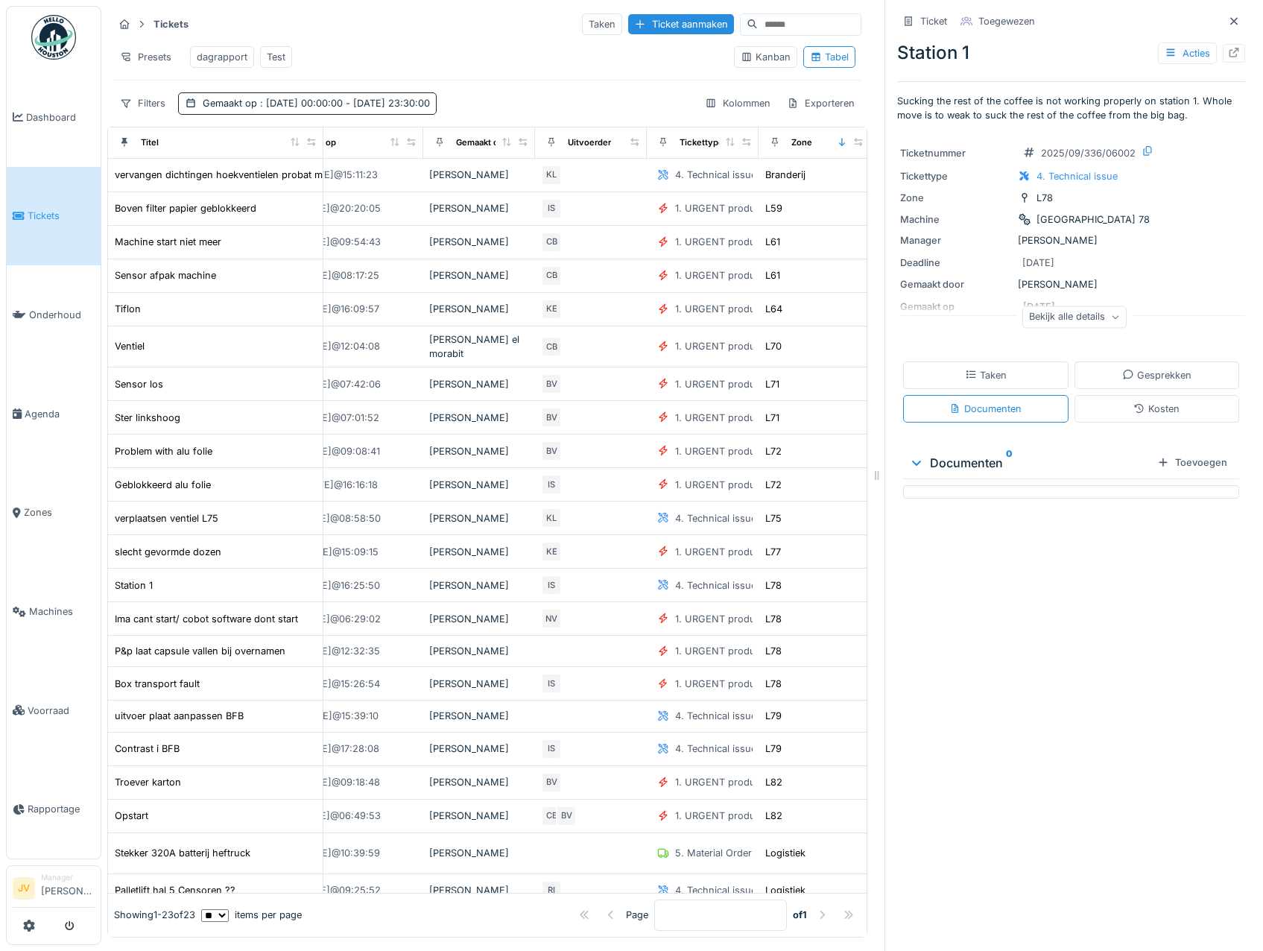
click at [1011, 367] on div "Taken" at bounding box center [985, 375] width 165 height 28
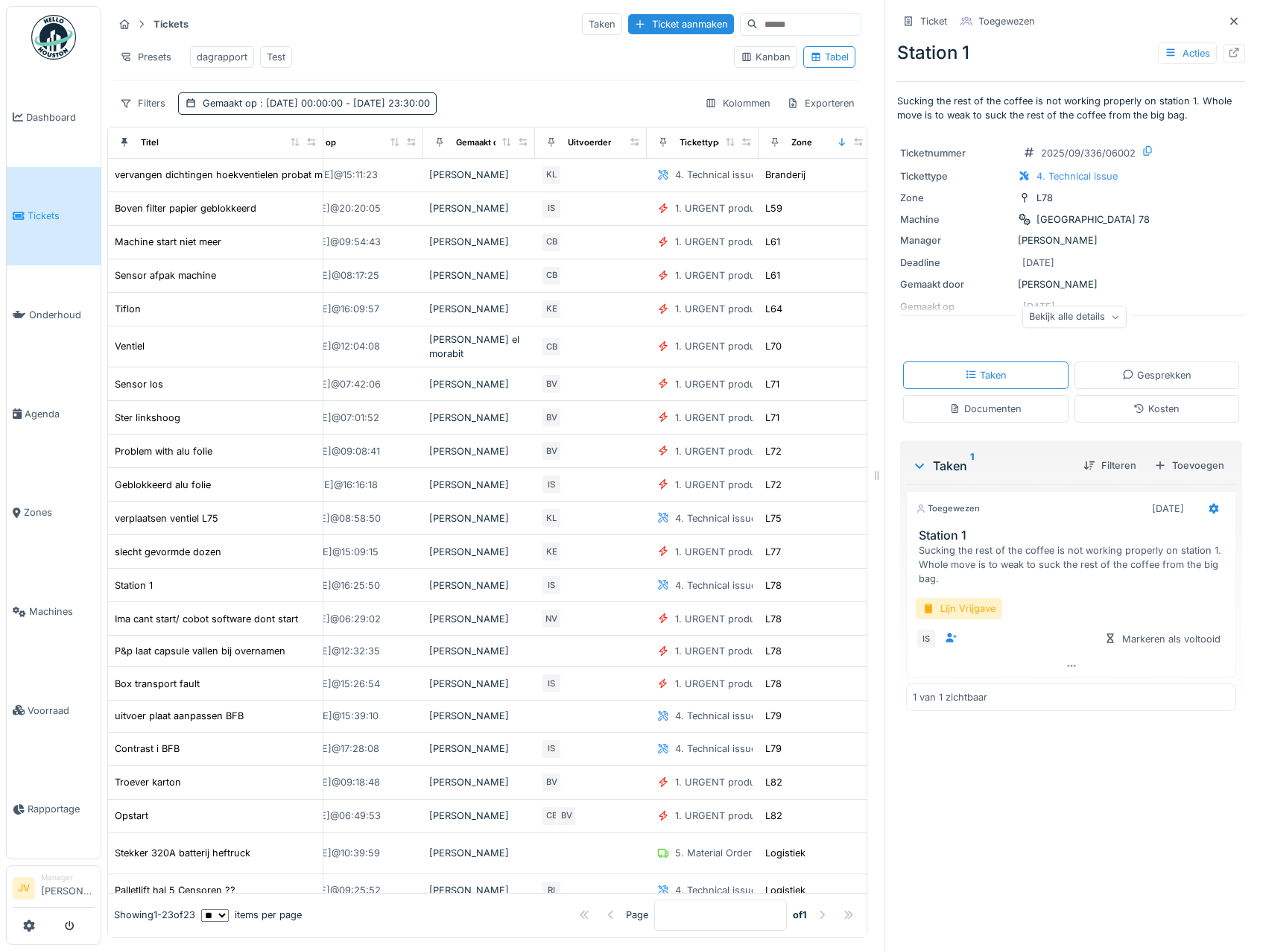
click at [1036, 749] on div "Ticket Toegewezen Station 1 Acties Sucking the rest of the coffee is not workin…" at bounding box center [1070, 475] width 372 height 951
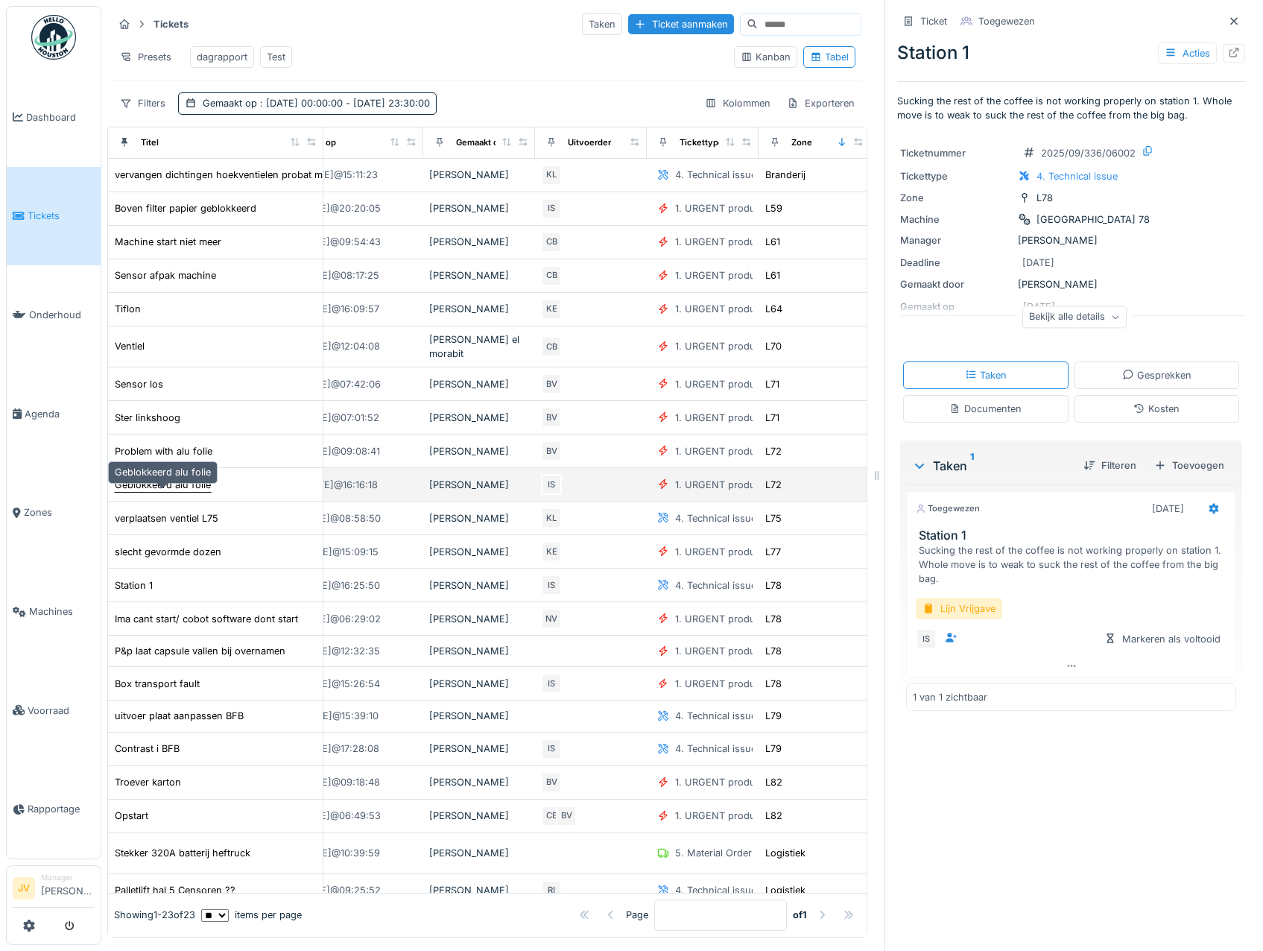
click at [191, 492] on div "Geblokkeerd alu folie" at bounding box center [163, 485] width 96 height 14
